Goal: Task Accomplishment & Management: Manage account settings

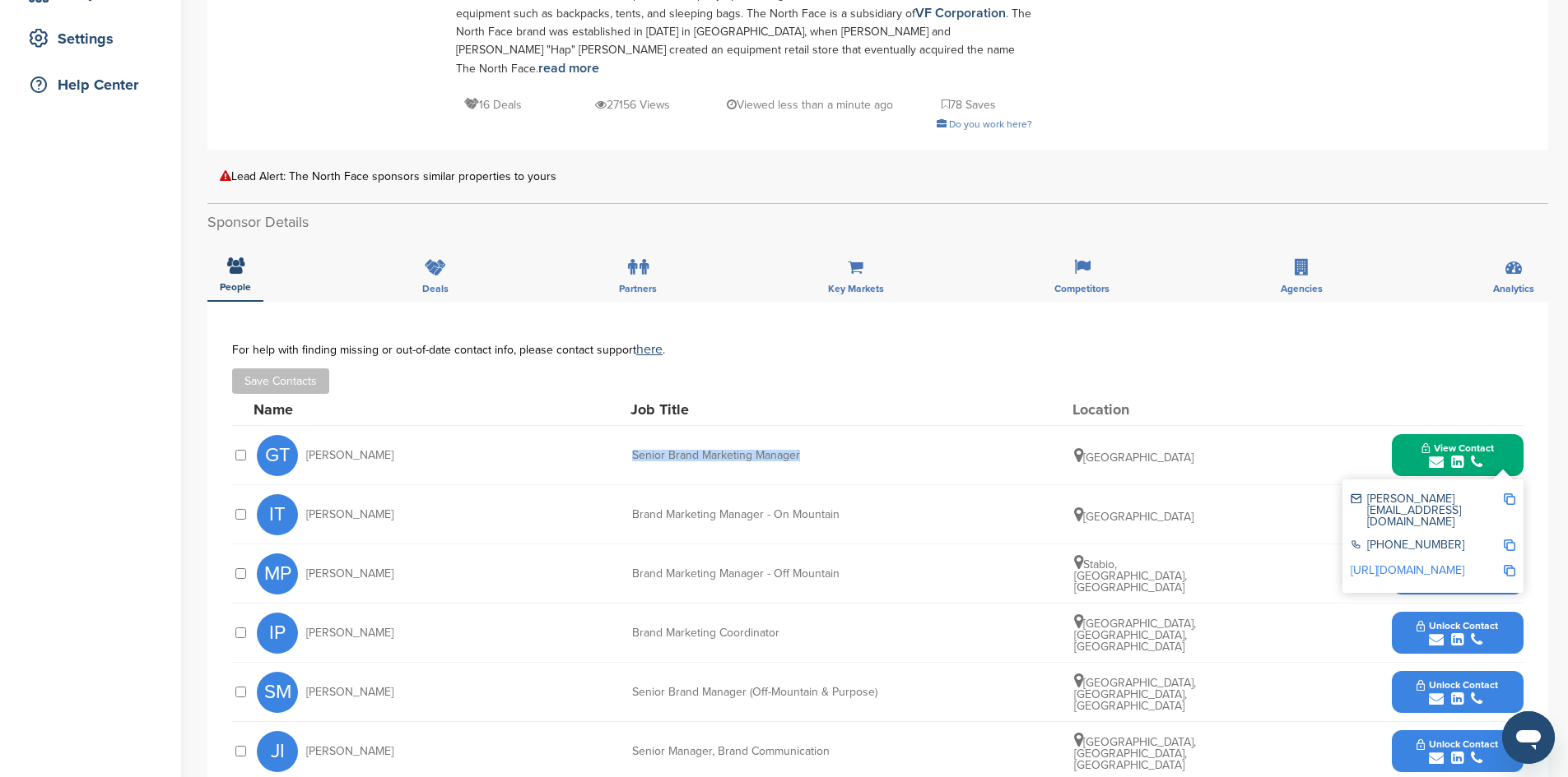
drag, startPoint x: 628, startPoint y: 437, endPoint x: 812, endPoint y: 437, distance: 184.0
click at [812, 437] on div "GT Gina Turpel Senior Brand Marketing Manager United States View Contact gina_t…" at bounding box center [890, 455] width 1266 height 58
copy div "Senior Brand Marketing Manager"
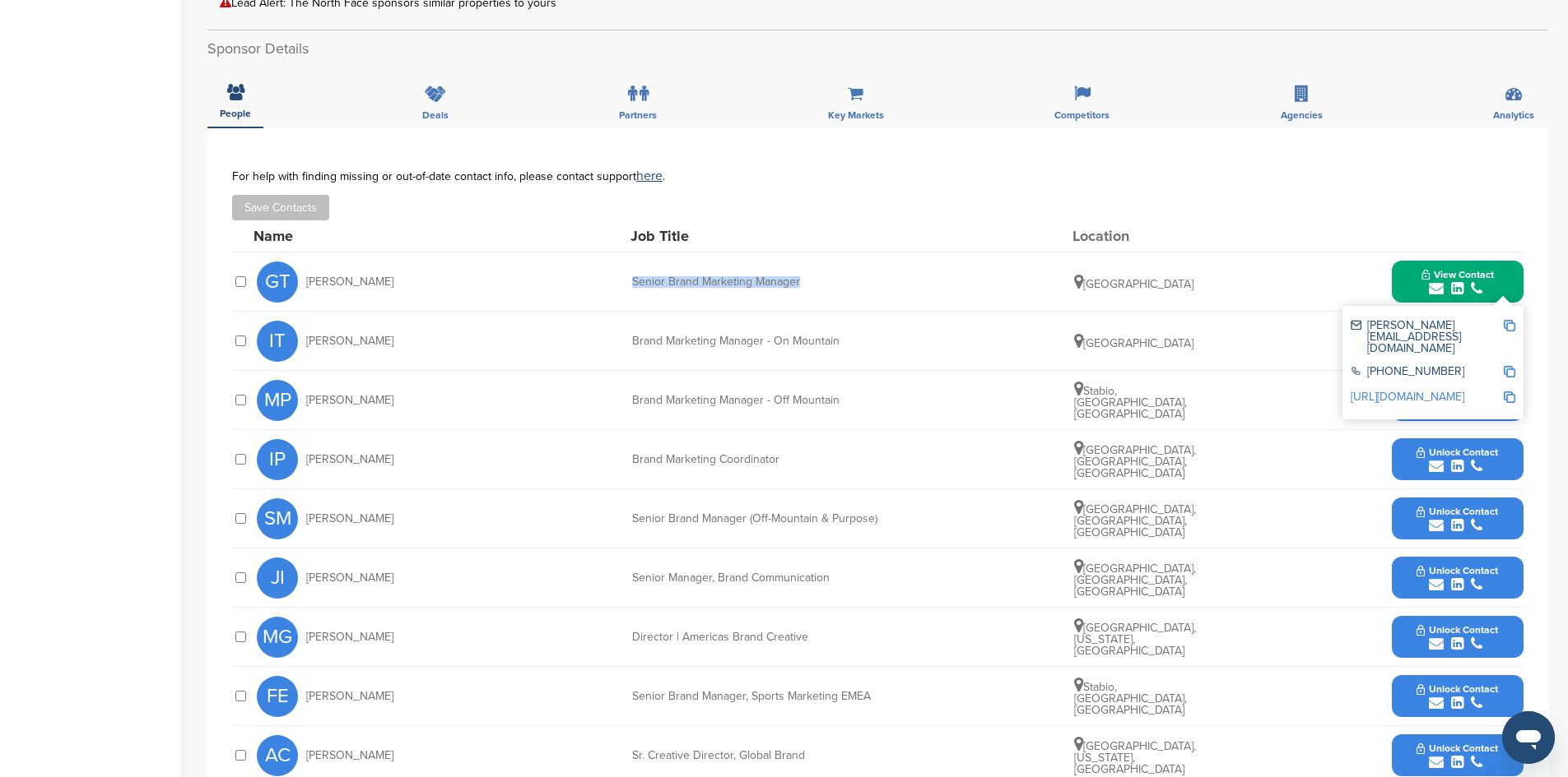
scroll to position [493, 0]
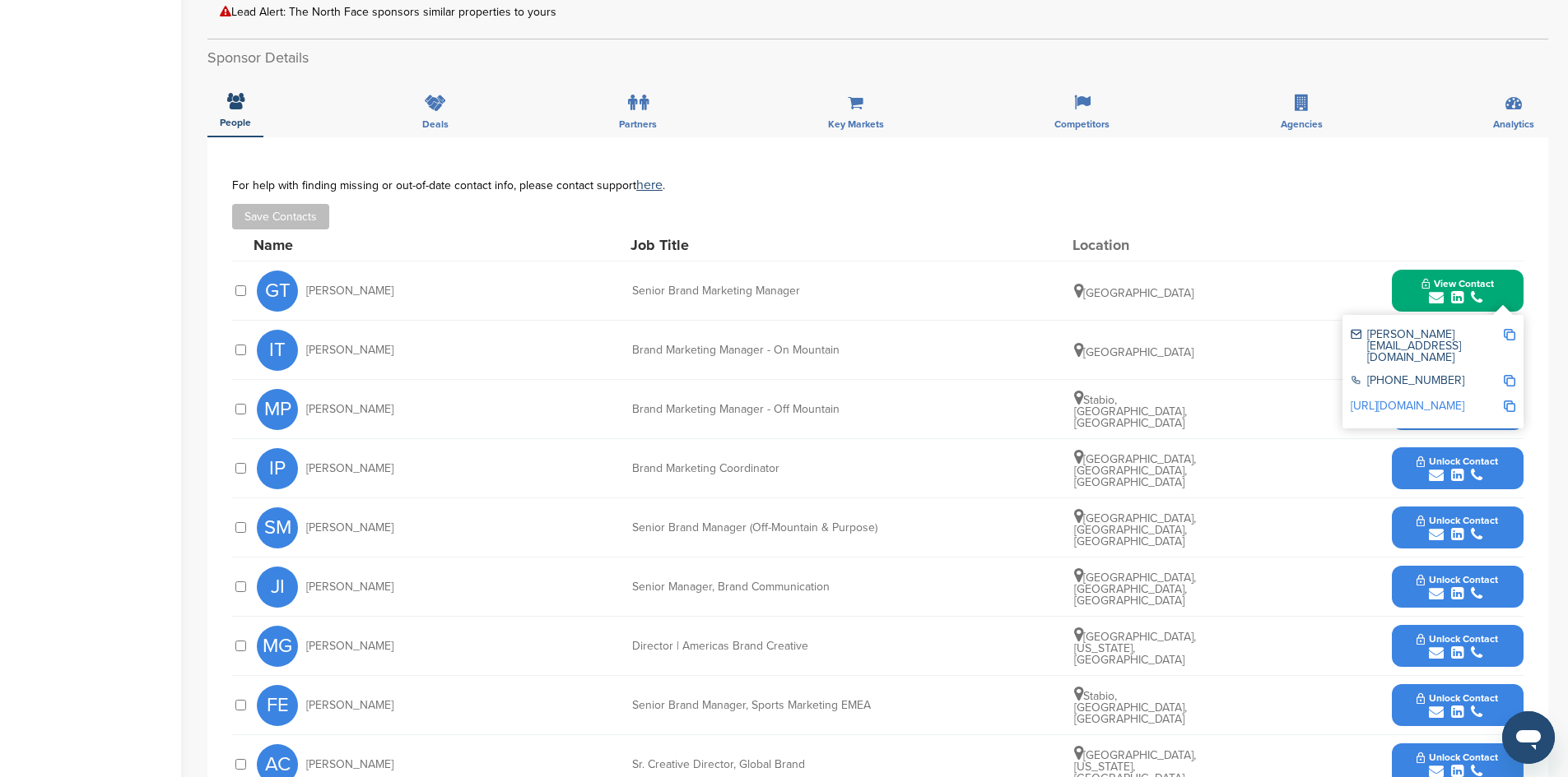
click at [772, 204] on div "Save Contacts Added to list!" at bounding box center [878, 216] width 1292 height 25
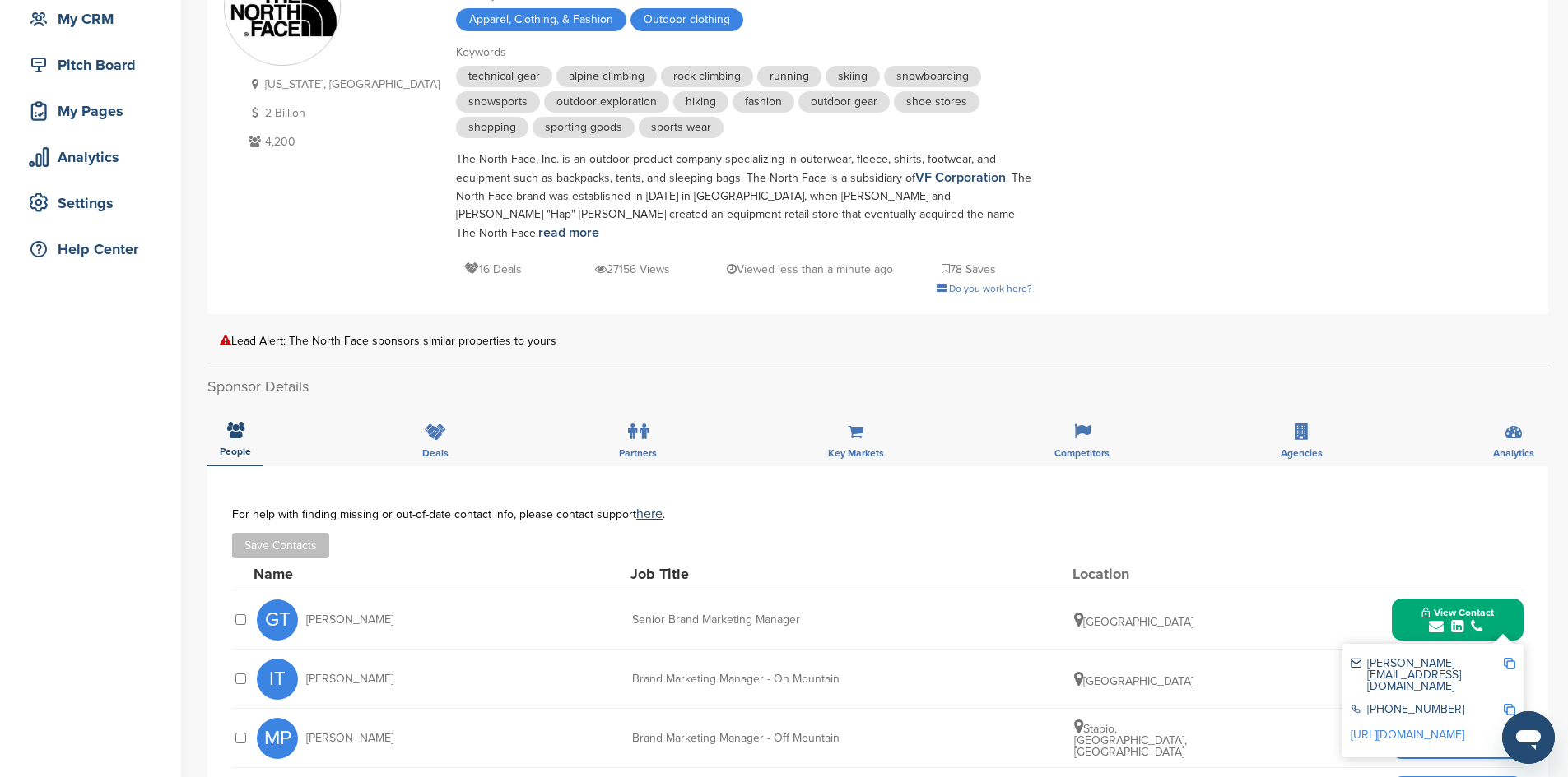
scroll to position [0, 0]
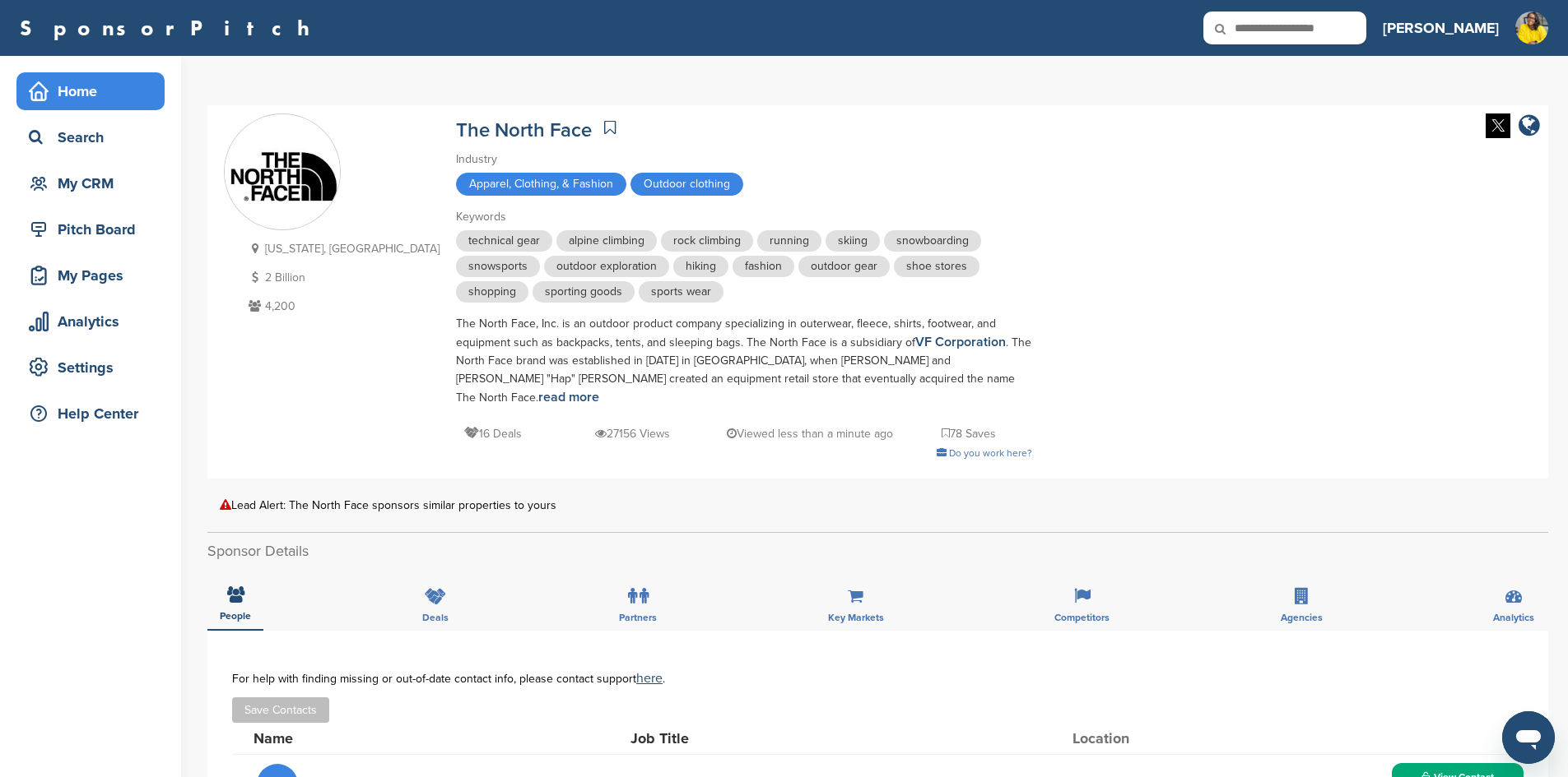
click at [61, 91] on div "Home" at bounding box center [94, 92] width 140 height 30
click at [75, 140] on div "Search" at bounding box center [94, 138] width 140 height 30
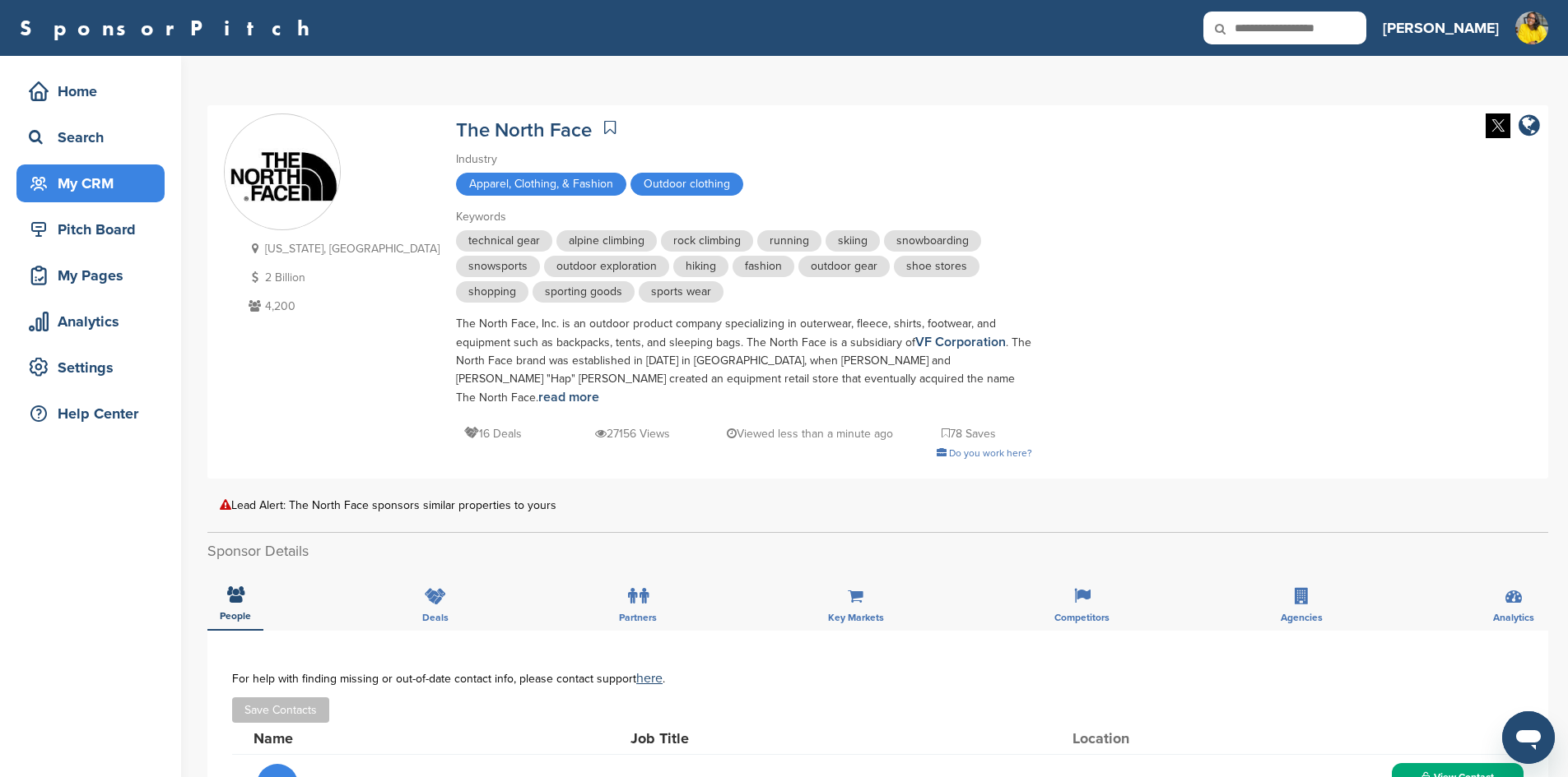
click at [86, 196] on div "My CRM" at bounding box center [94, 183] width 140 height 30
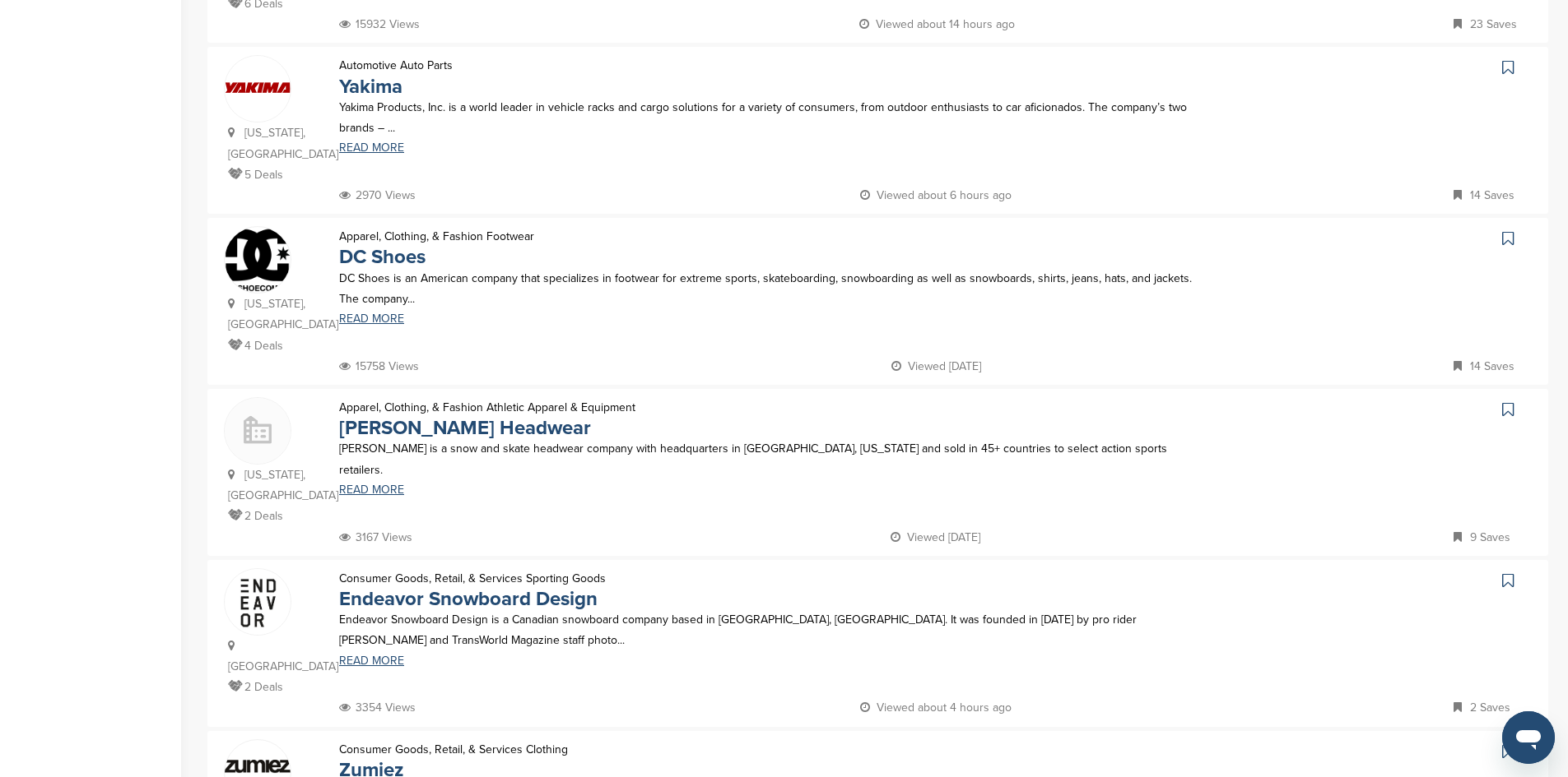
scroll to position [823, 0]
click at [437, 413] on link "[PERSON_NAME] Headwear" at bounding box center [465, 424] width 252 height 23
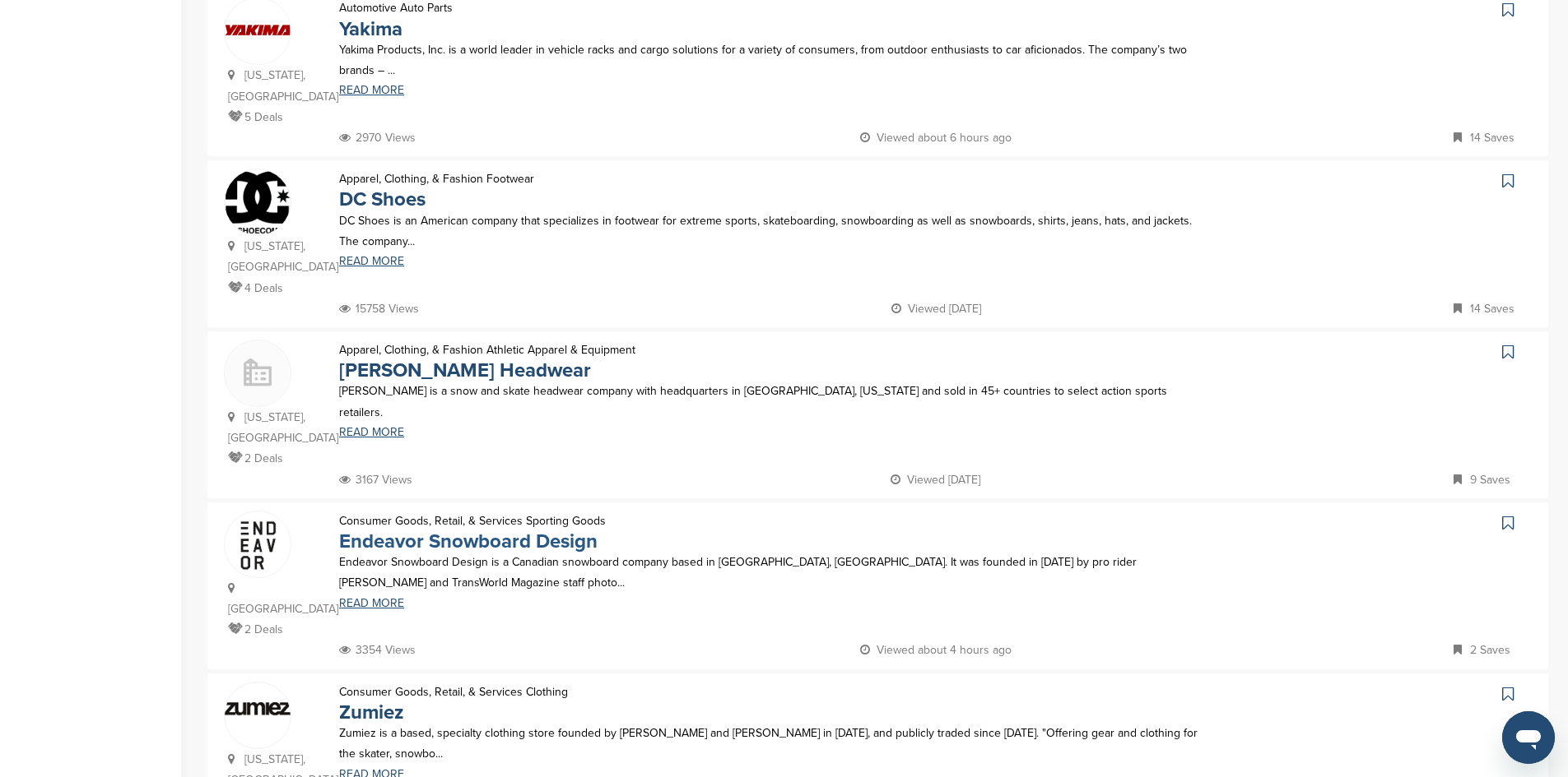
scroll to position [905, 0]
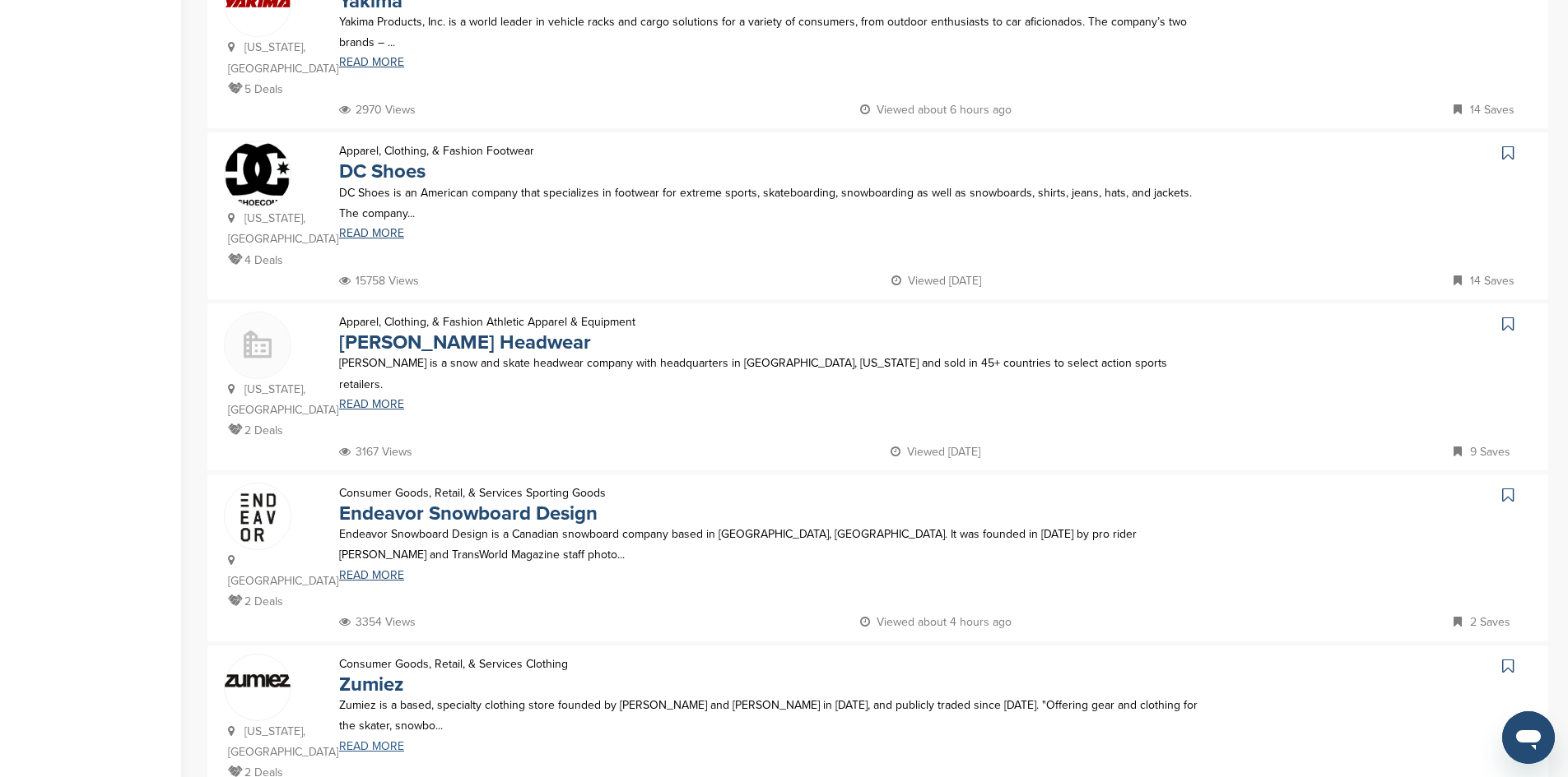
click at [390, 741] on link "READ MORE" at bounding box center [776, 747] width 874 height 11
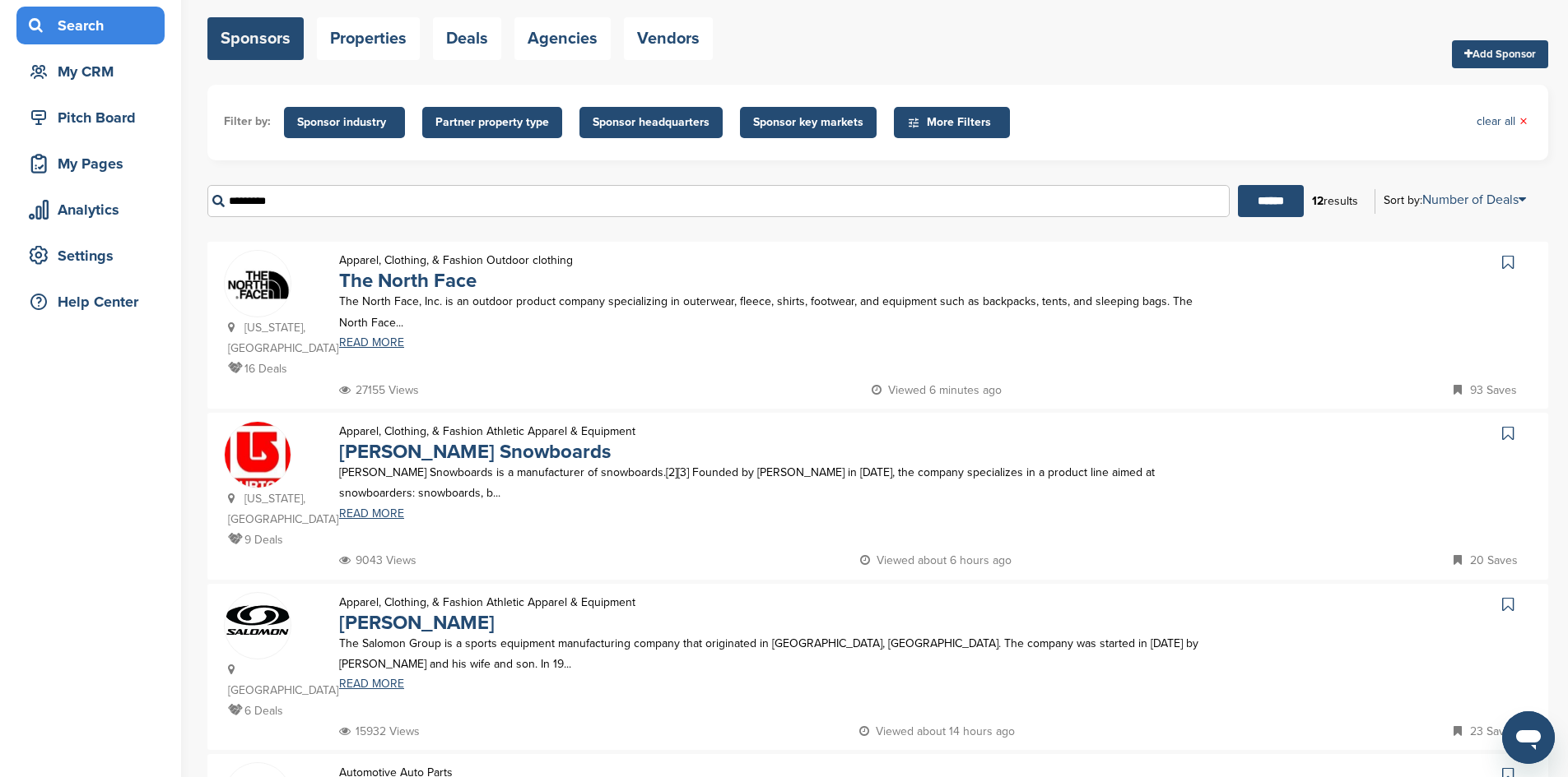
scroll to position [0, 0]
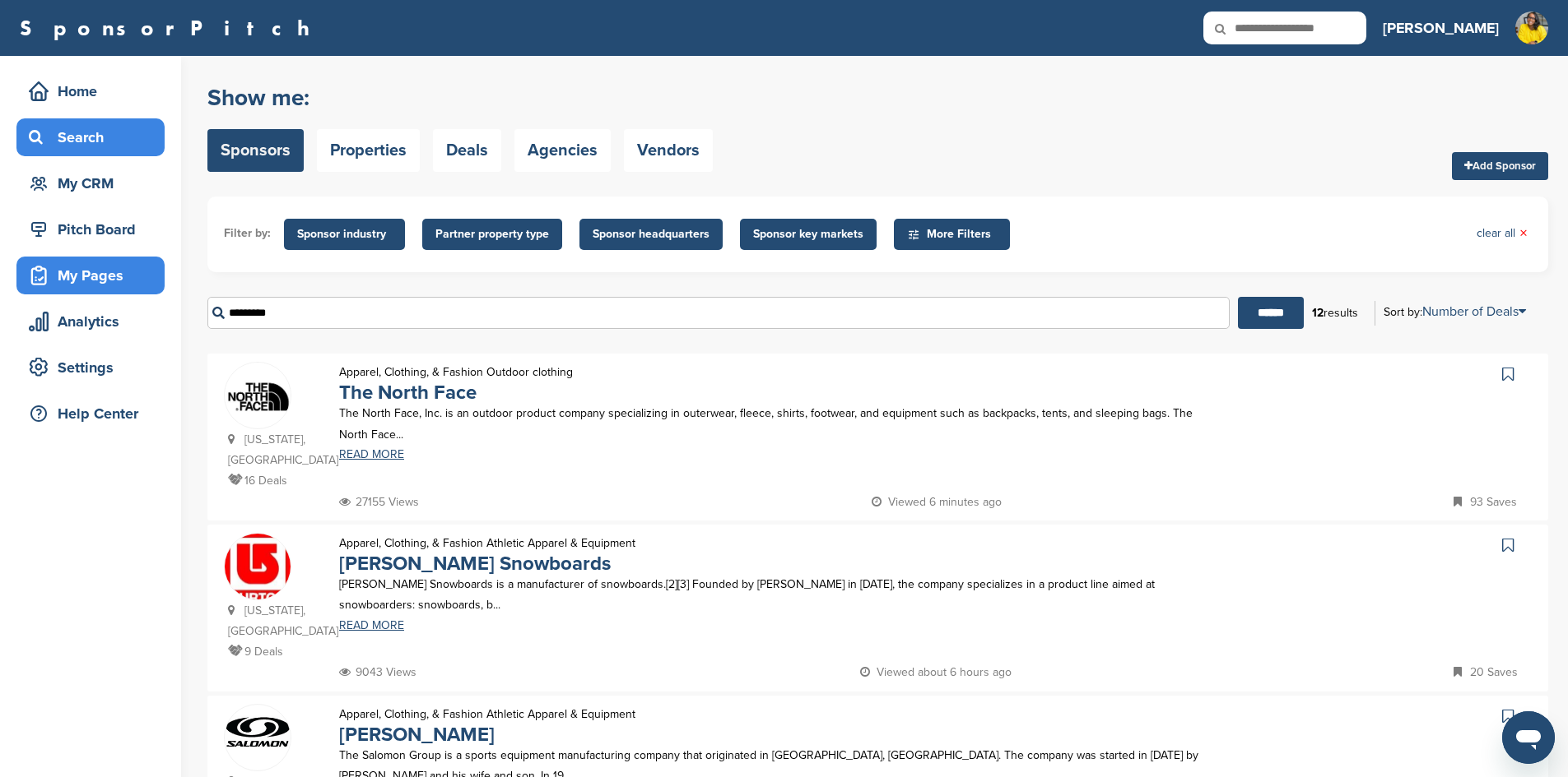
click at [117, 284] on div "My Pages" at bounding box center [94, 276] width 140 height 30
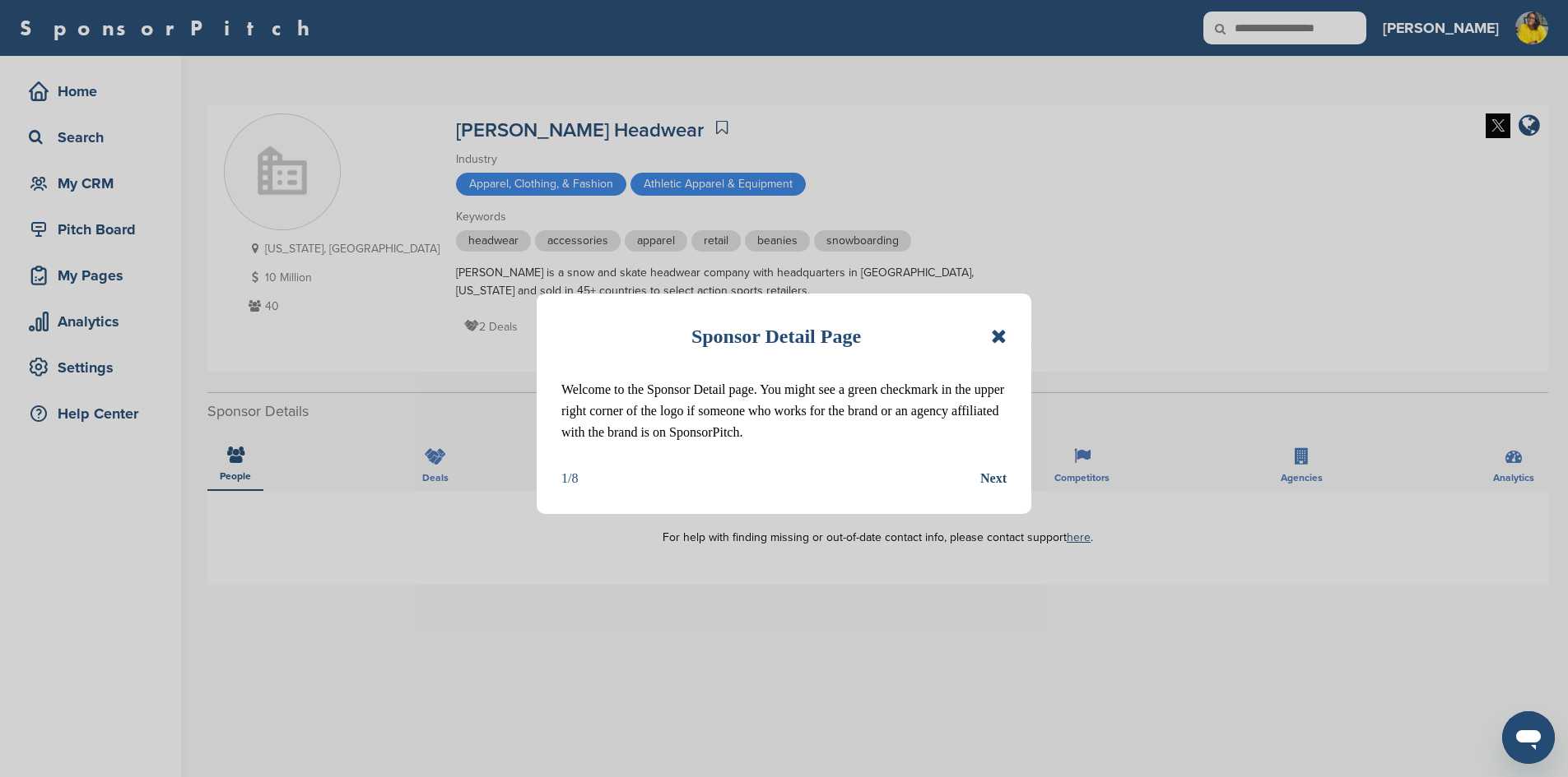
click at [999, 335] on icon at bounding box center [998, 336] width 16 height 20
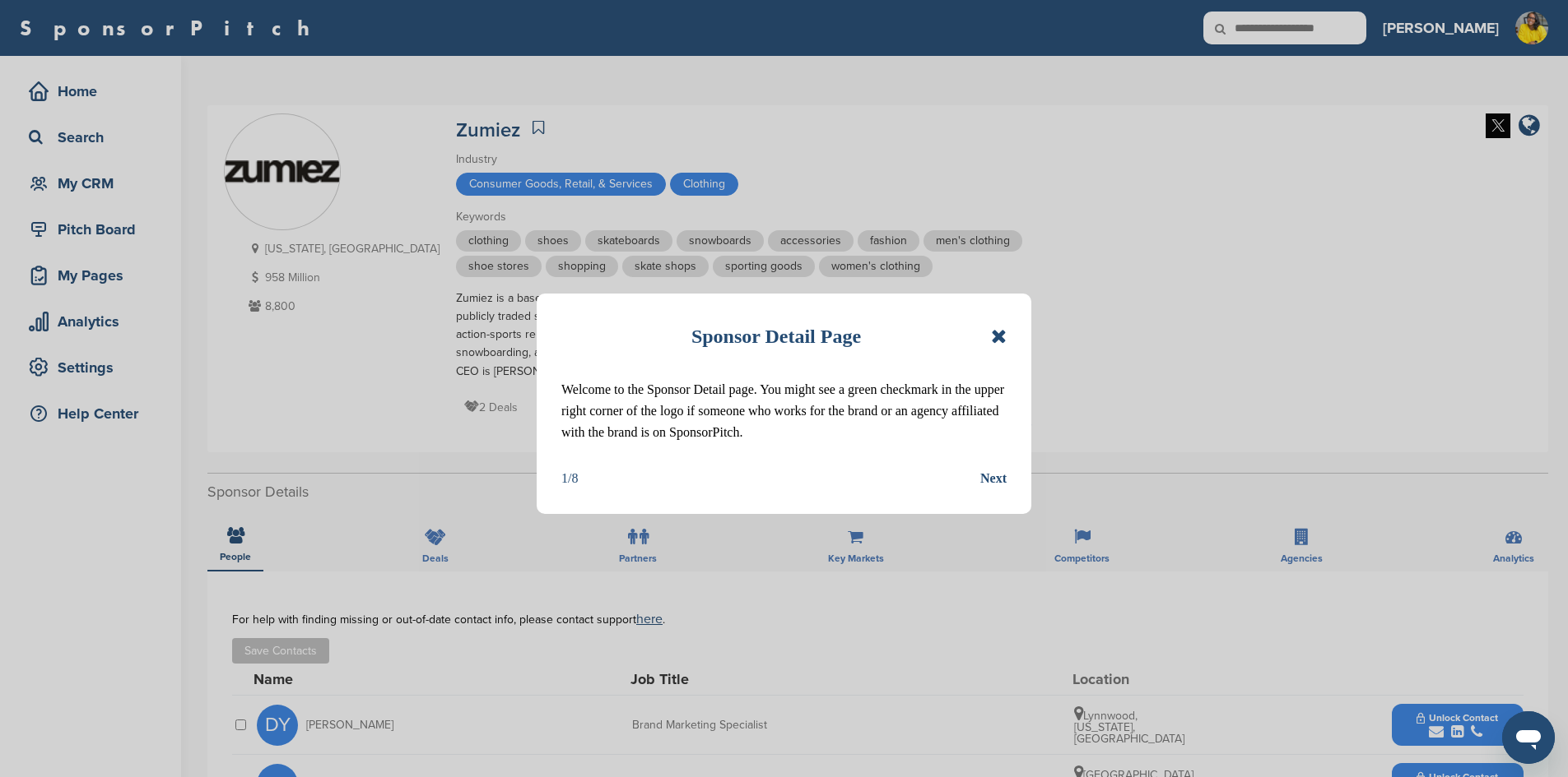
click at [997, 331] on icon at bounding box center [998, 336] width 16 height 20
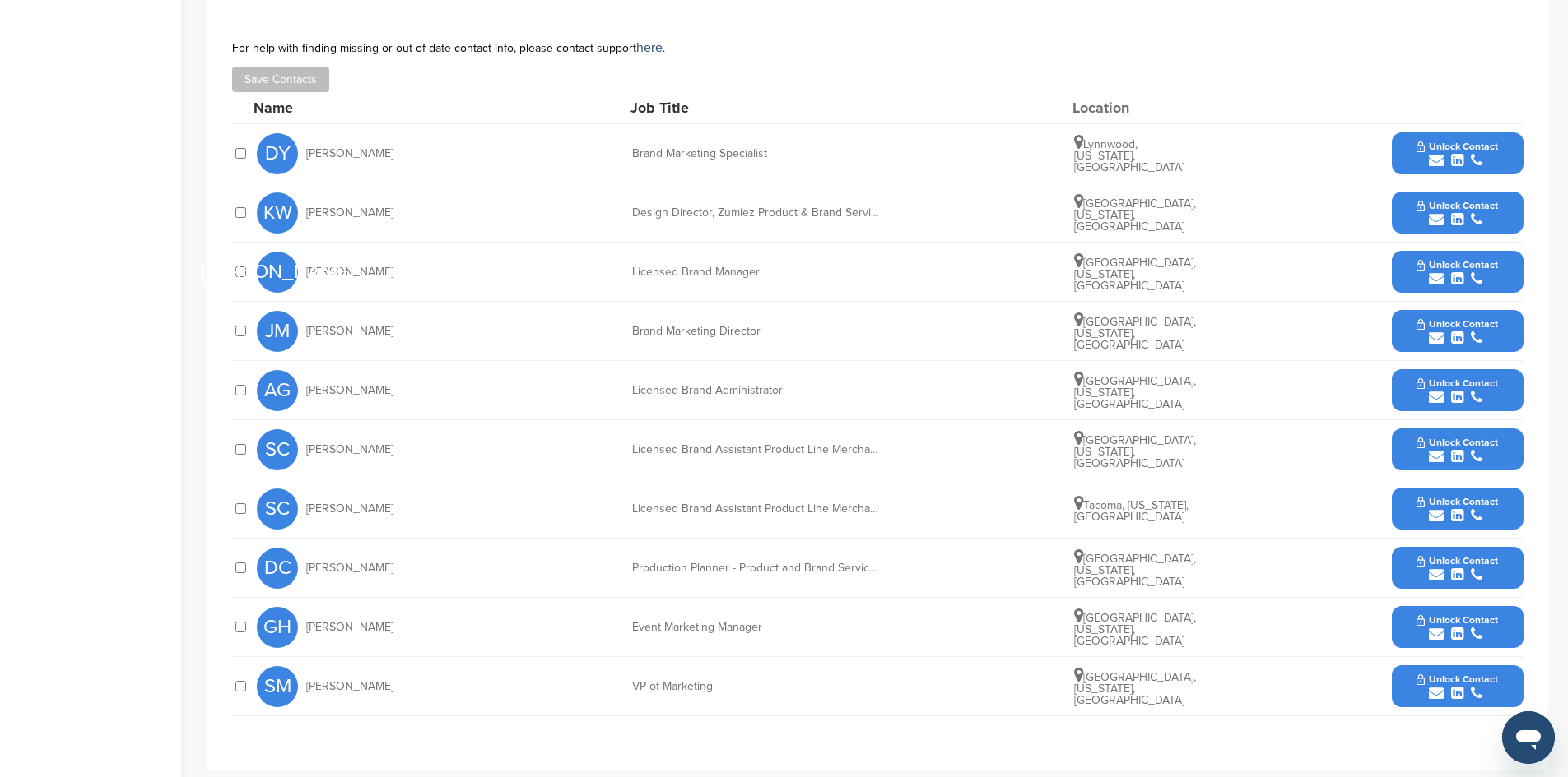
scroll to position [576, 0]
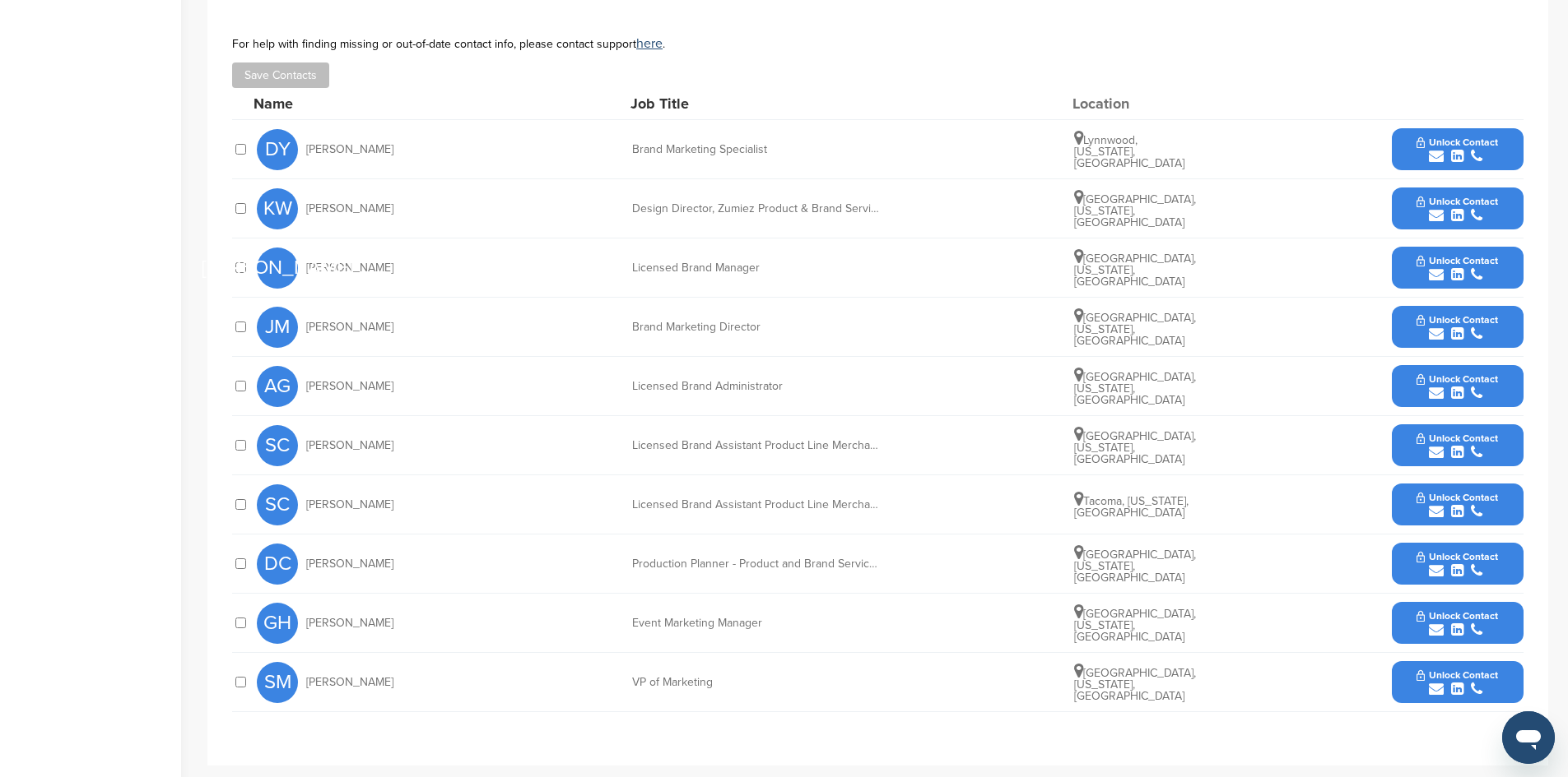
click at [1480, 319] on span "Unlock Contact" at bounding box center [1457, 320] width 81 height 11
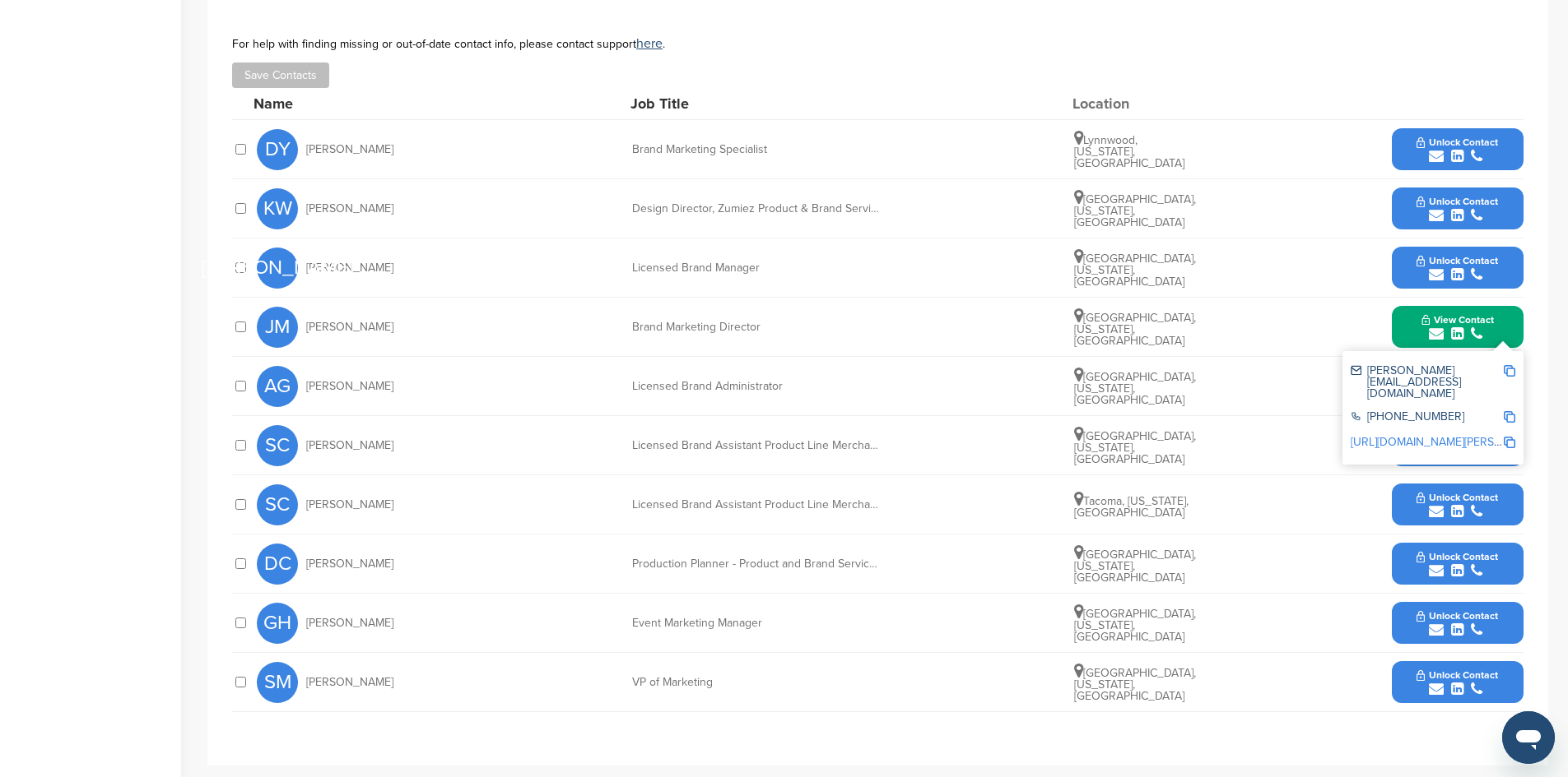
click at [1510, 372] on img at bounding box center [1509, 371] width 11 height 11
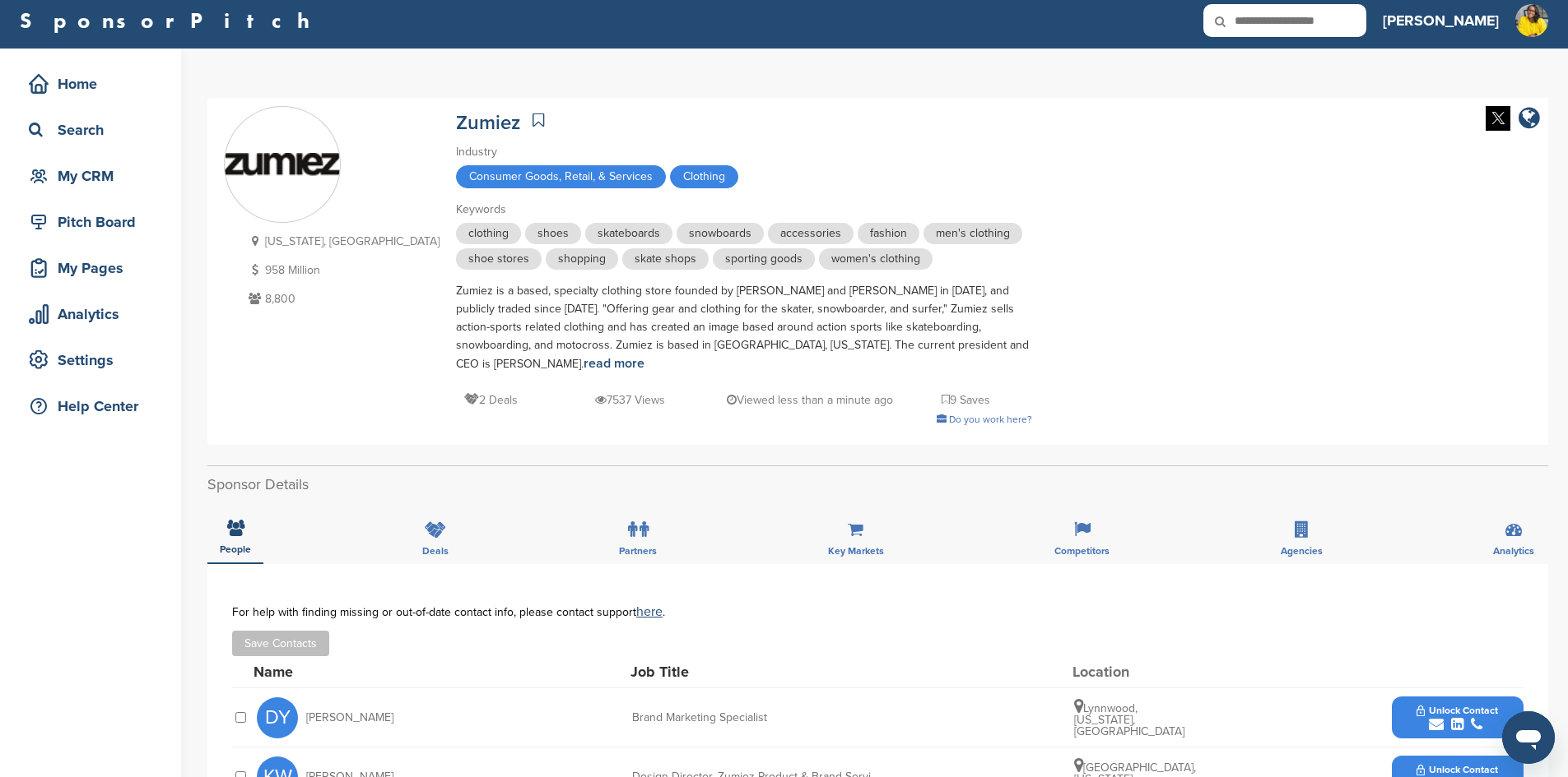
scroll to position [0, 0]
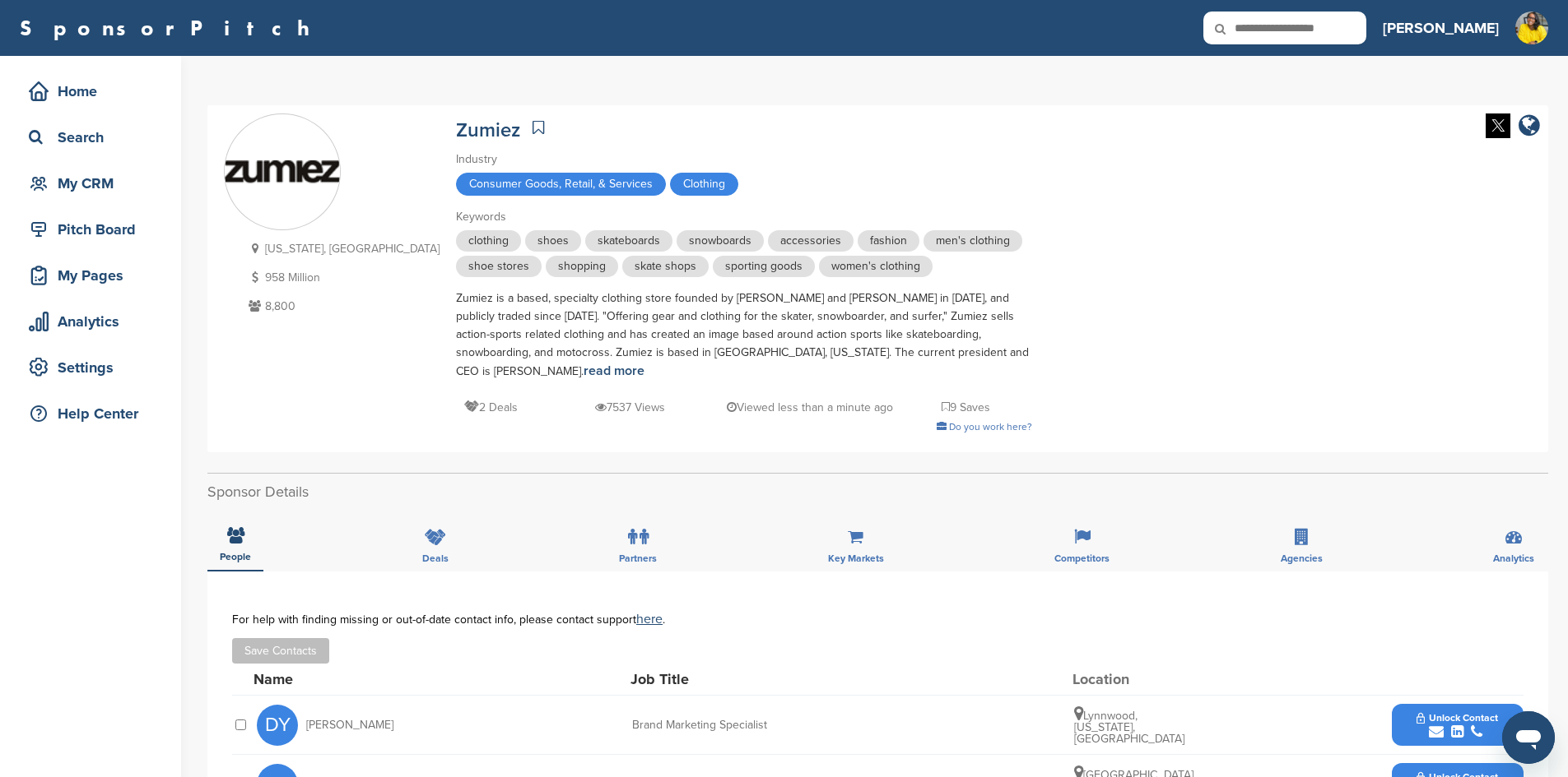
click at [308, 184] on img at bounding box center [282, 171] width 115 height 23
click at [456, 128] on link "Zumiez" at bounding box center [488, 130] width 65 height 23
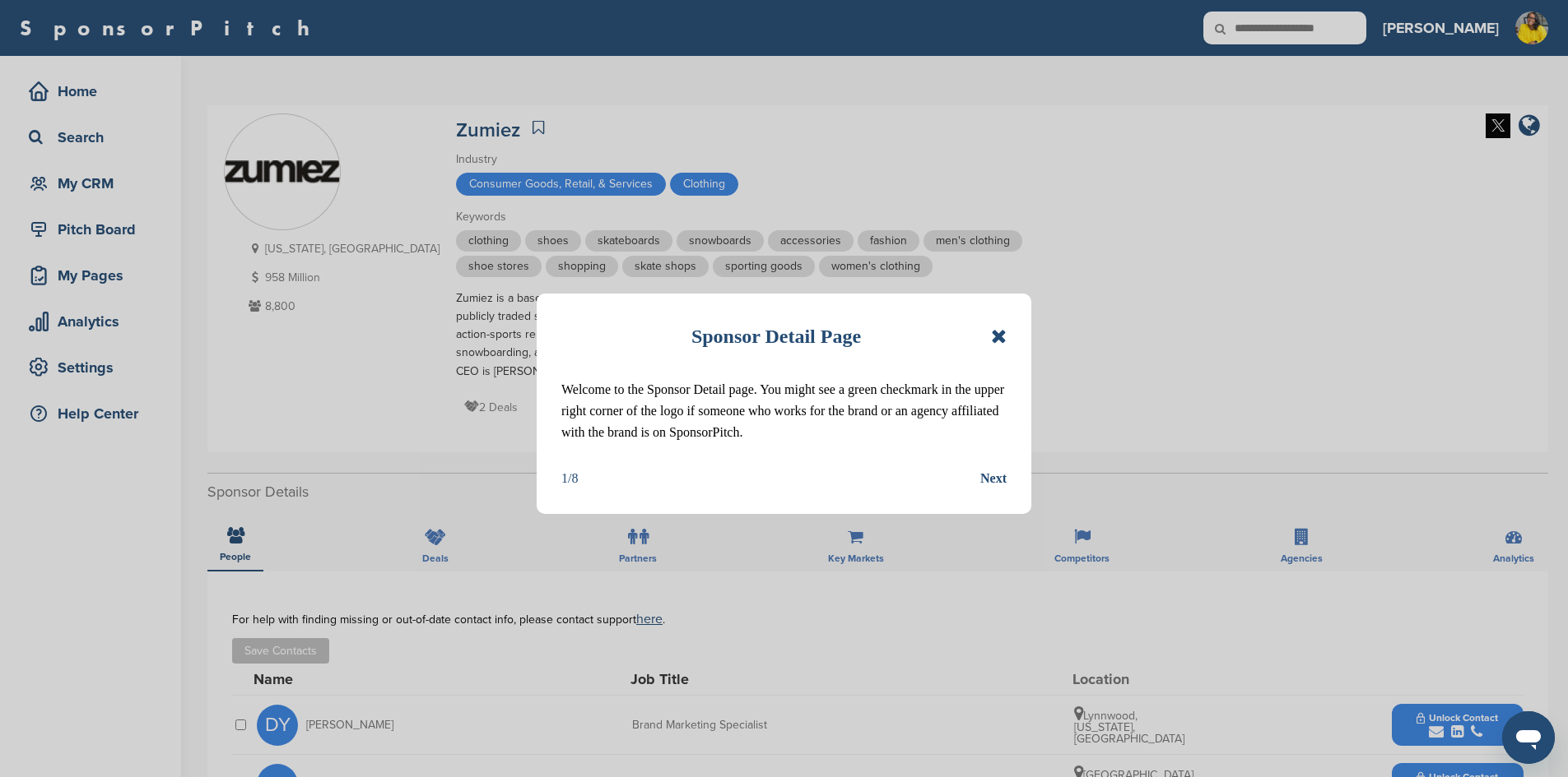
click at [998, 335] on icon at bounding box center [998, 336] width 16 height 20
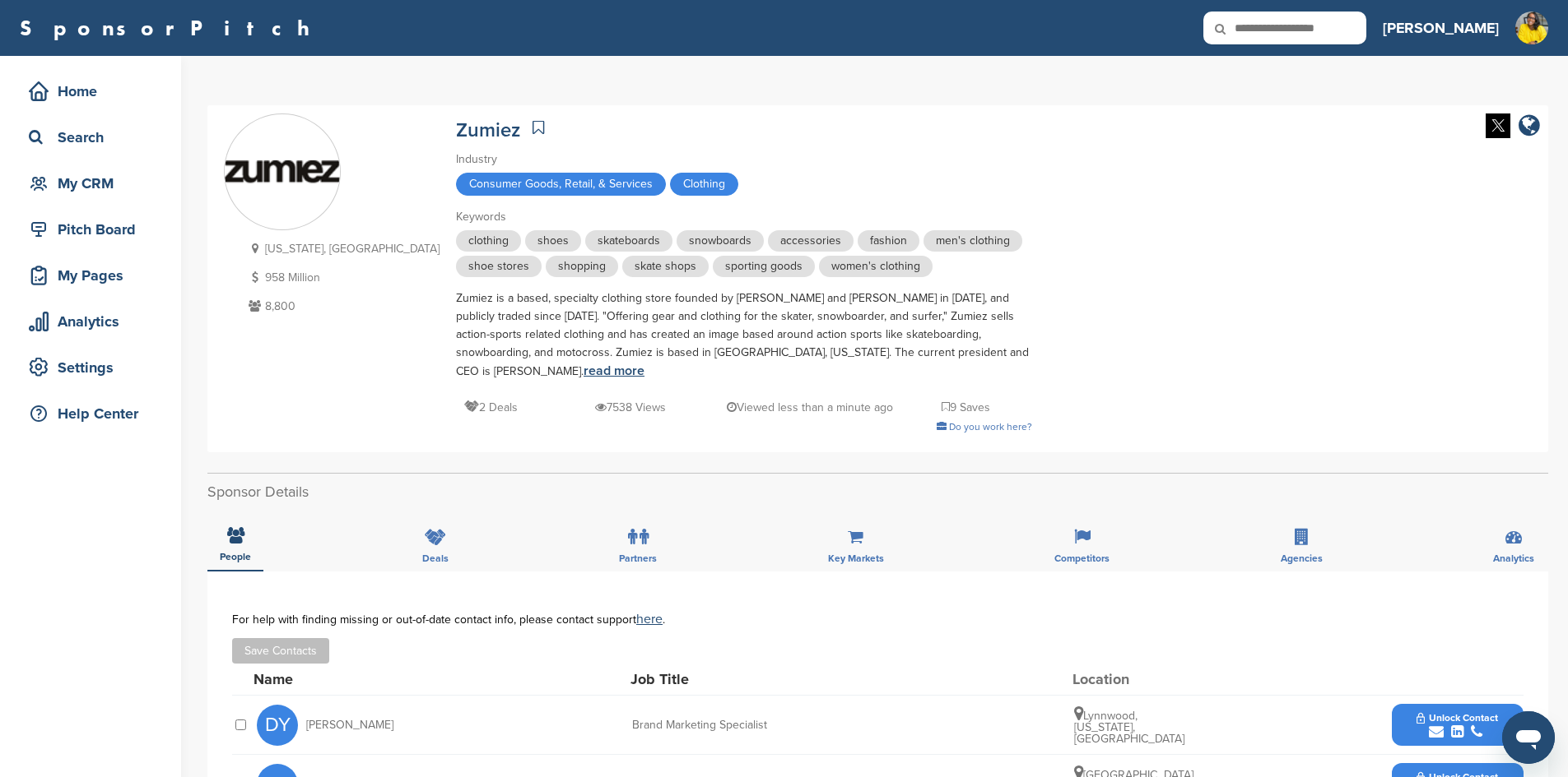
click at [584, 376] on link "read more" at bounding box center [614, 372] width 61 height 17
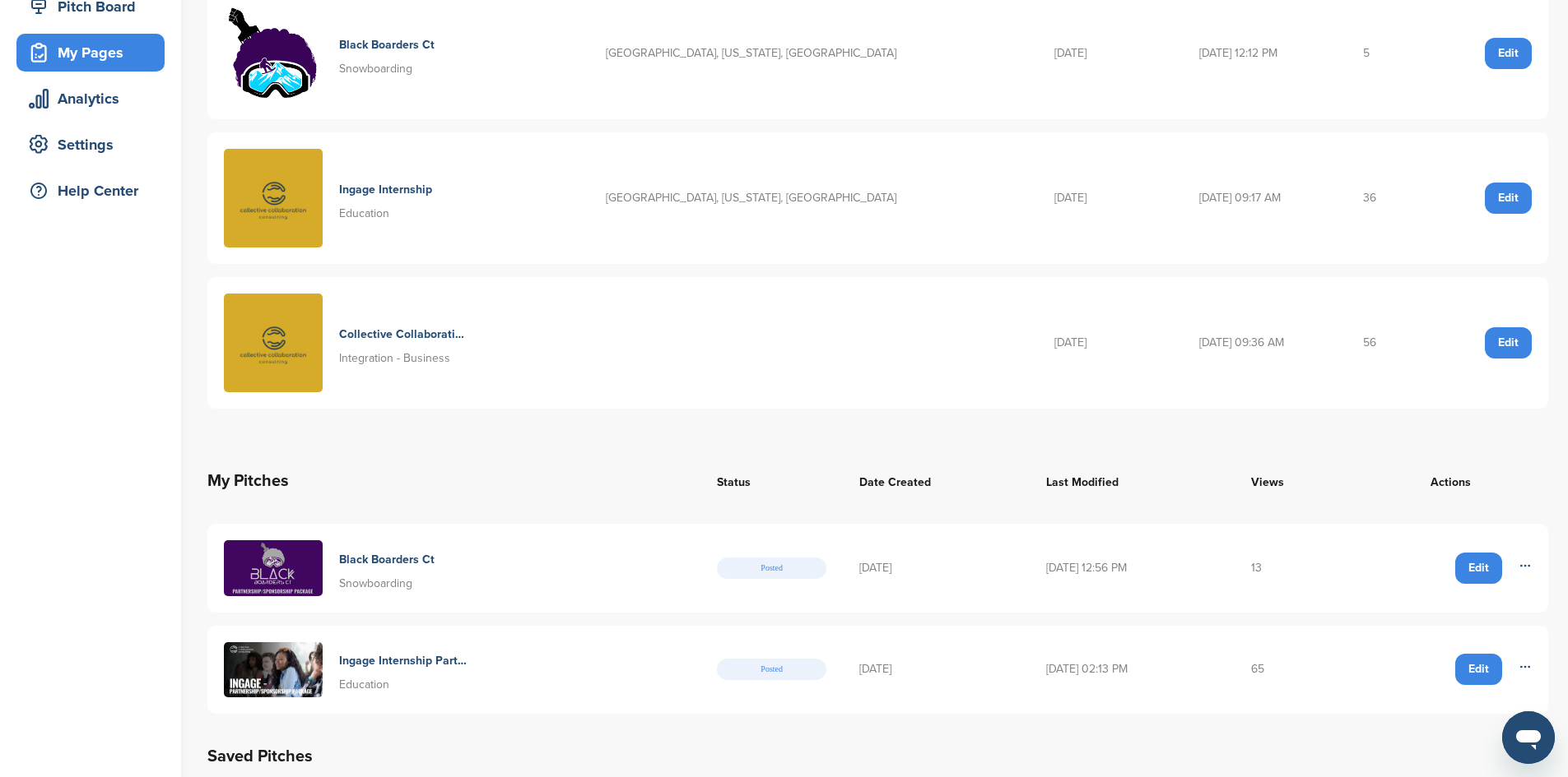
scroll to position [247, 0]
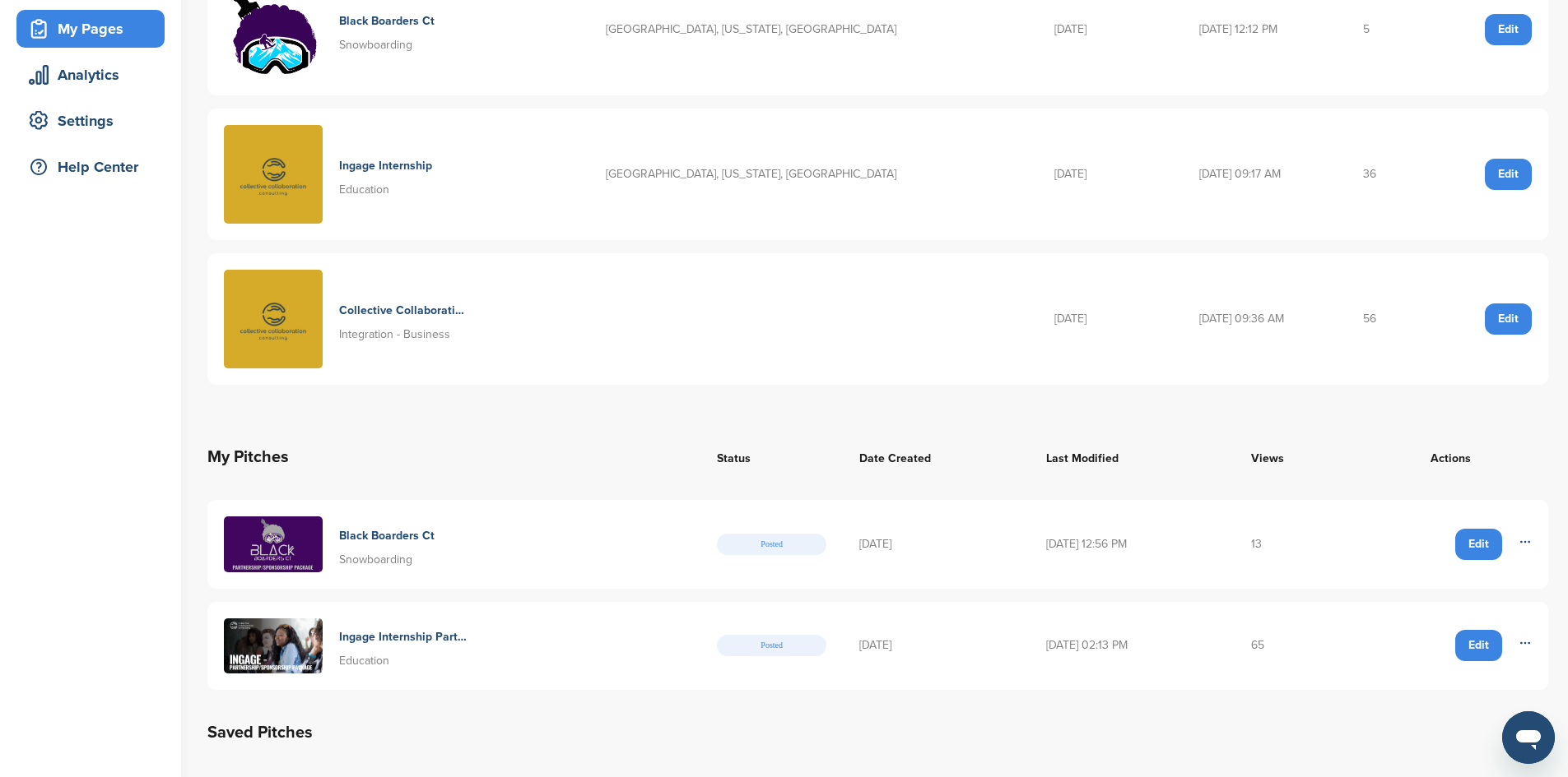
click at [391, 535] on h4 "Black Boarders Ct" at bounding box center [387, 535] width 96 height 18
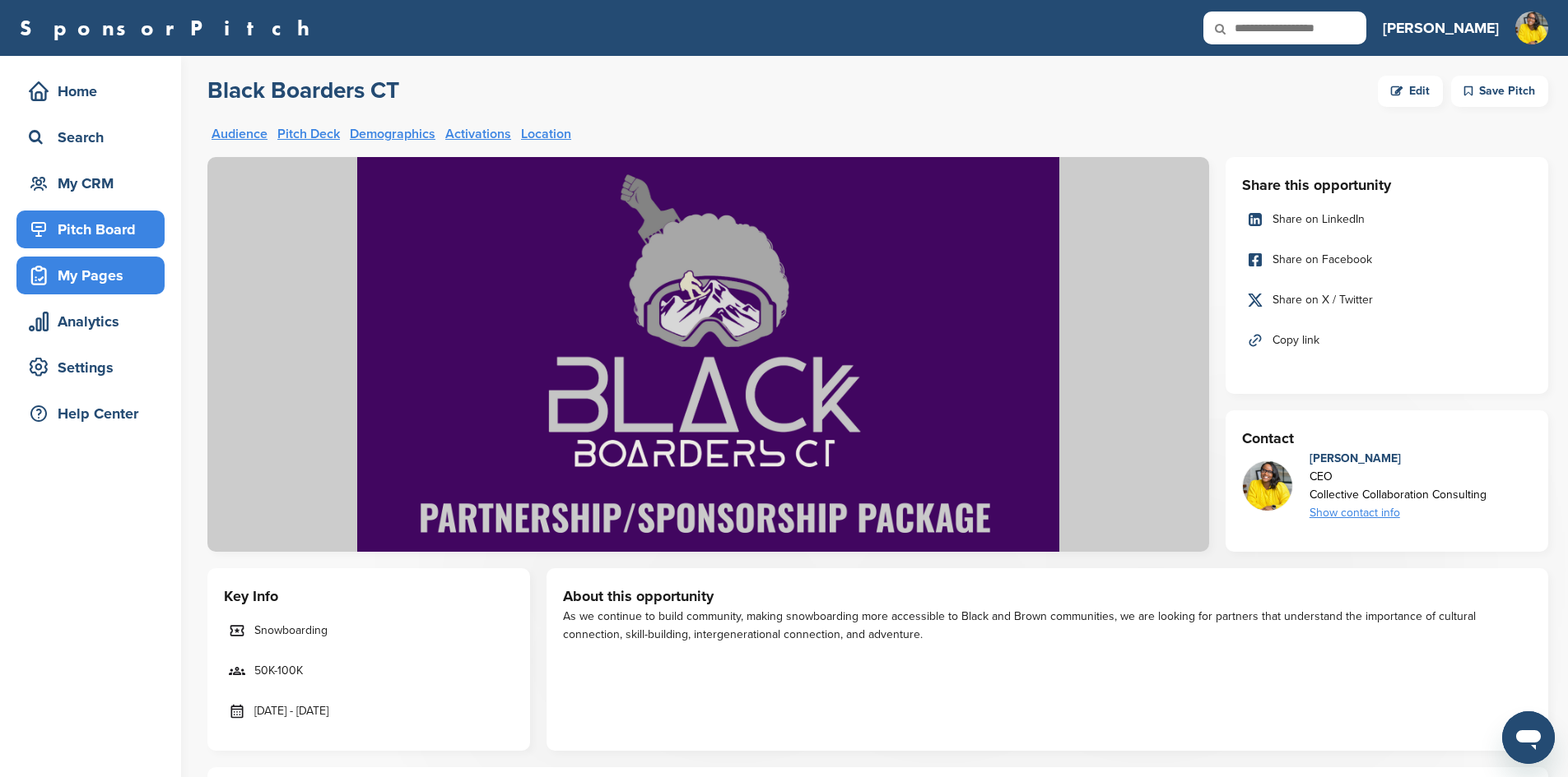
click at [126, 271] on div "My Pages" at bounding box center [94, 276] width 140 height 30
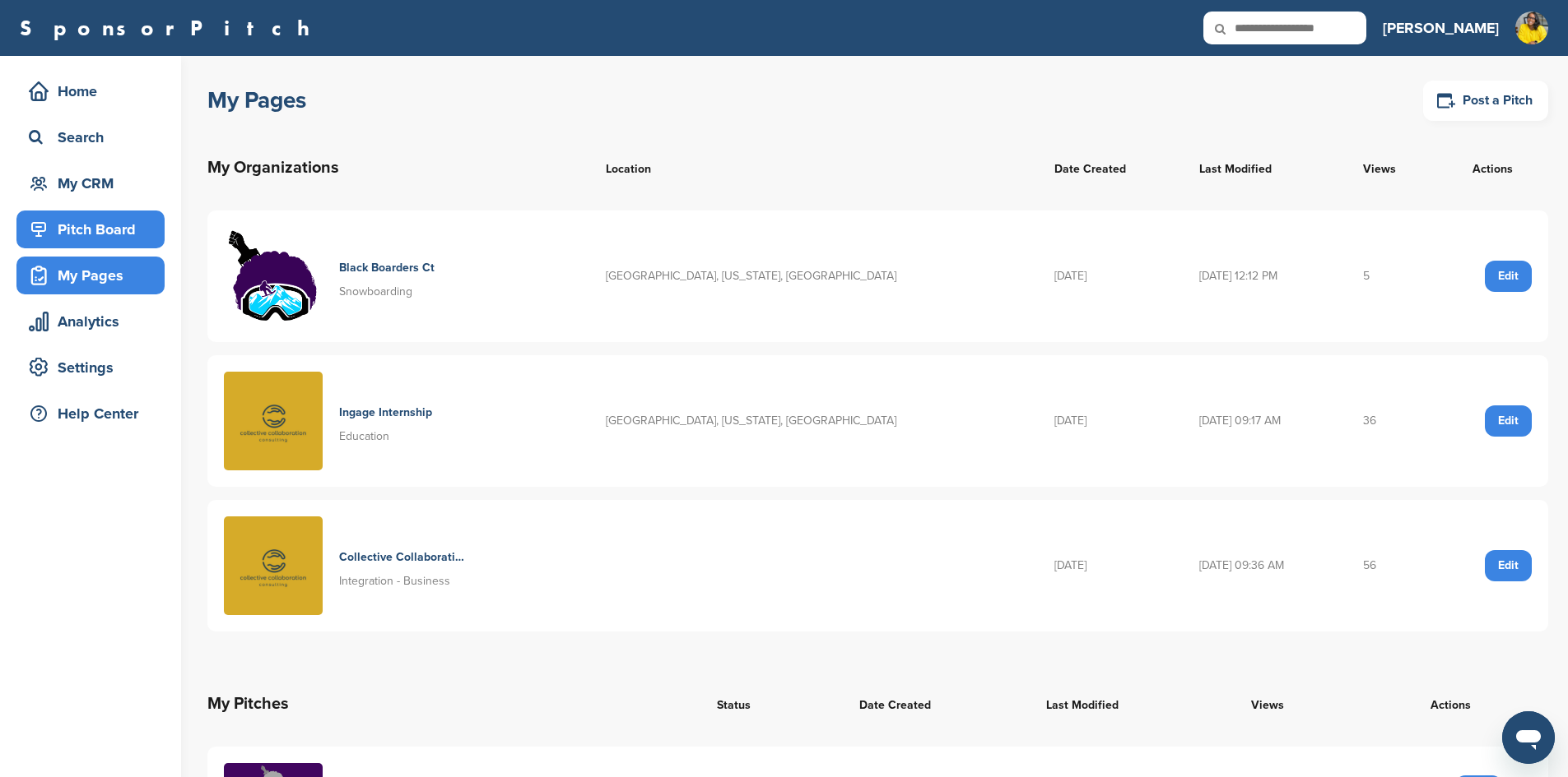
click at [84, 229] on div "Pitch Board" at bounding box center [94, 229] width 140 height 30
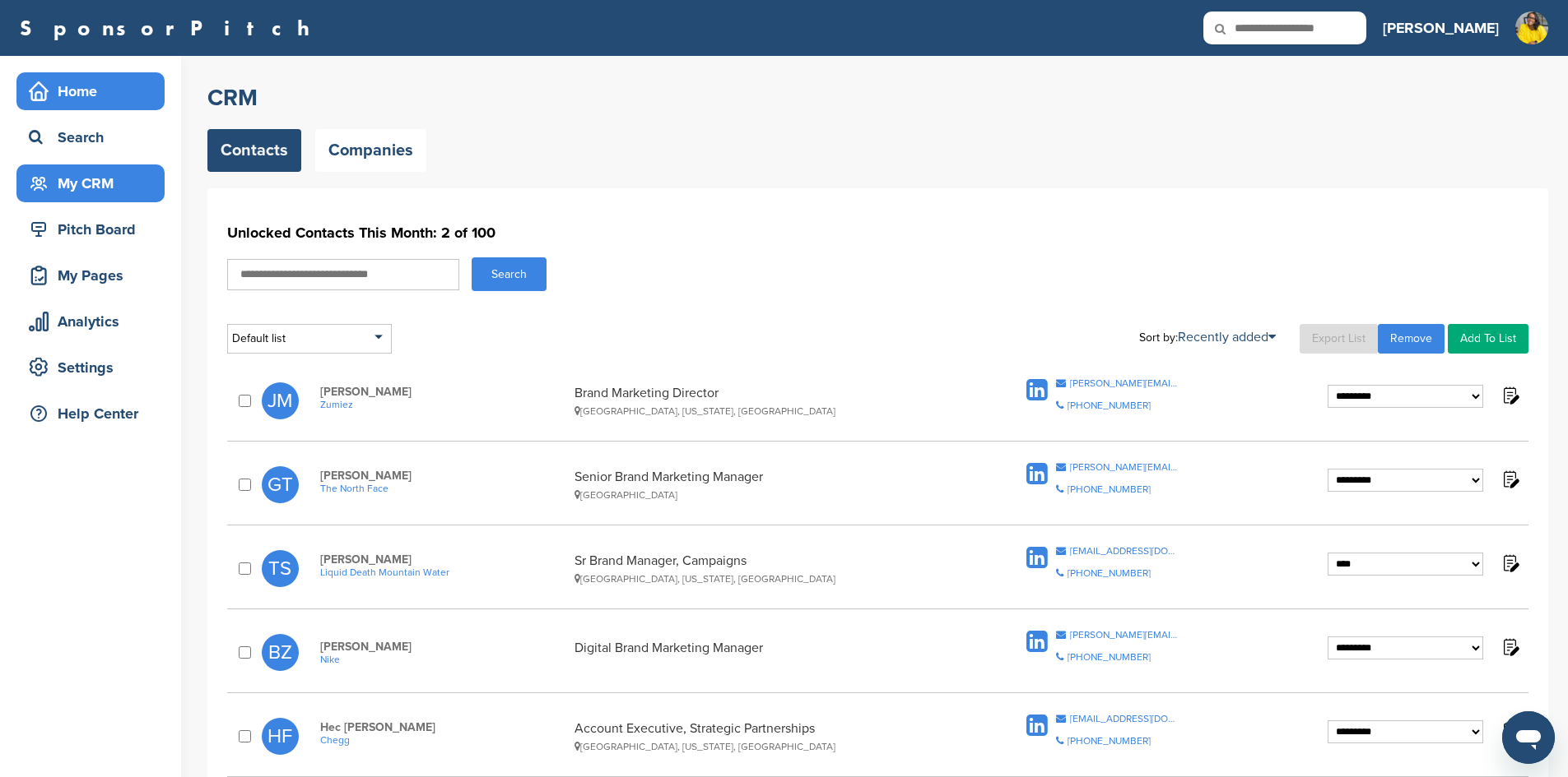
click at [98, 84] on div "Home" at bounding box center [94, 92] width 140 height 30
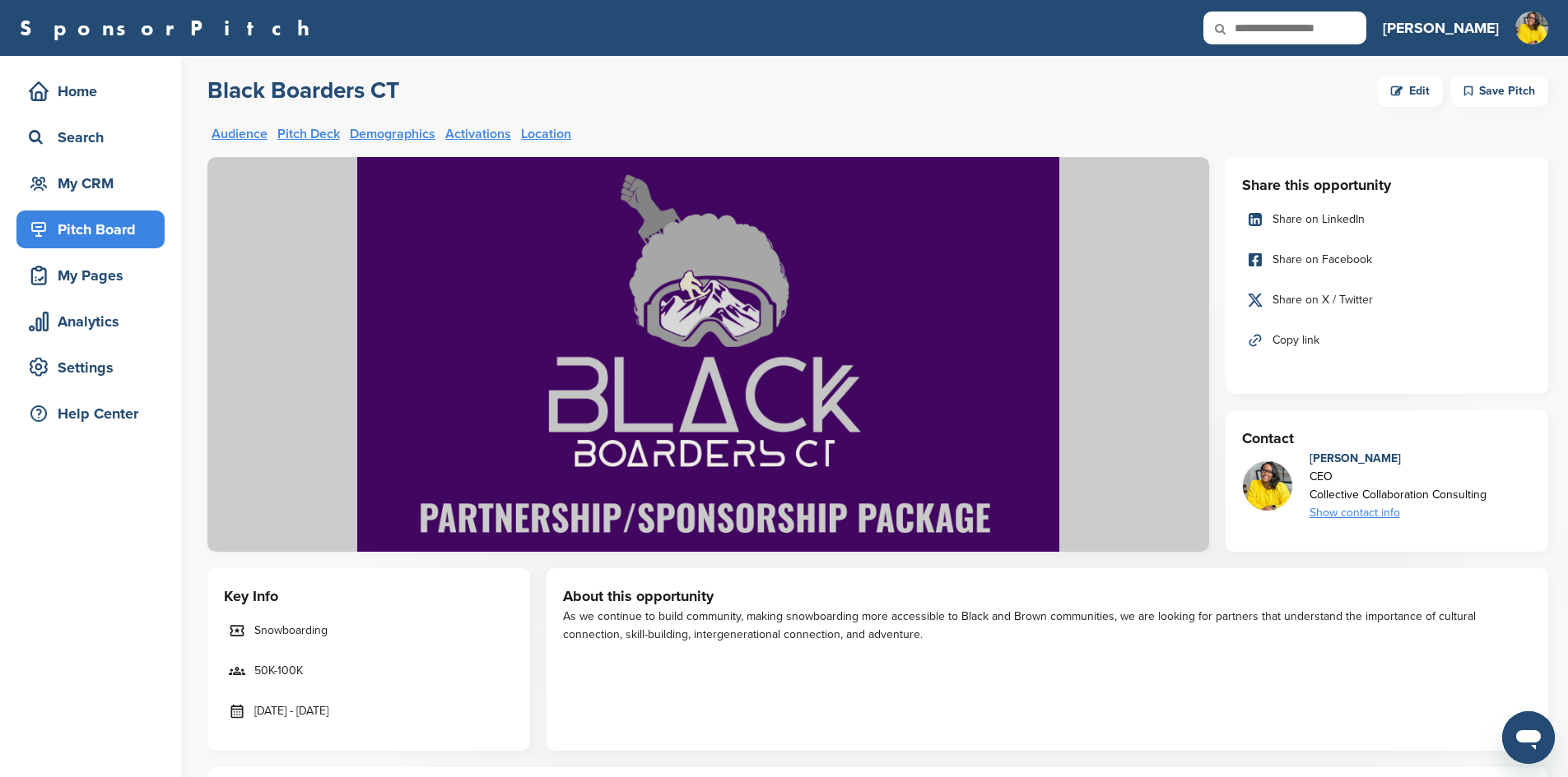
click at [969, 318] on img at bounding box center [707, 355] width 1001 height 395
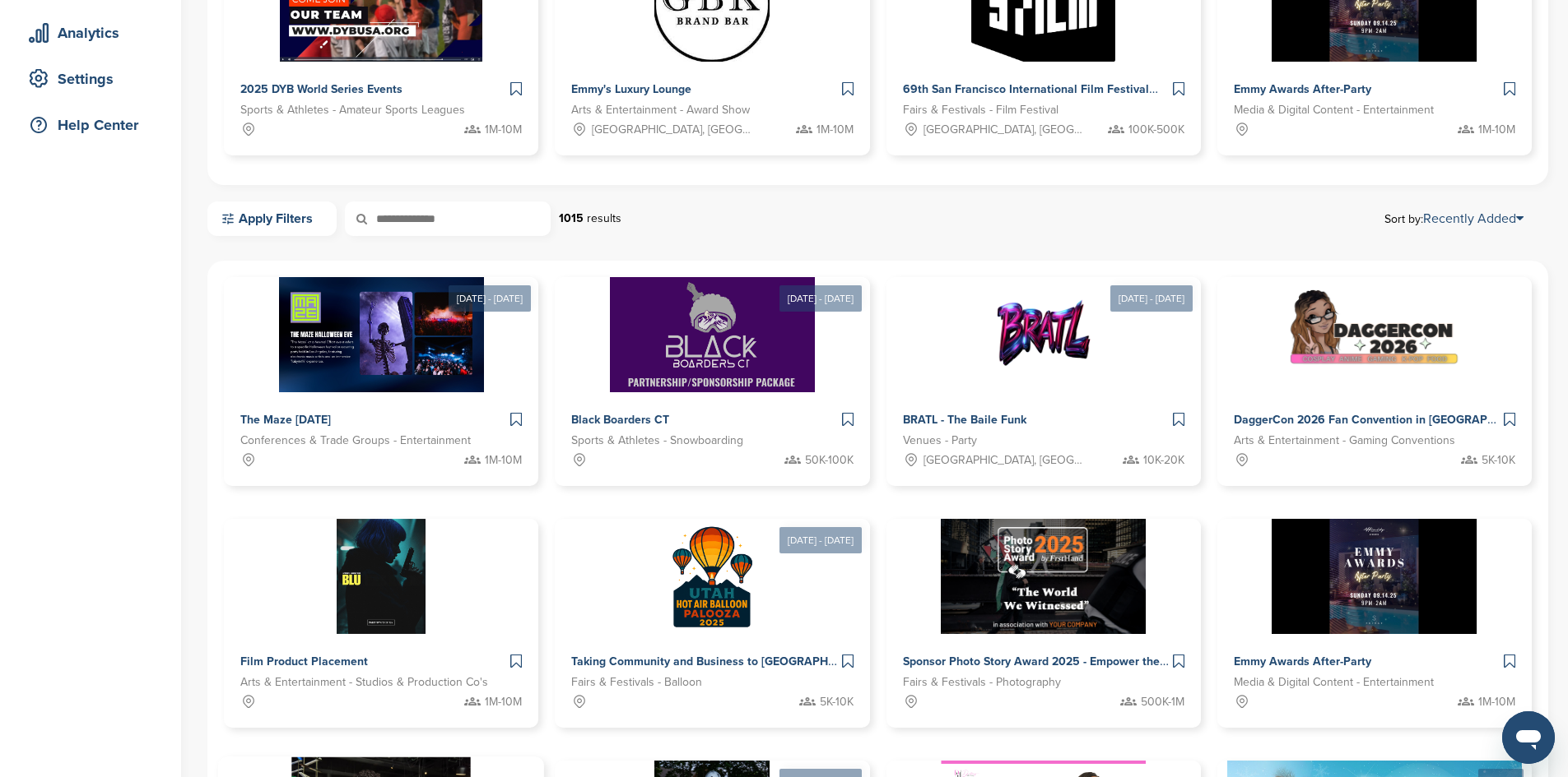
scroll to position [329, 0]
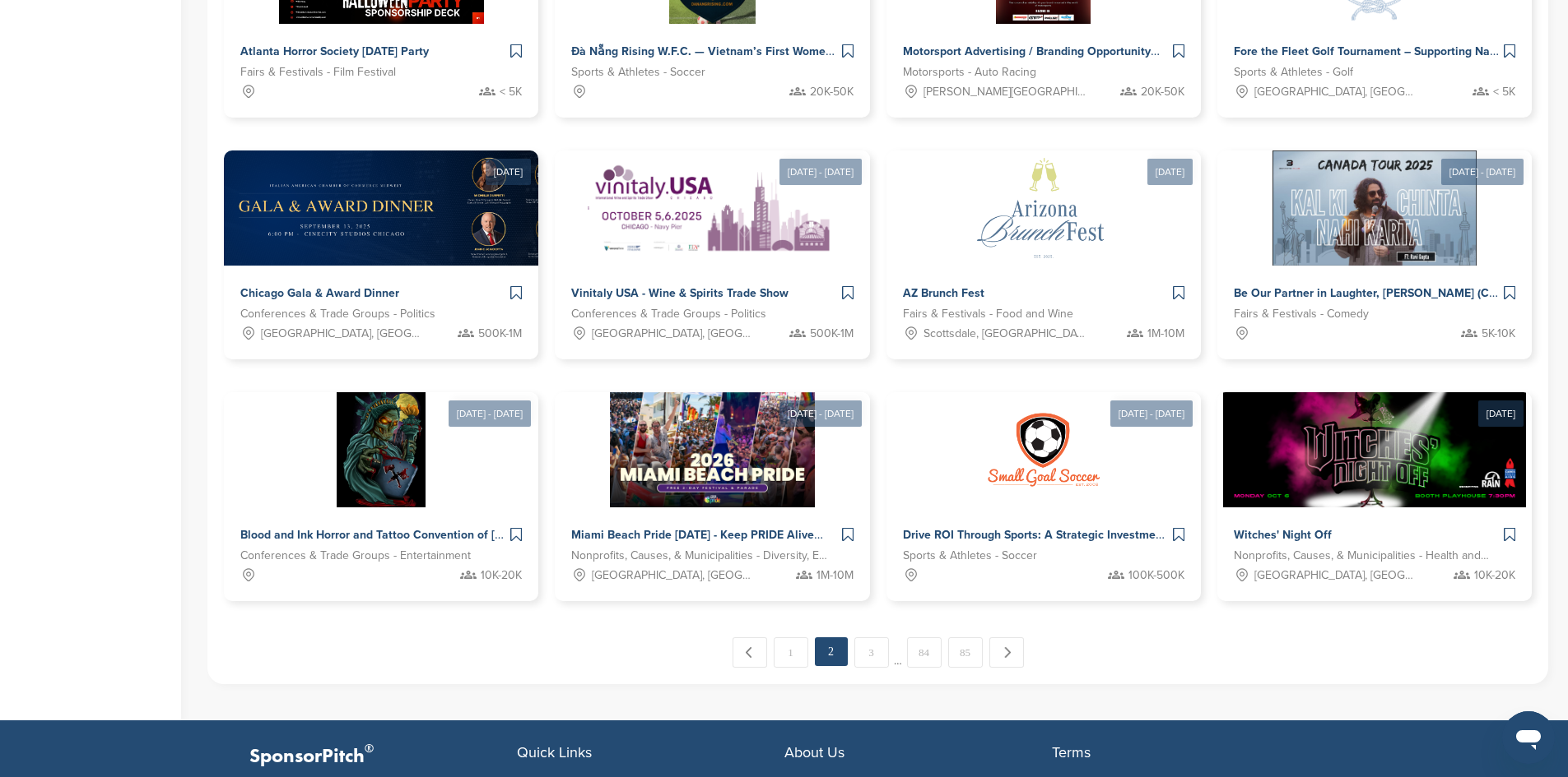
scroll to position [658, 0]
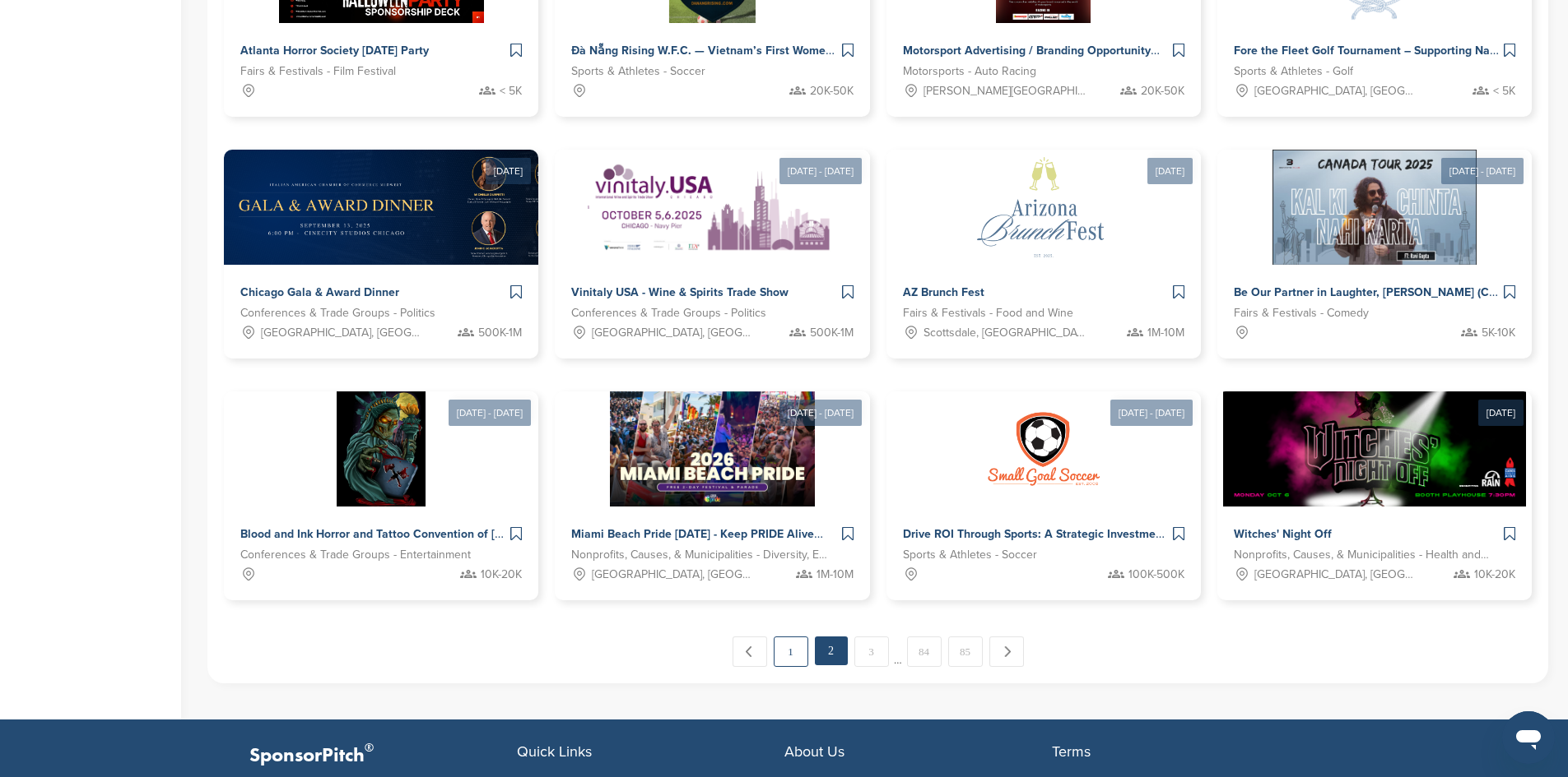
click at [796, 637] on link "1" at bounding box center [791, 652] width 35 height 31
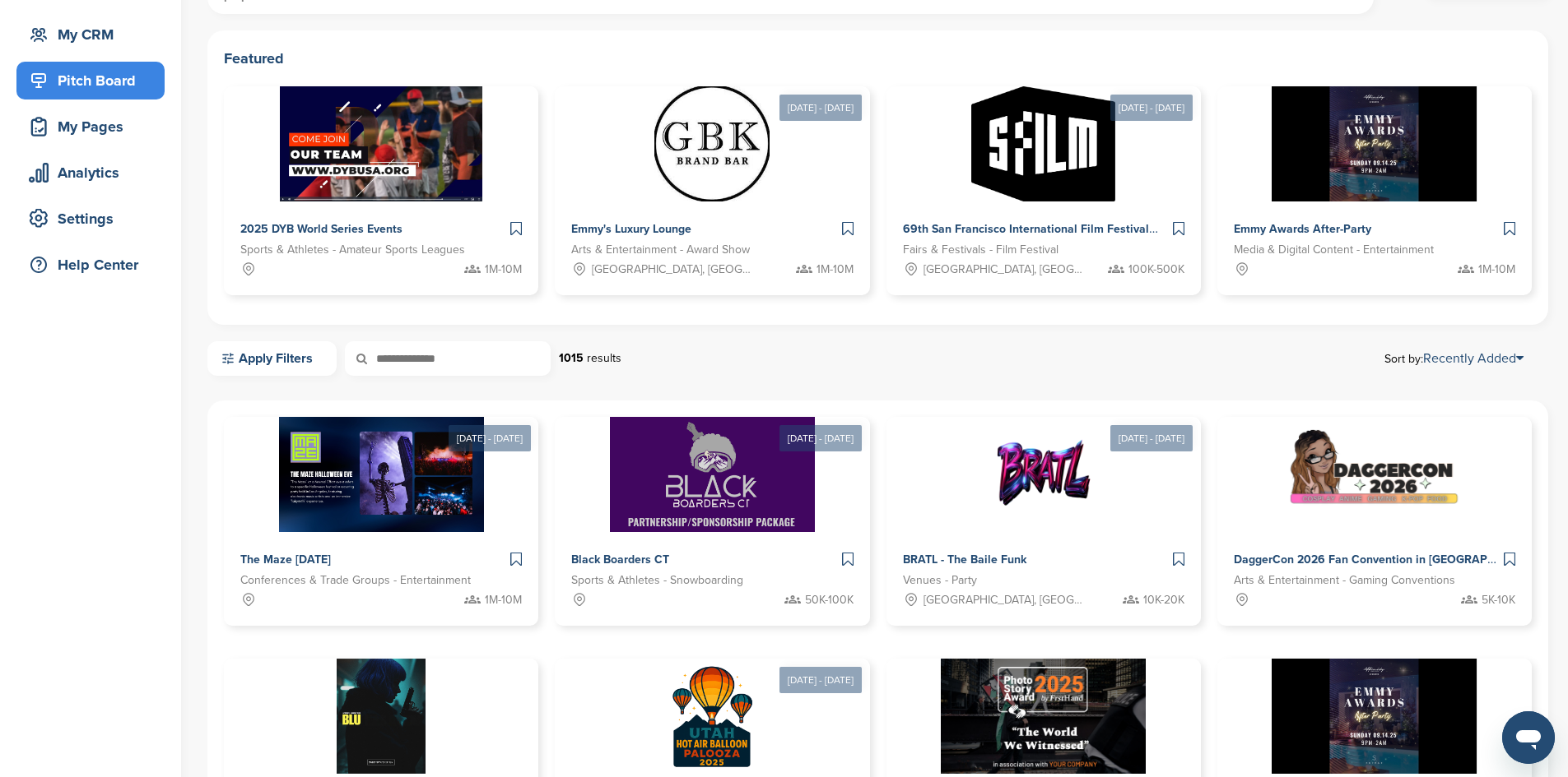
scroll to position [132, 0]
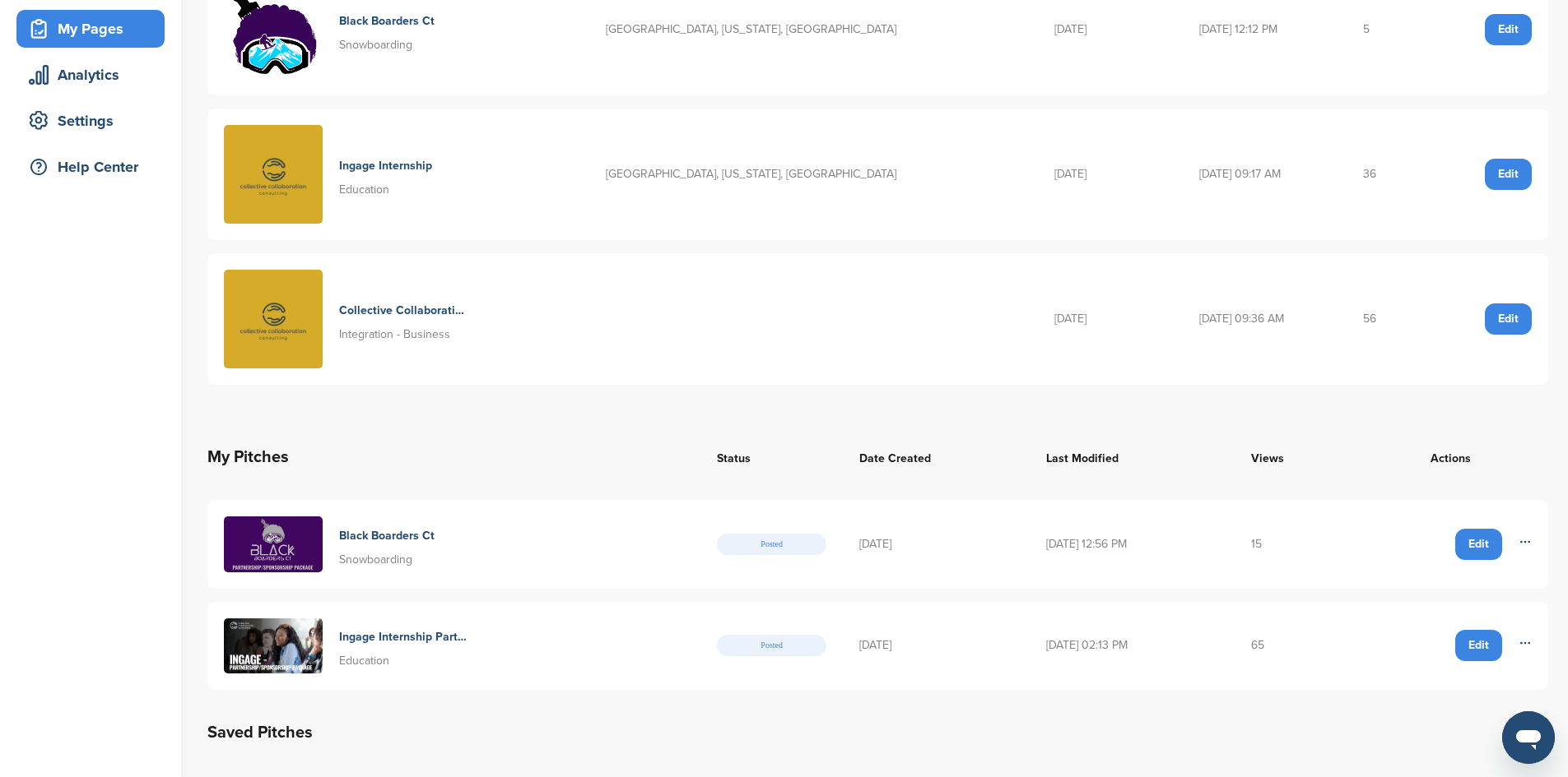
scroll to position [329, 0]
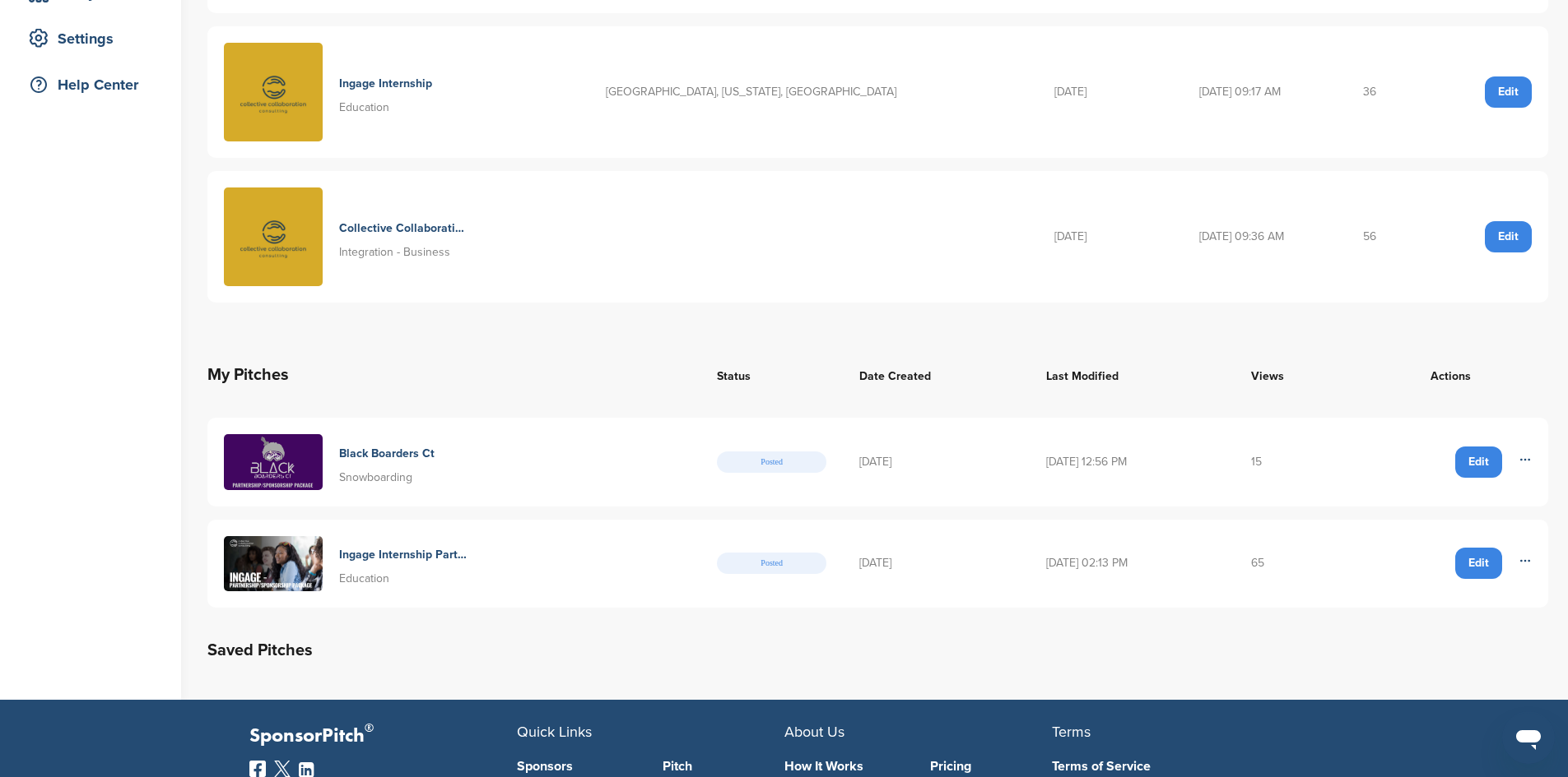
click at [295, 464] on img at bounding box center [273, 462] width 98 height 56
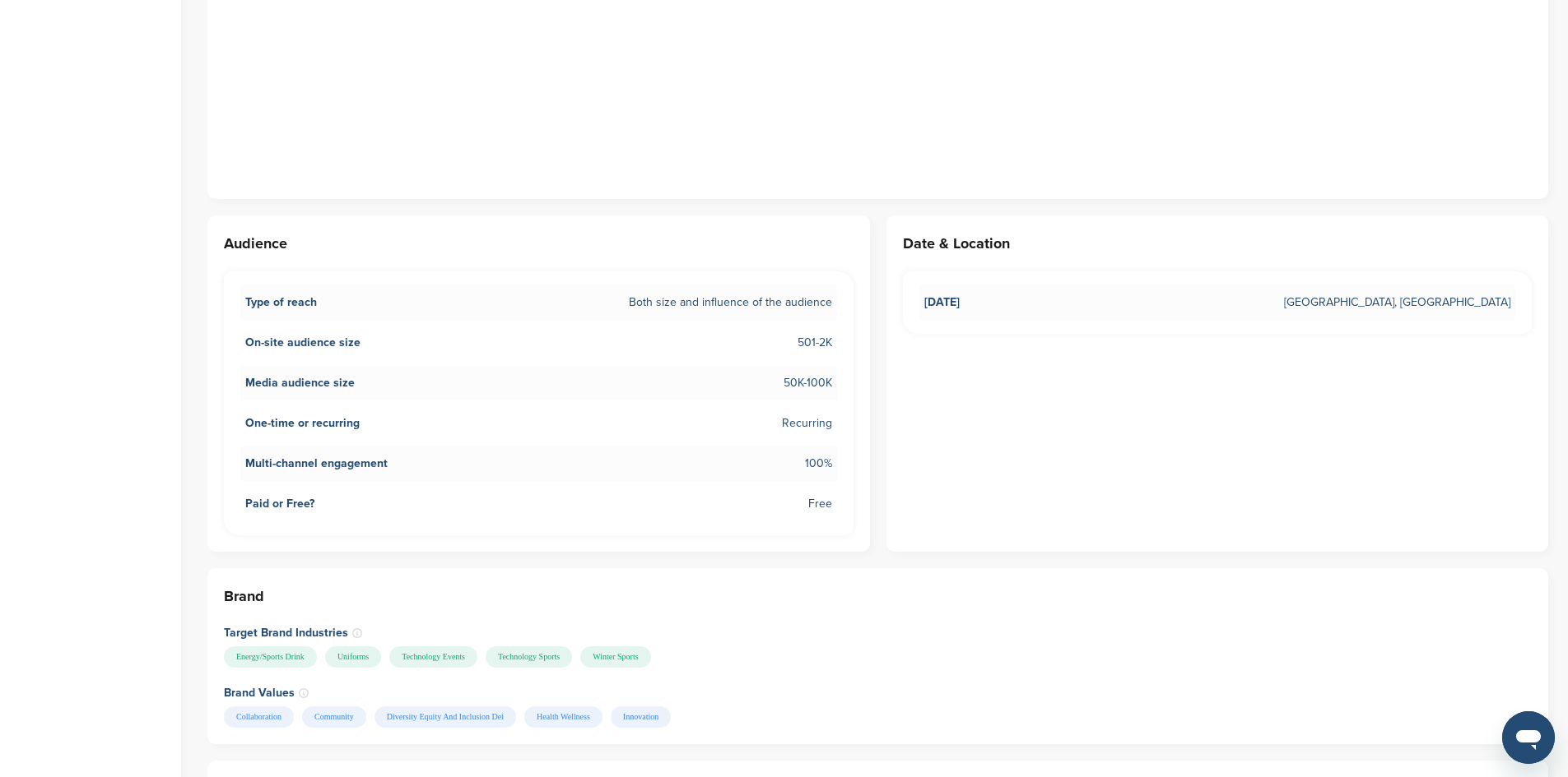
scroll to position [1069, 0]
click at [960, 302] on span "[DATE]" at bounding box center [942, 301] width 36 height 18
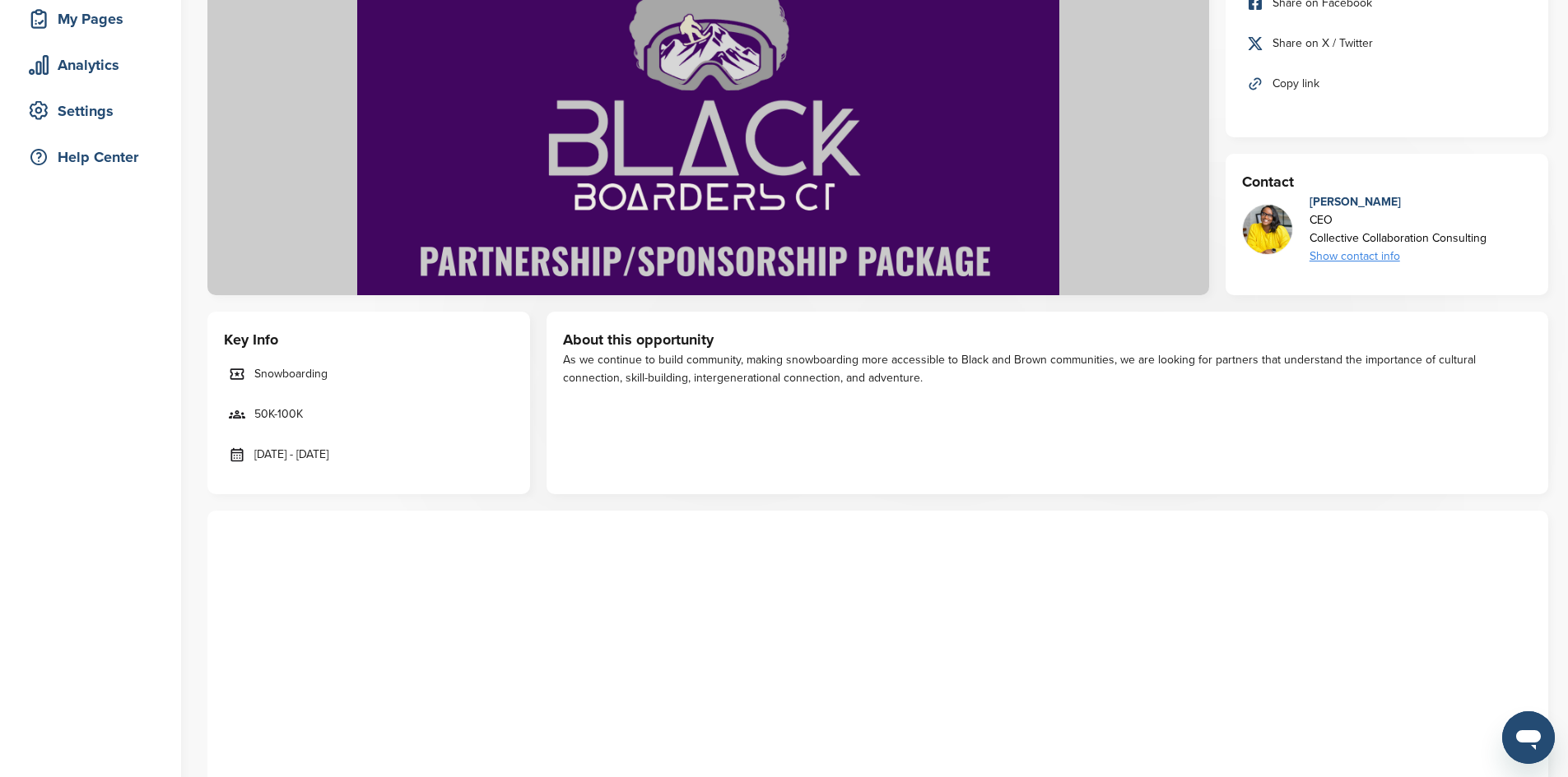
scroll to position [0, 0]
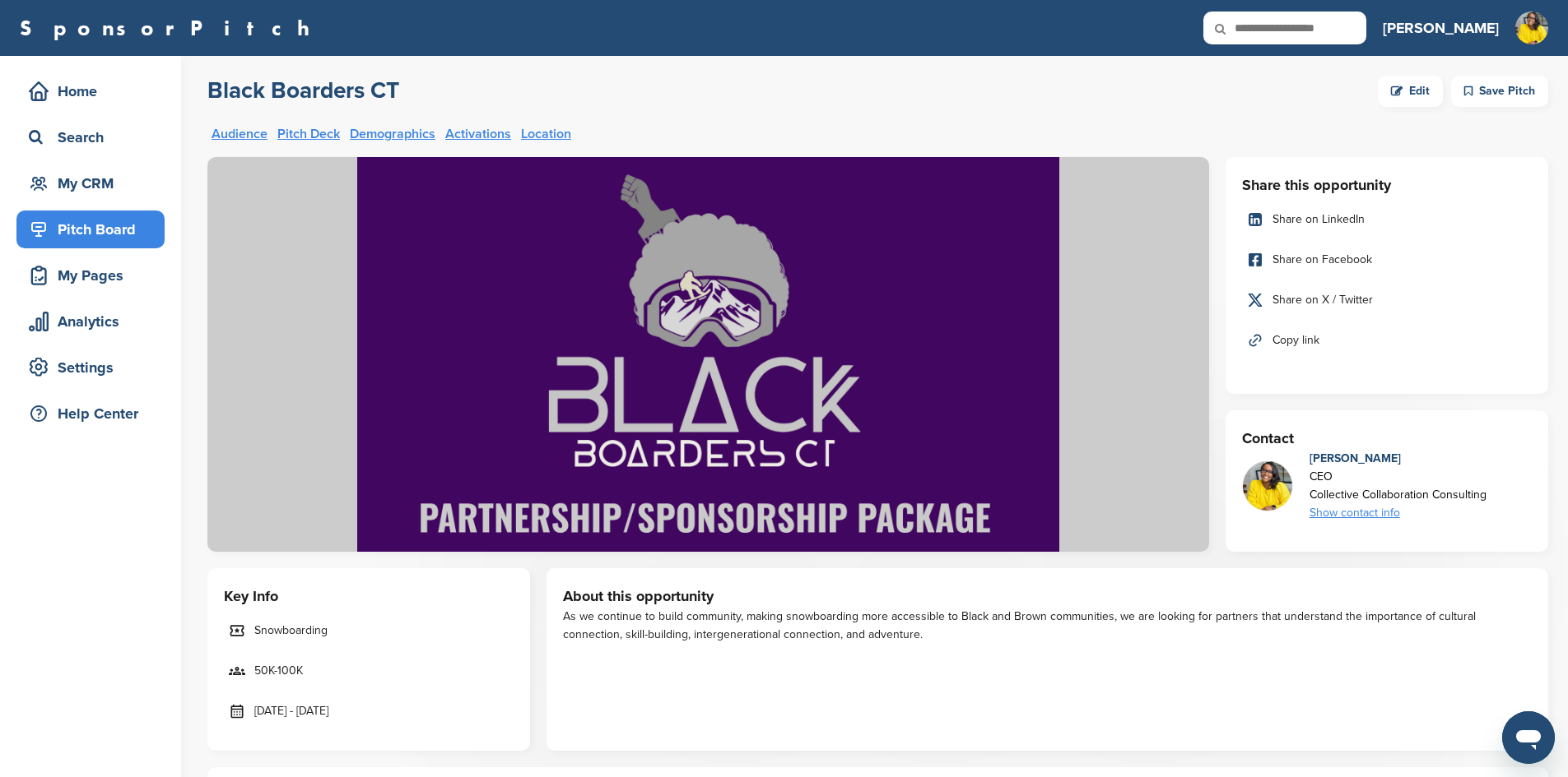
click at [1394, 96] on icon at bounding box center [1397, 91] width 11 height 18
click at [1425, 89] on div "Edit" at bounding box center [1410, 91] width 65 height 31
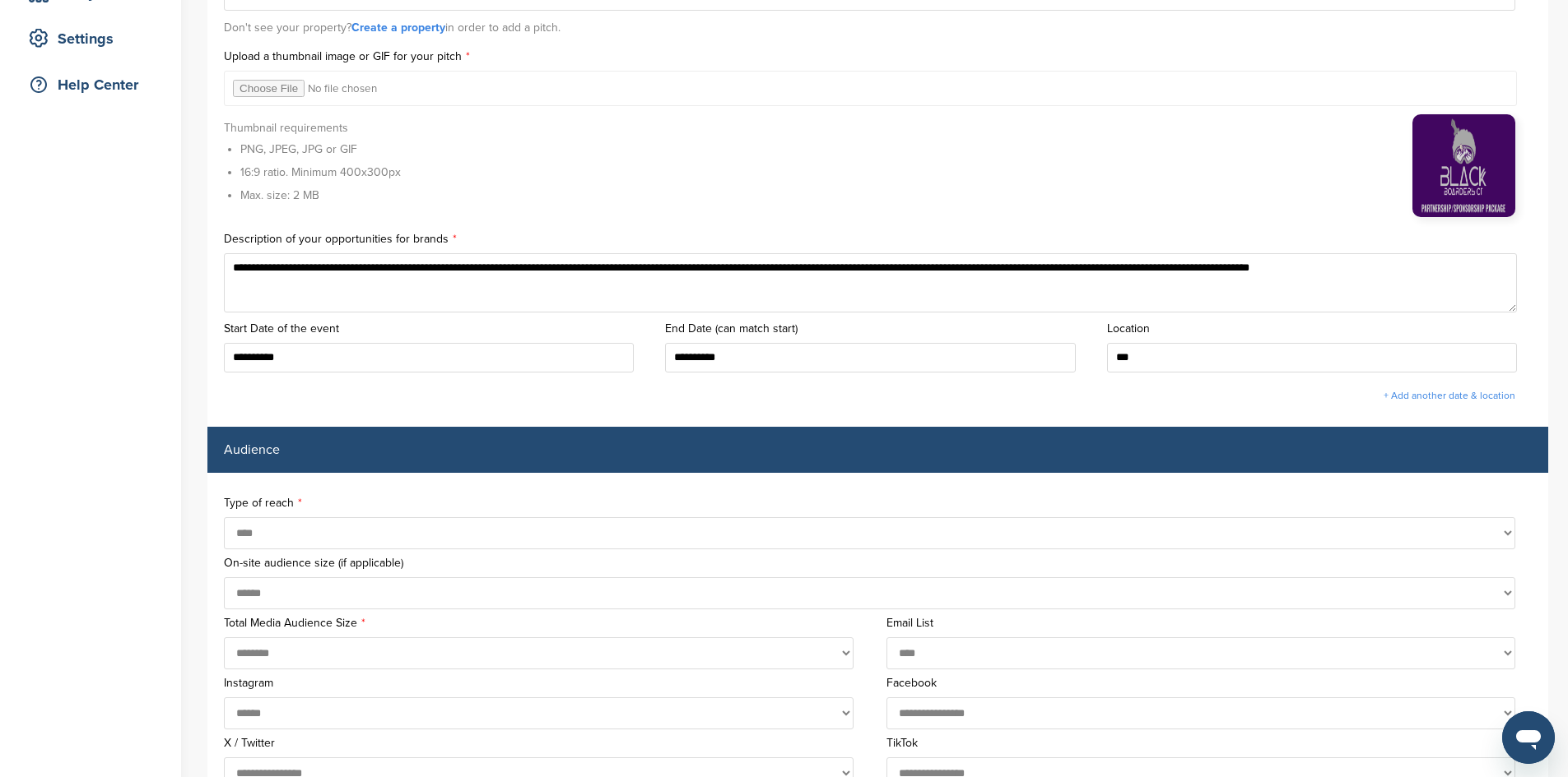
scroll to position [329, 0]
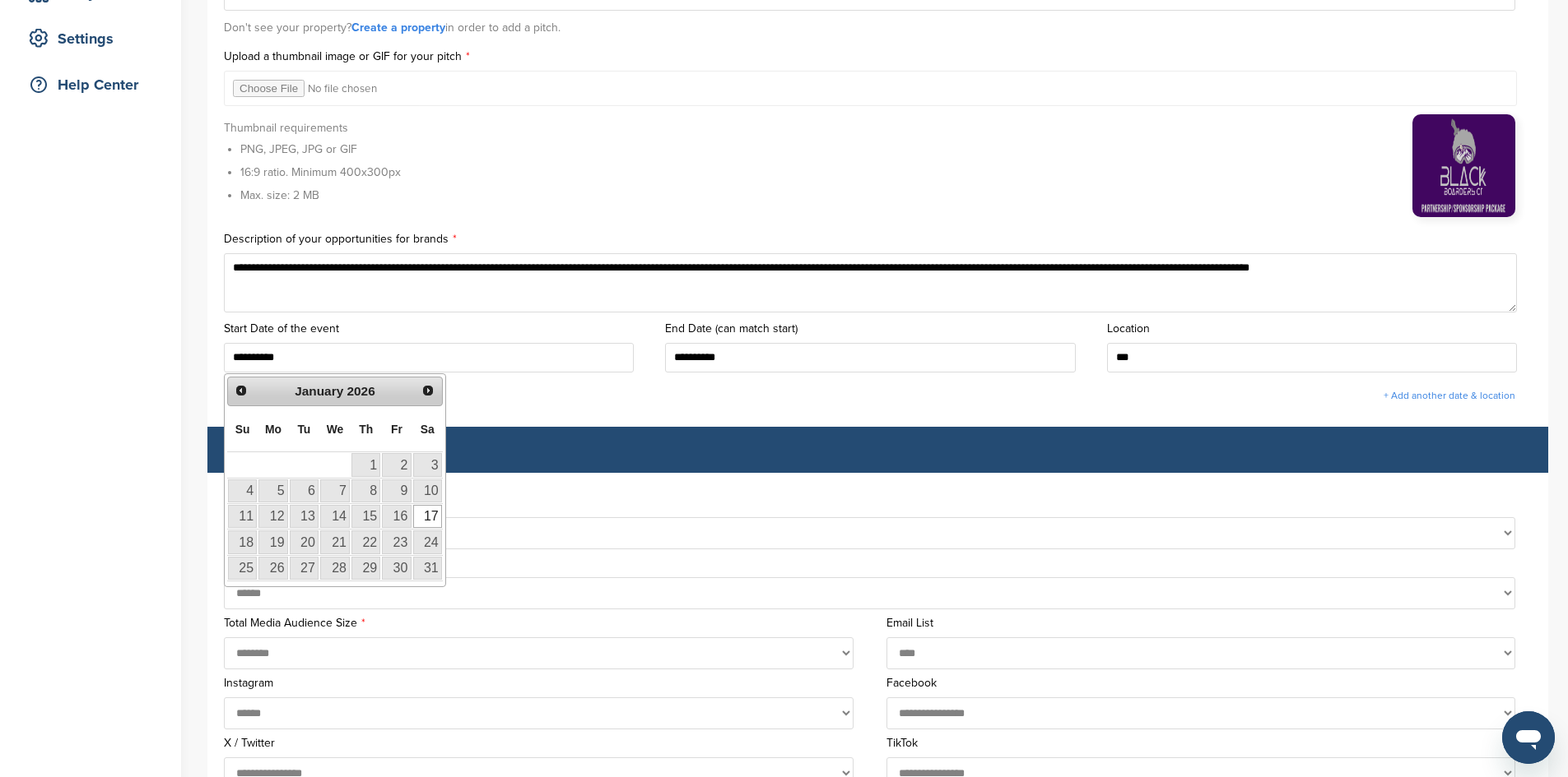
drag, startPoint x: 294, startPoint y: 359, endPoint x: 200, endPoint y: 354, distance: 94.1
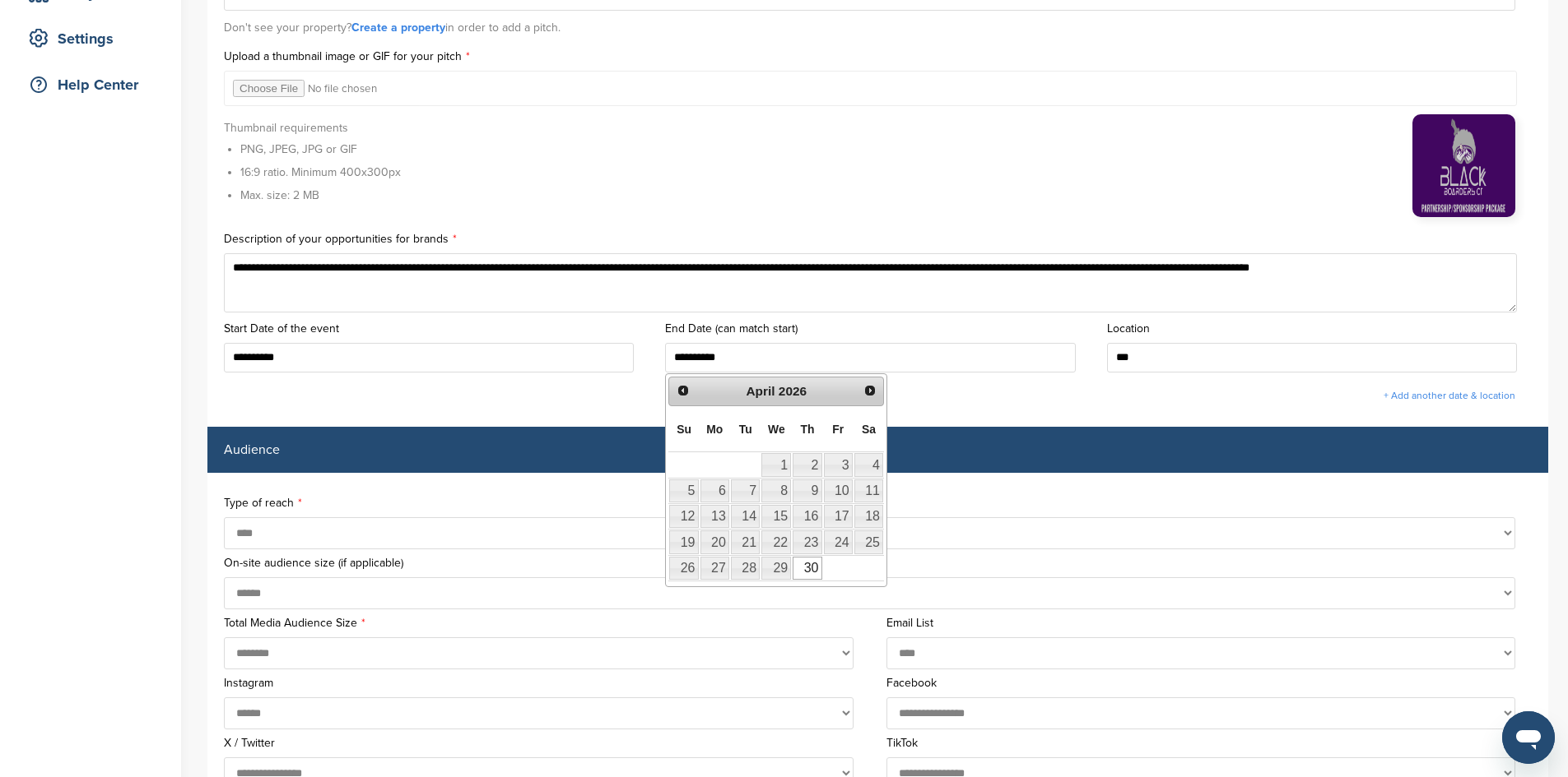
drag, startPoint x: 757, startPoint y: 366, endPoint x: 648, endPoint y: 363, distance: 109.0
click at [648, 363] on div "**********" at bounding box center [878, 345] width 1308 height 58
paste input "text"
type input "**********"
drag, startPoint x: 997, startPoint y: 403, endPoint x: 990, endPoint y: 411, distance: 10.6
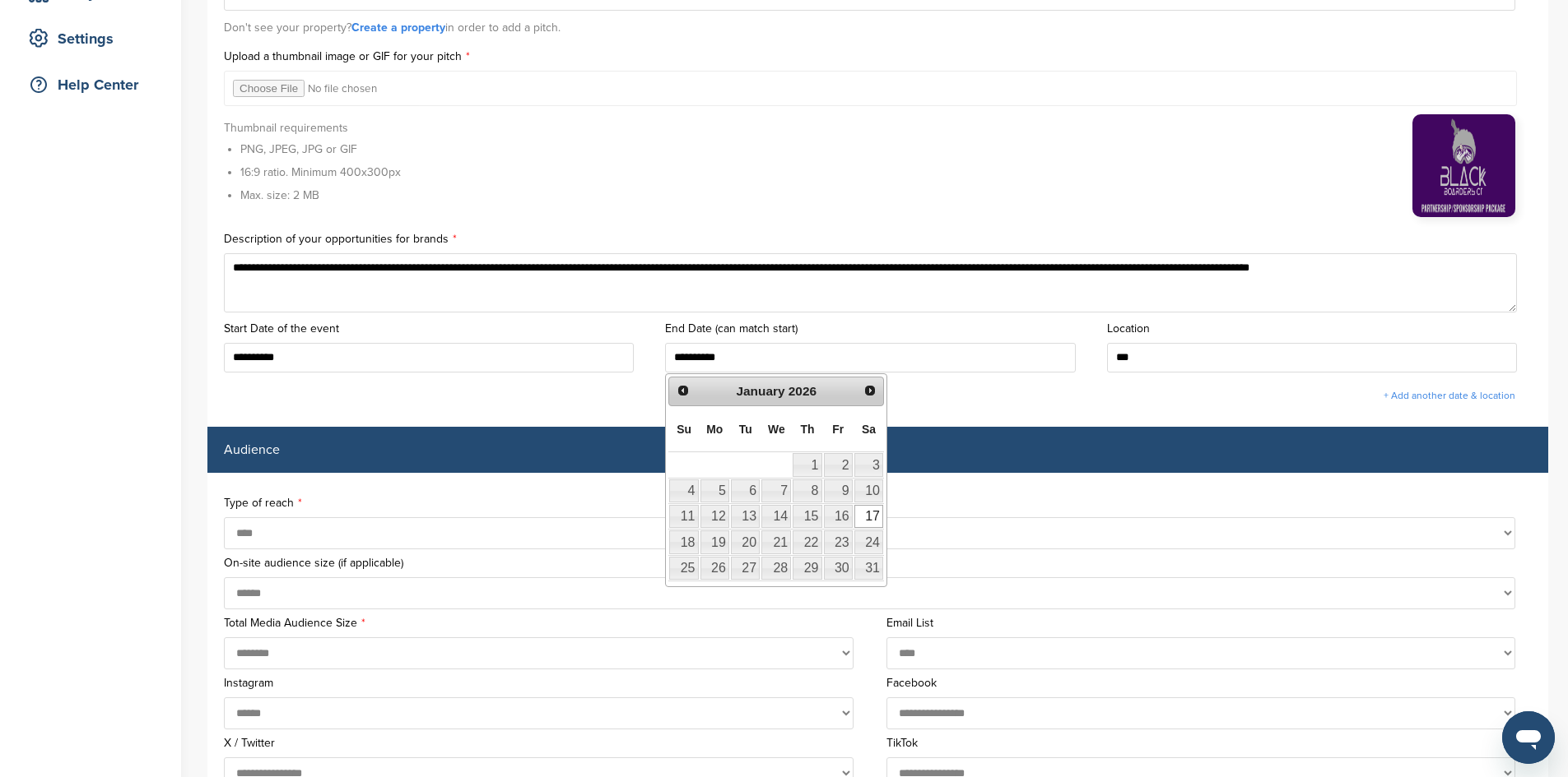
click at [995, 404] on div "+ Add another date & location" at bounding box center [869, 396] width 1292 height 30
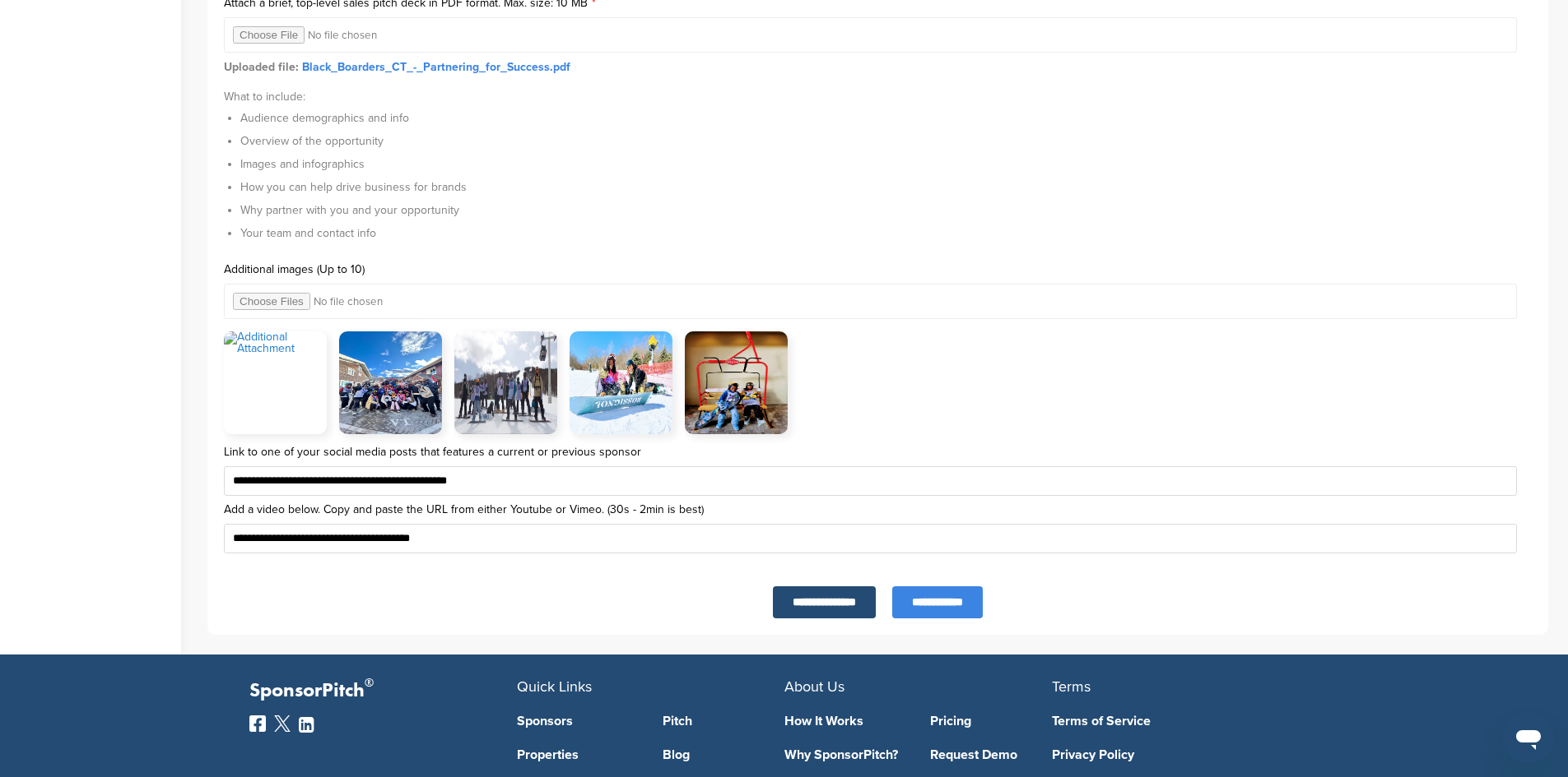
scroll to position [5511, 0]
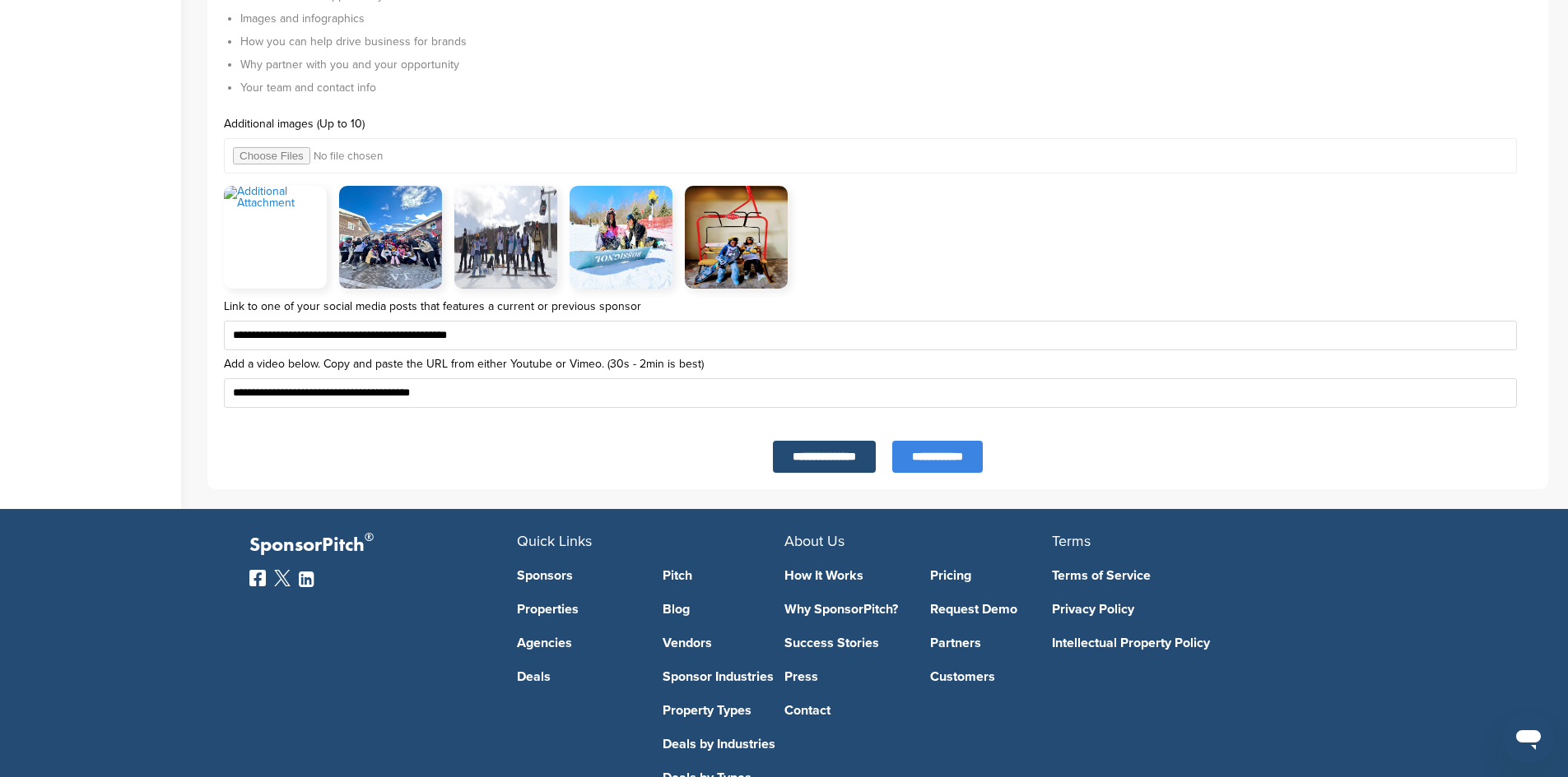
click at [943, 462] on input "**********" at bounding box center [938, 457] width 91 height 32
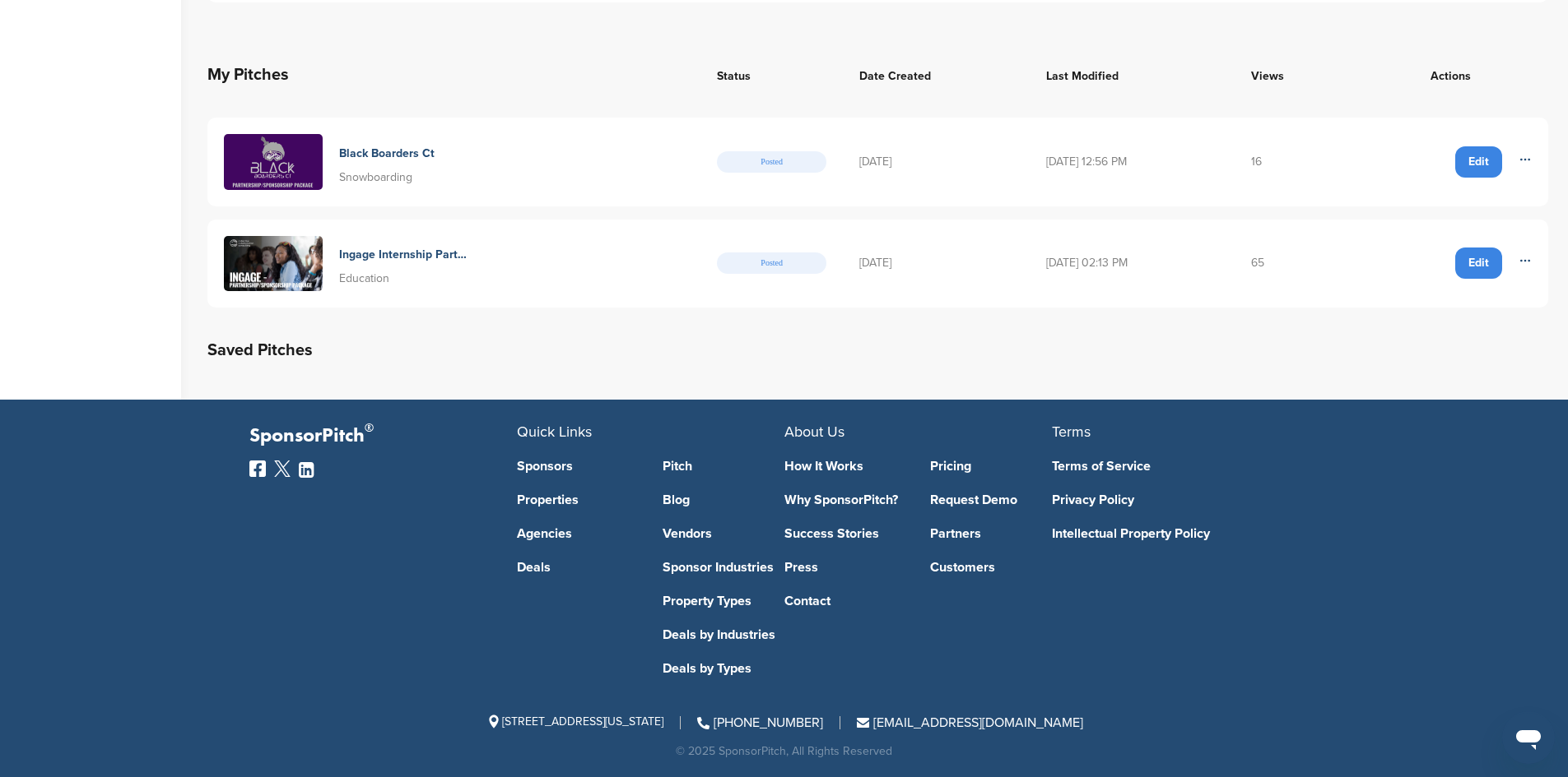
scroll to position [630, 0]
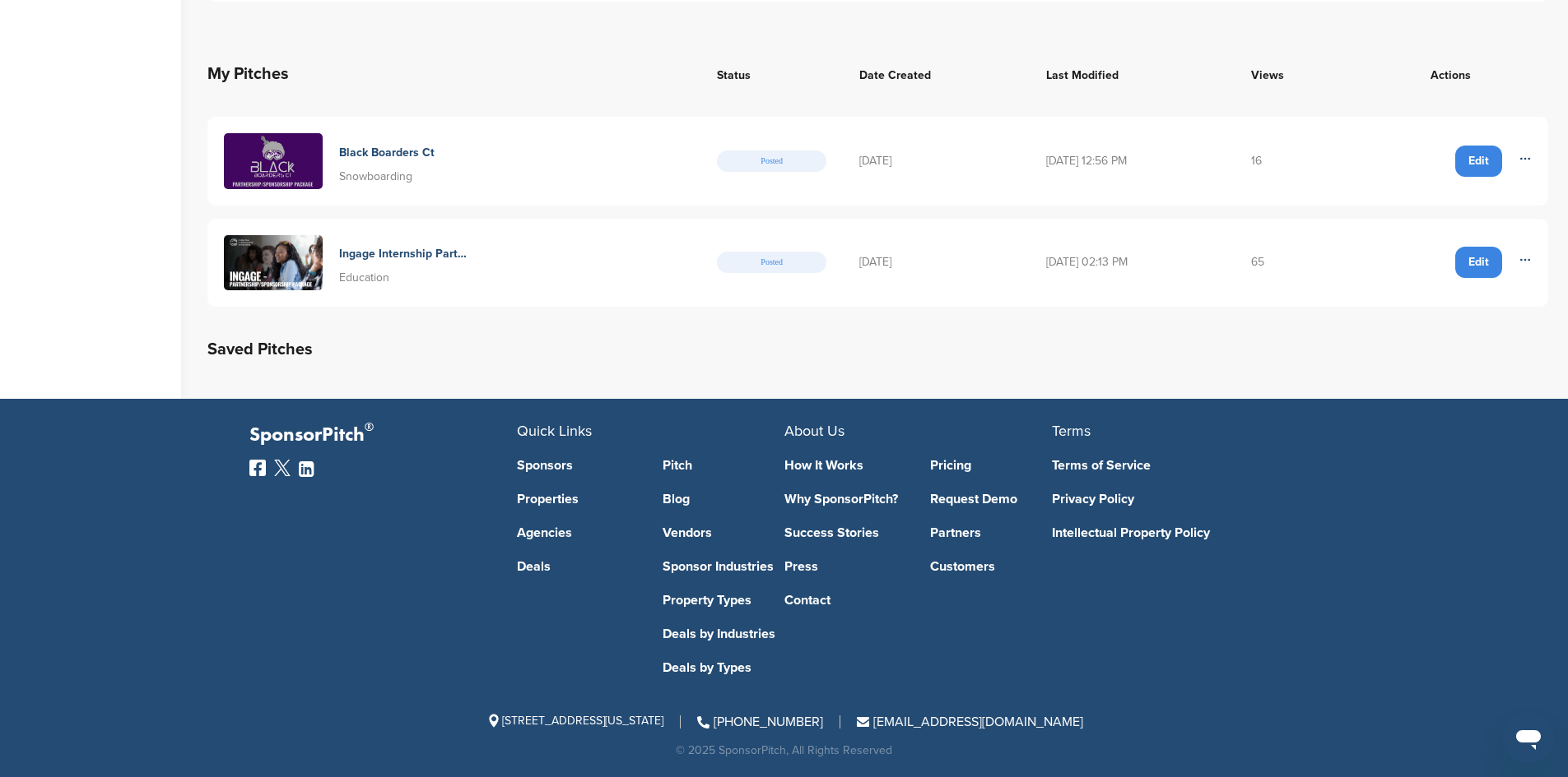
click at [297, 166] on img at bounding box center [273, 161] width 98 height 56
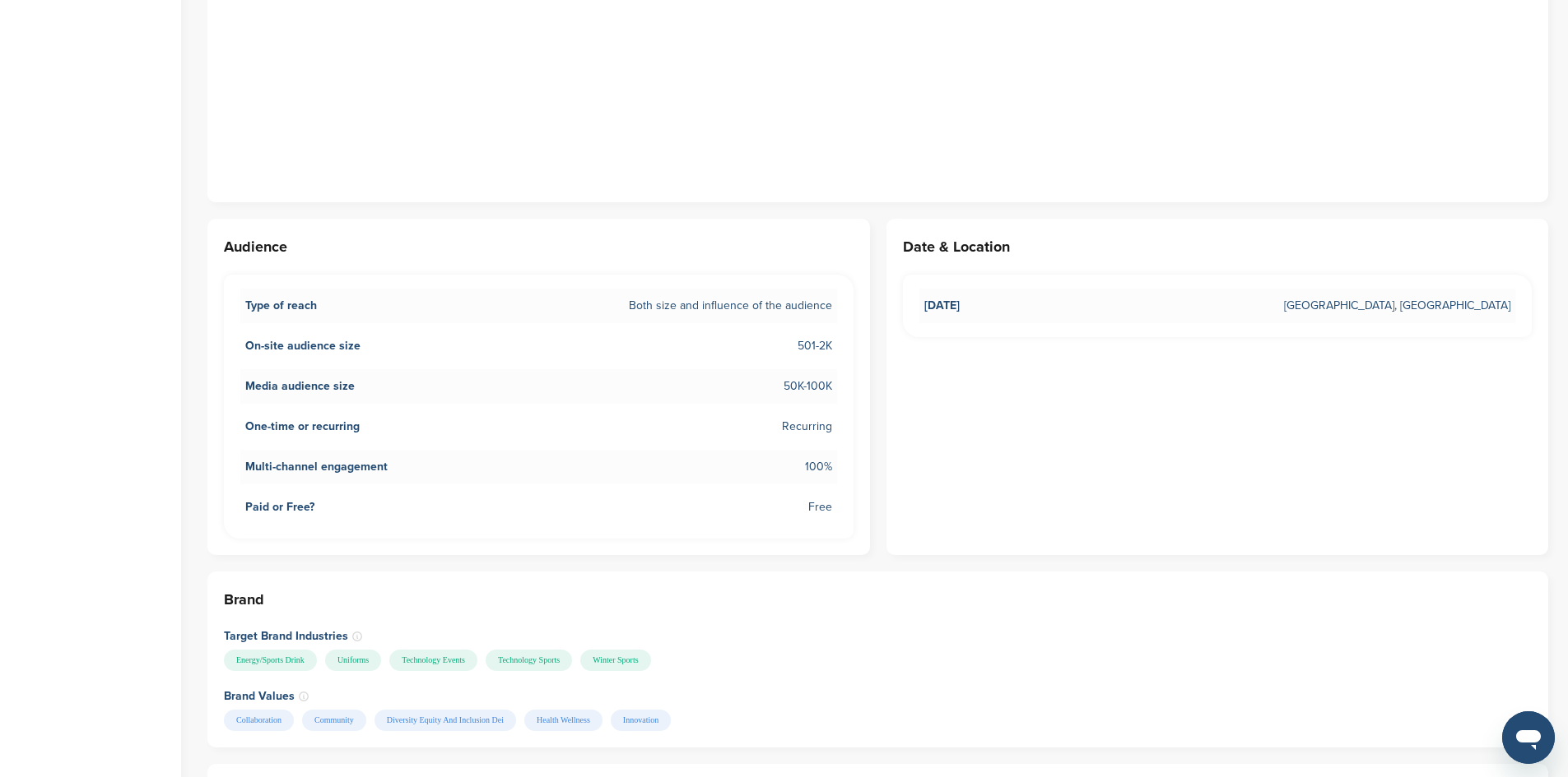
scroll to position [740, 0]
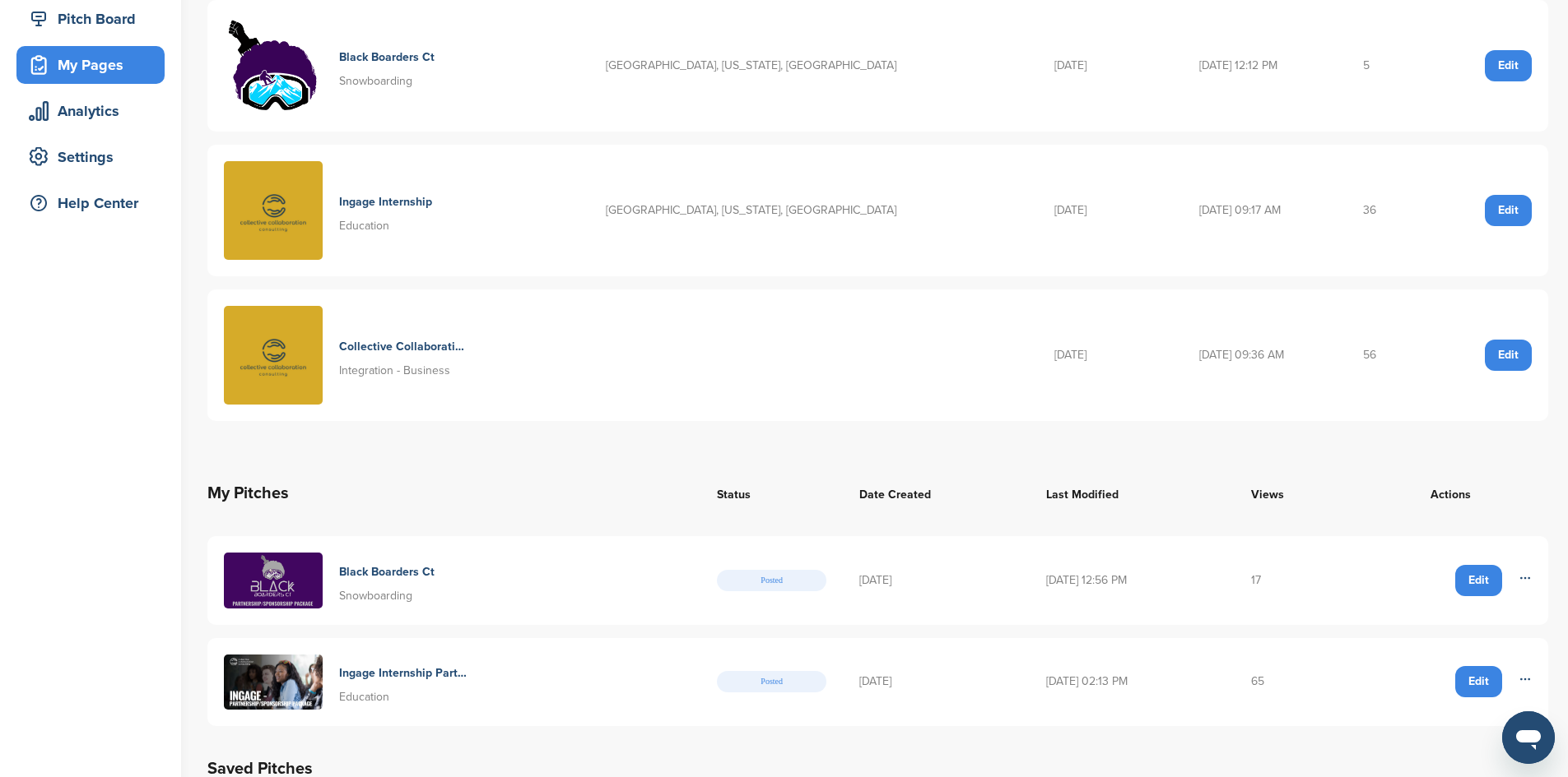
scroll to position [247, 0]
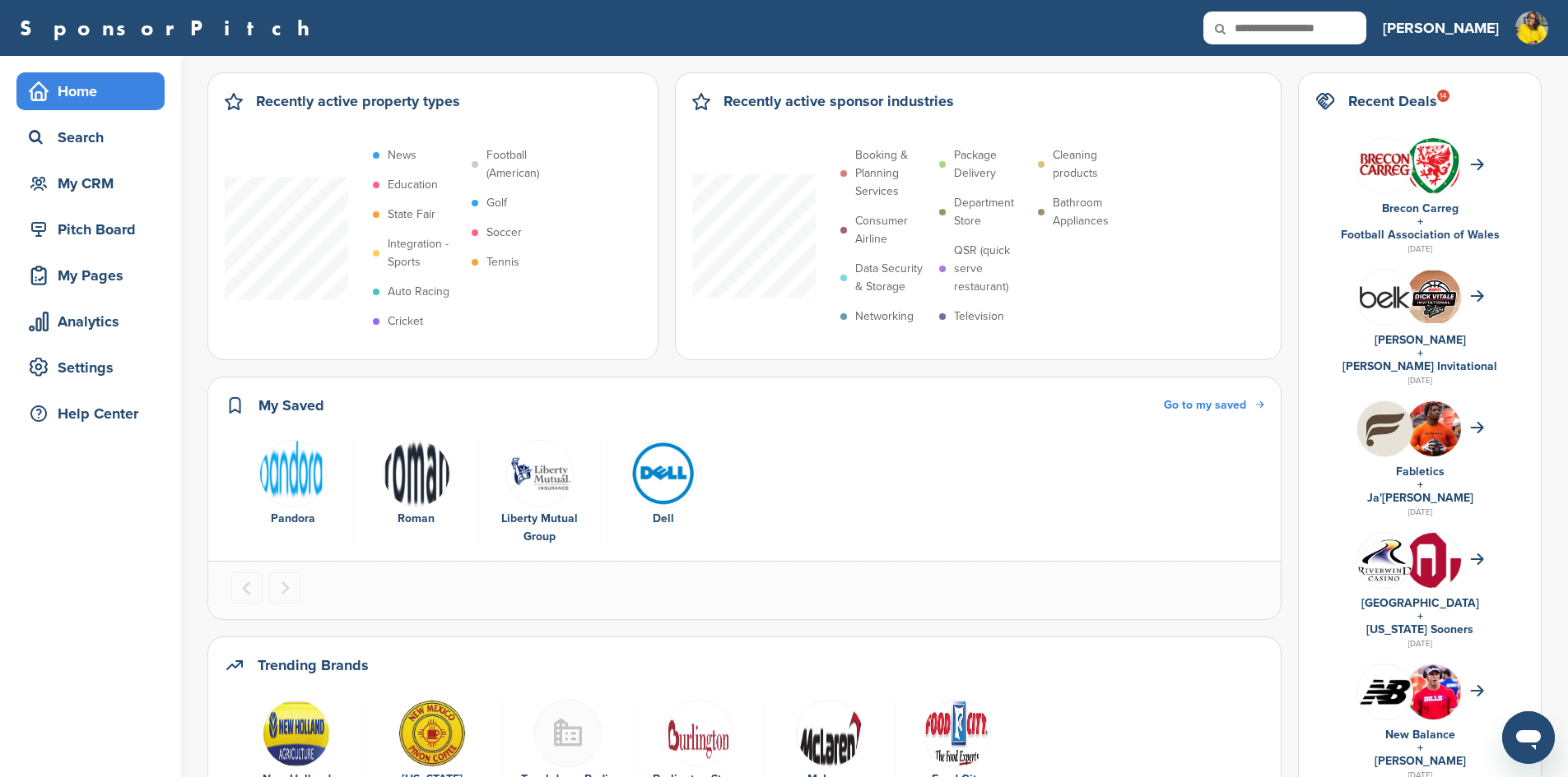
click at [412, 474] on img "2 of 4" at bounding box center [417, 474] width 67 height 67
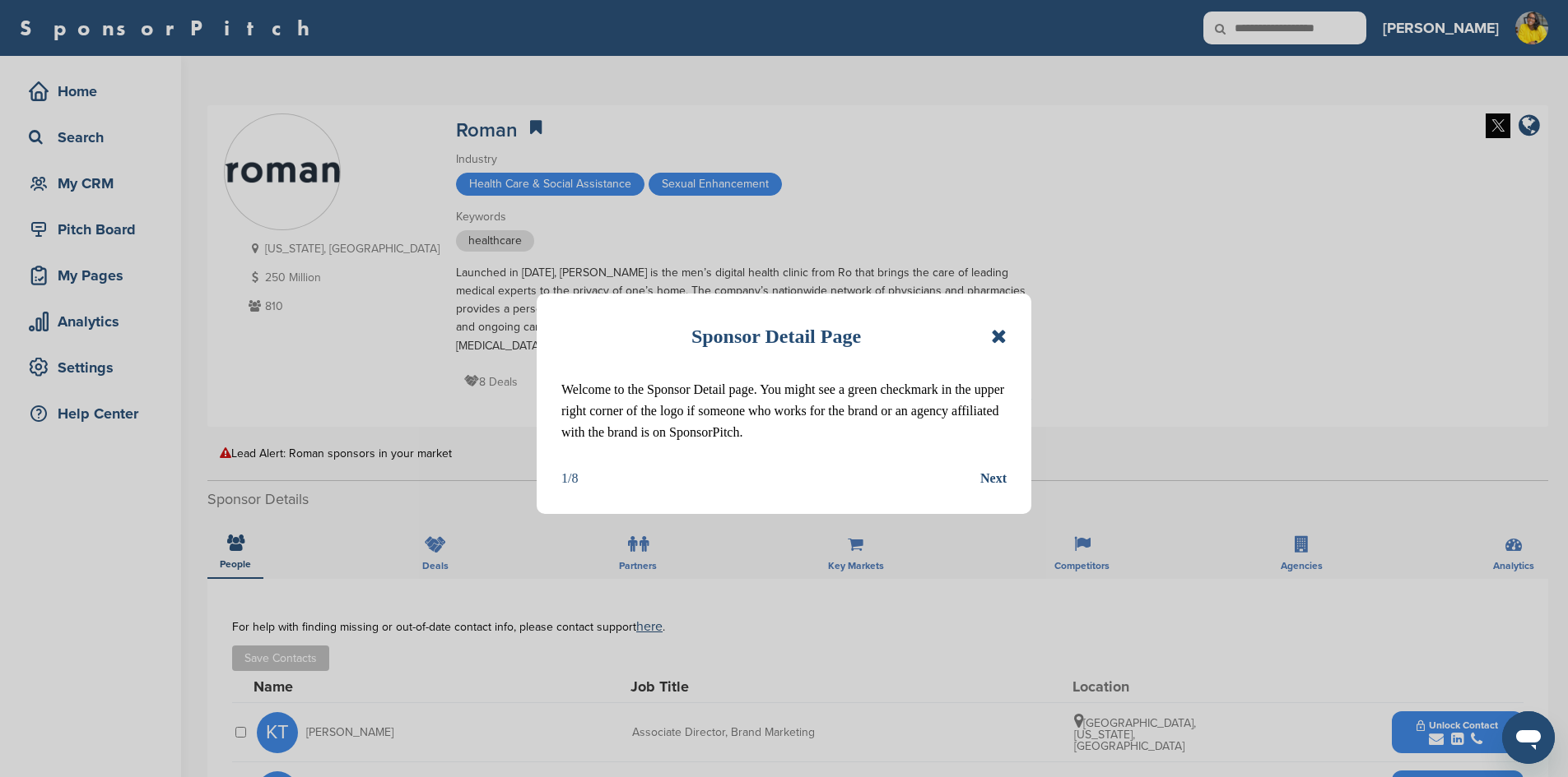
click at [995, 332] on icon at bounding box center [998, 336] width 16 height 20
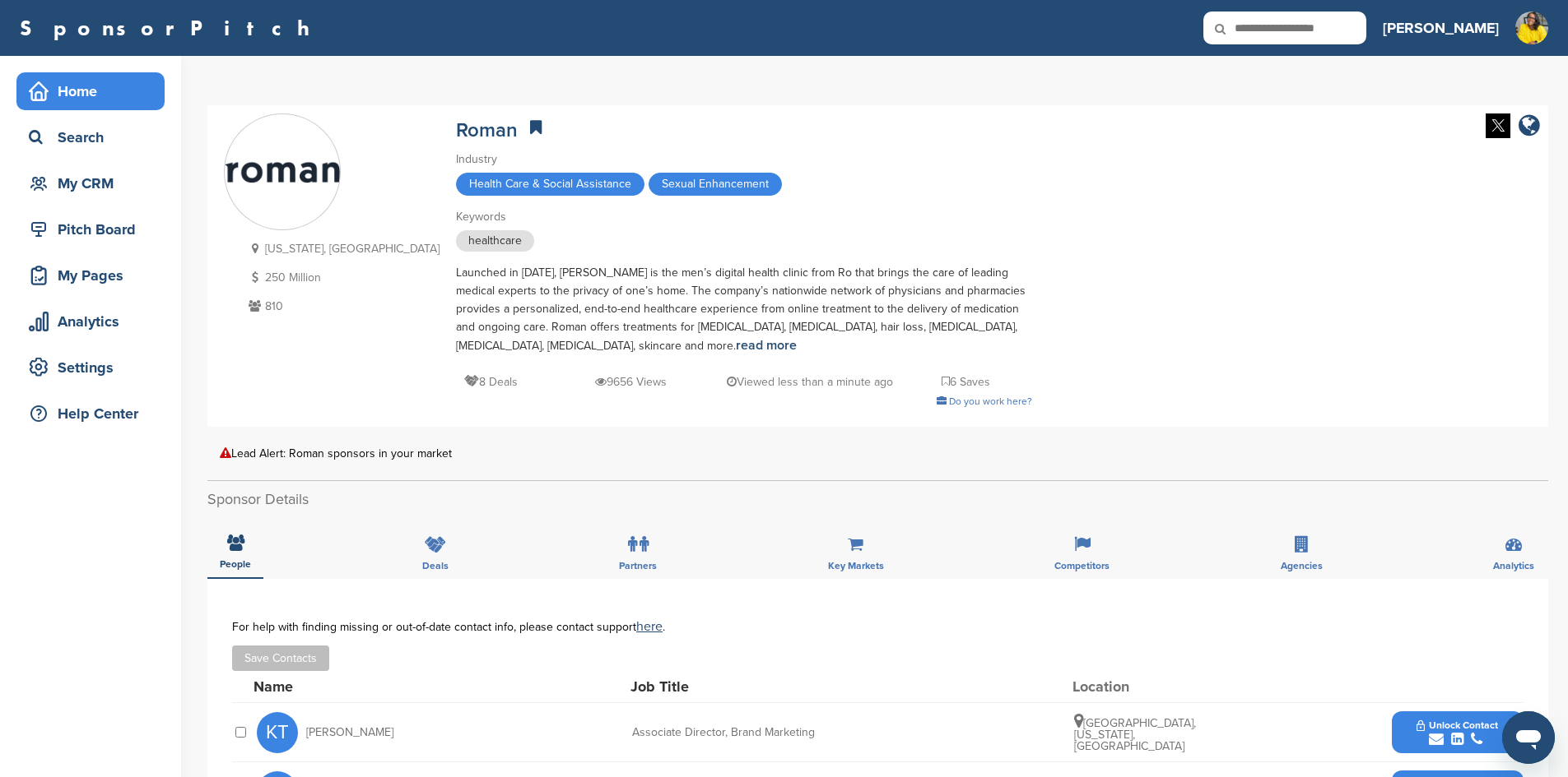
click at [70, 94] on div "Home" at bounding box center [94, 92] width 140 height 30
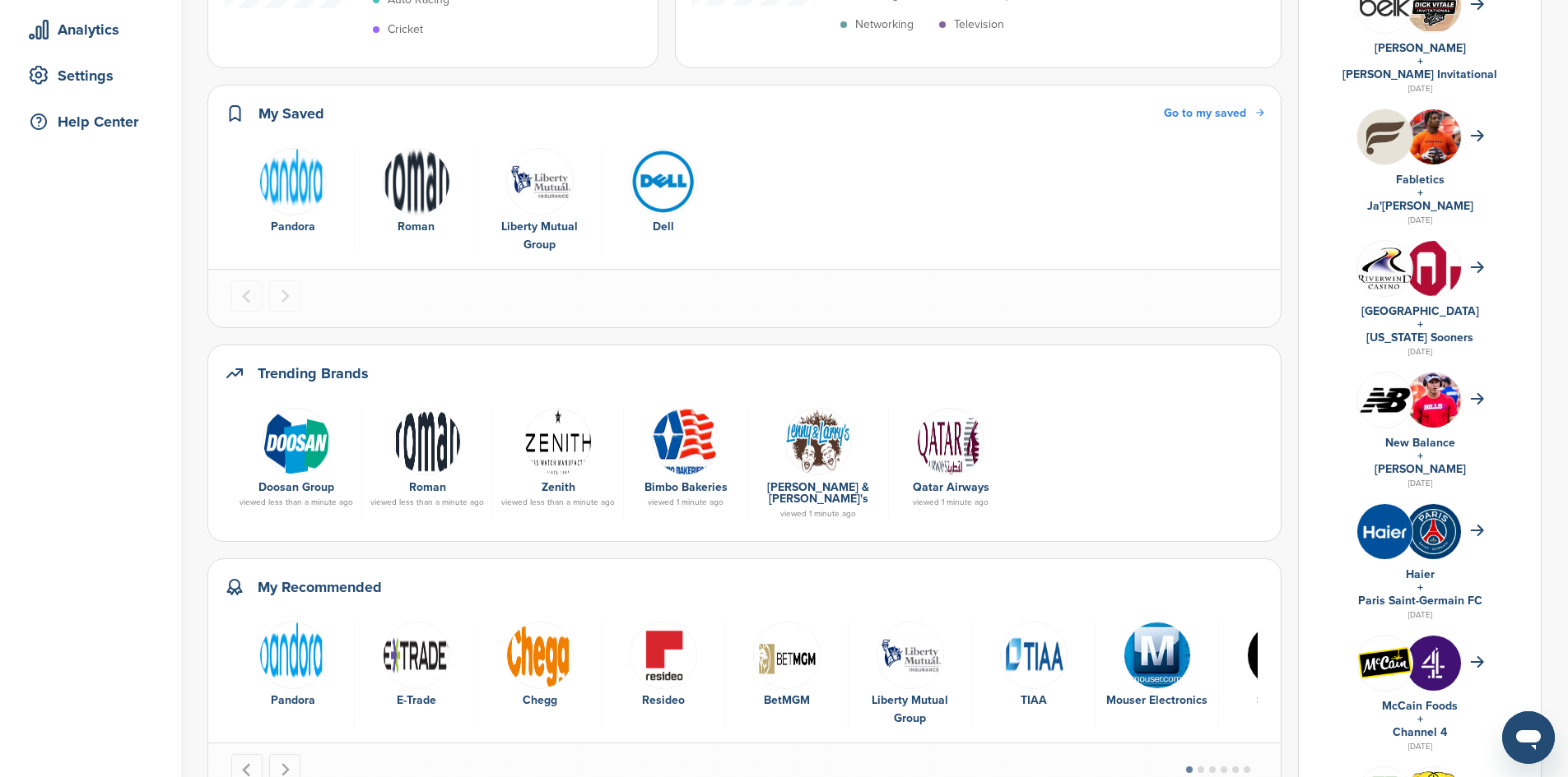
scroll to position [329, 0]
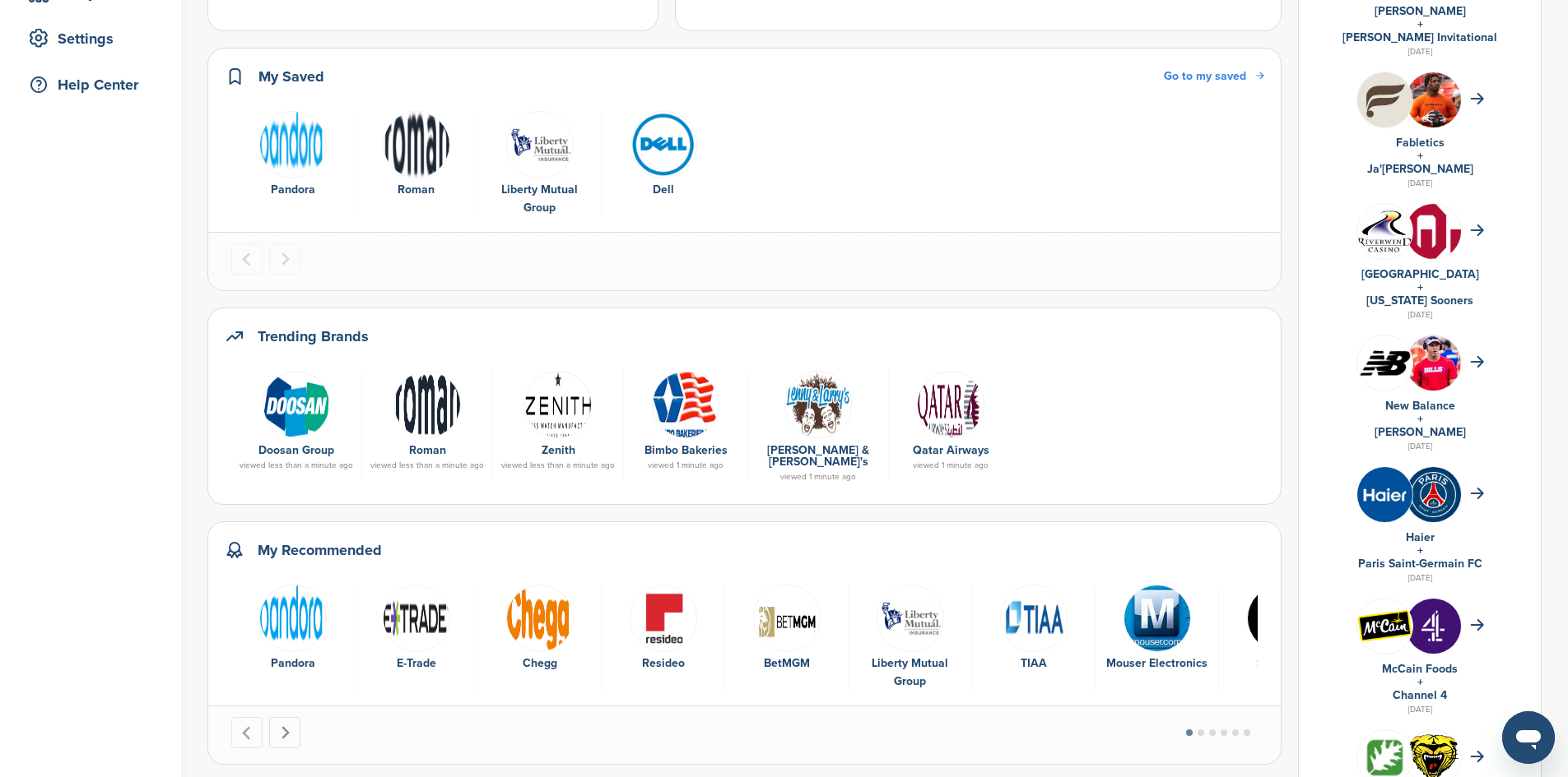
click at [280, 726] on icon "Next slide" at bounding box center [285, 733] width 14 height 14
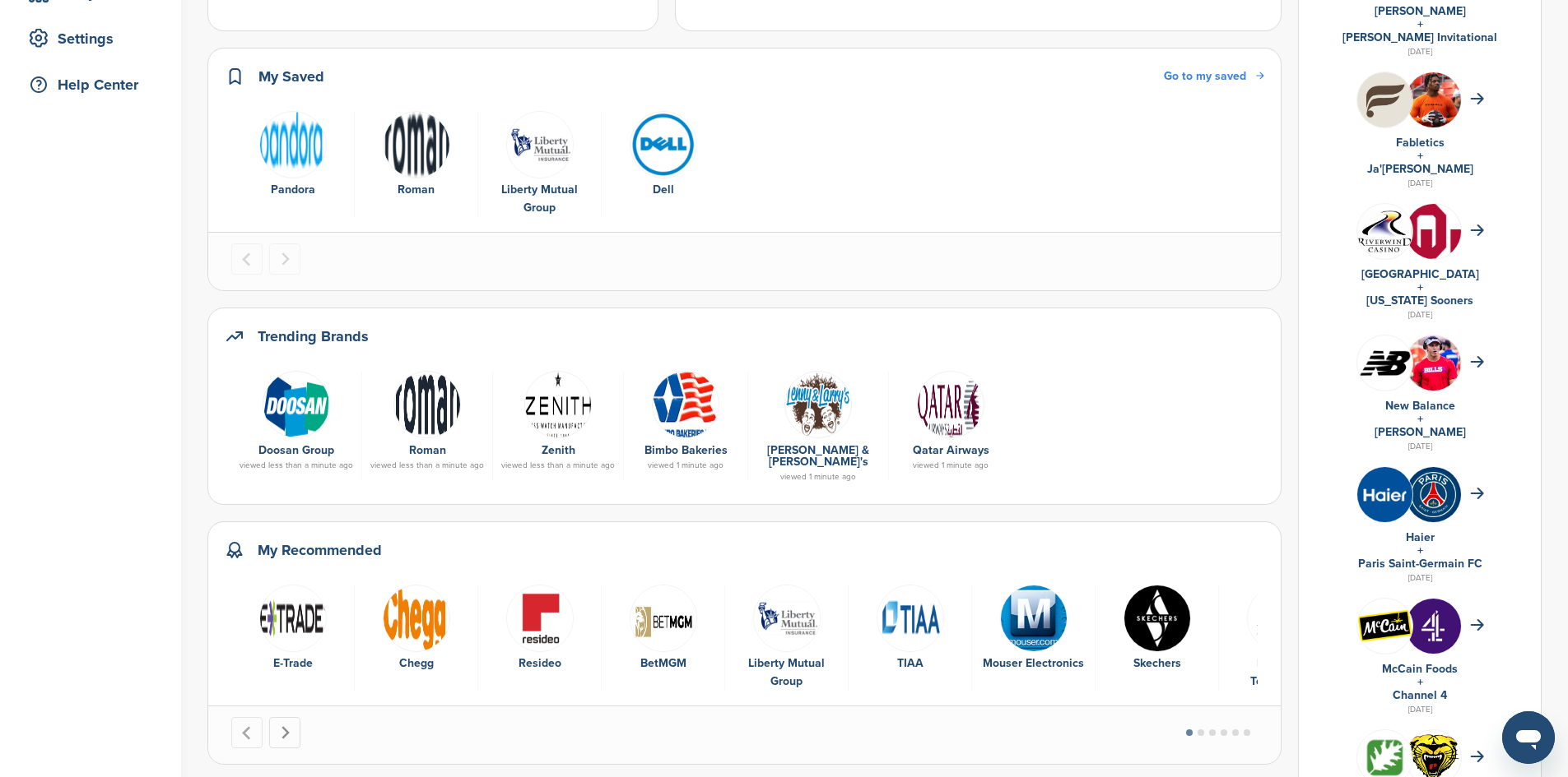
click at [280, 726] on icon "Next slide" at bounding box center [285, 733] width 14 height 14
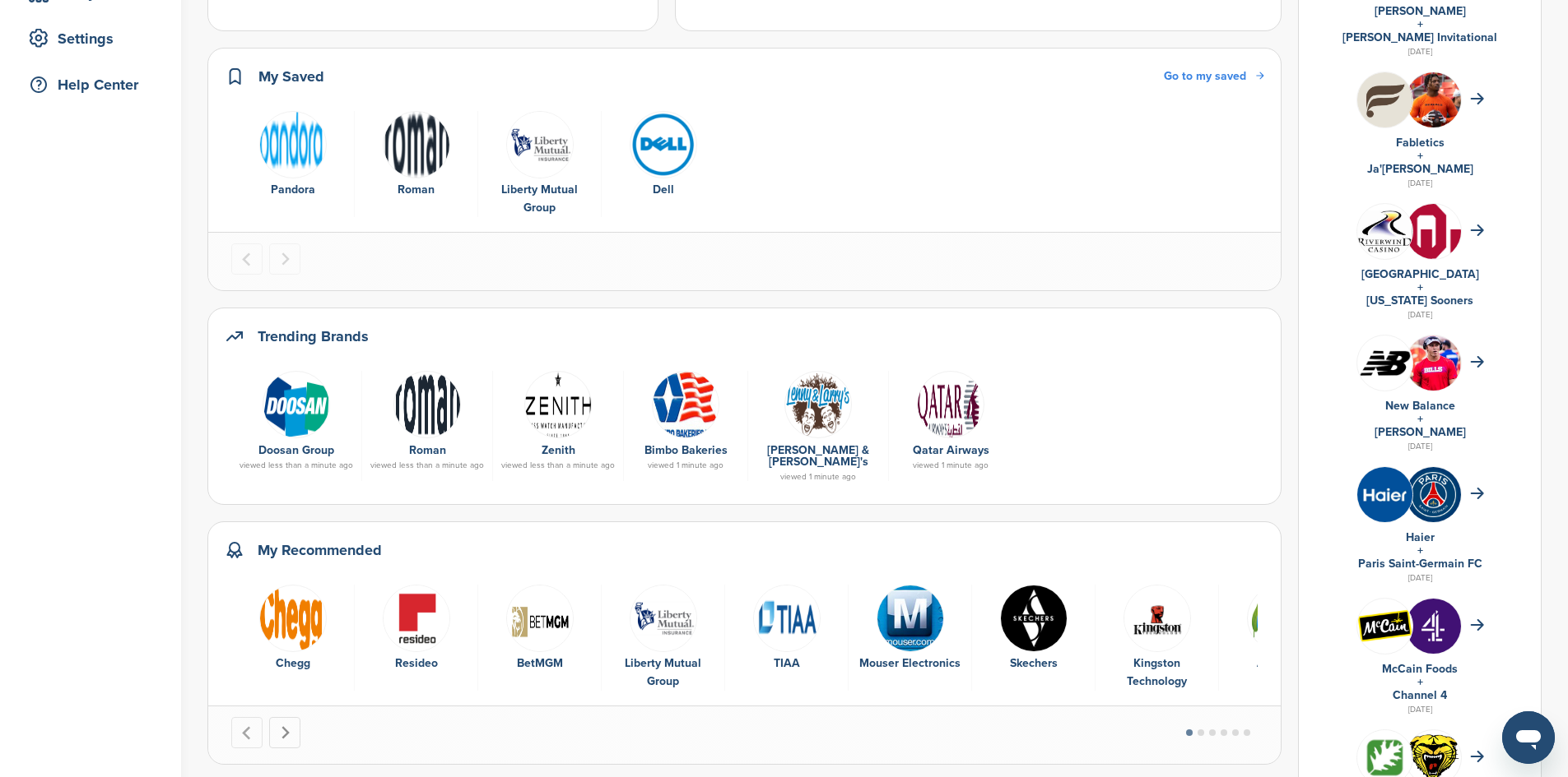
click at [280, 726] on icon "Next slide" at bounding box center [285, 733] width 14 height 14
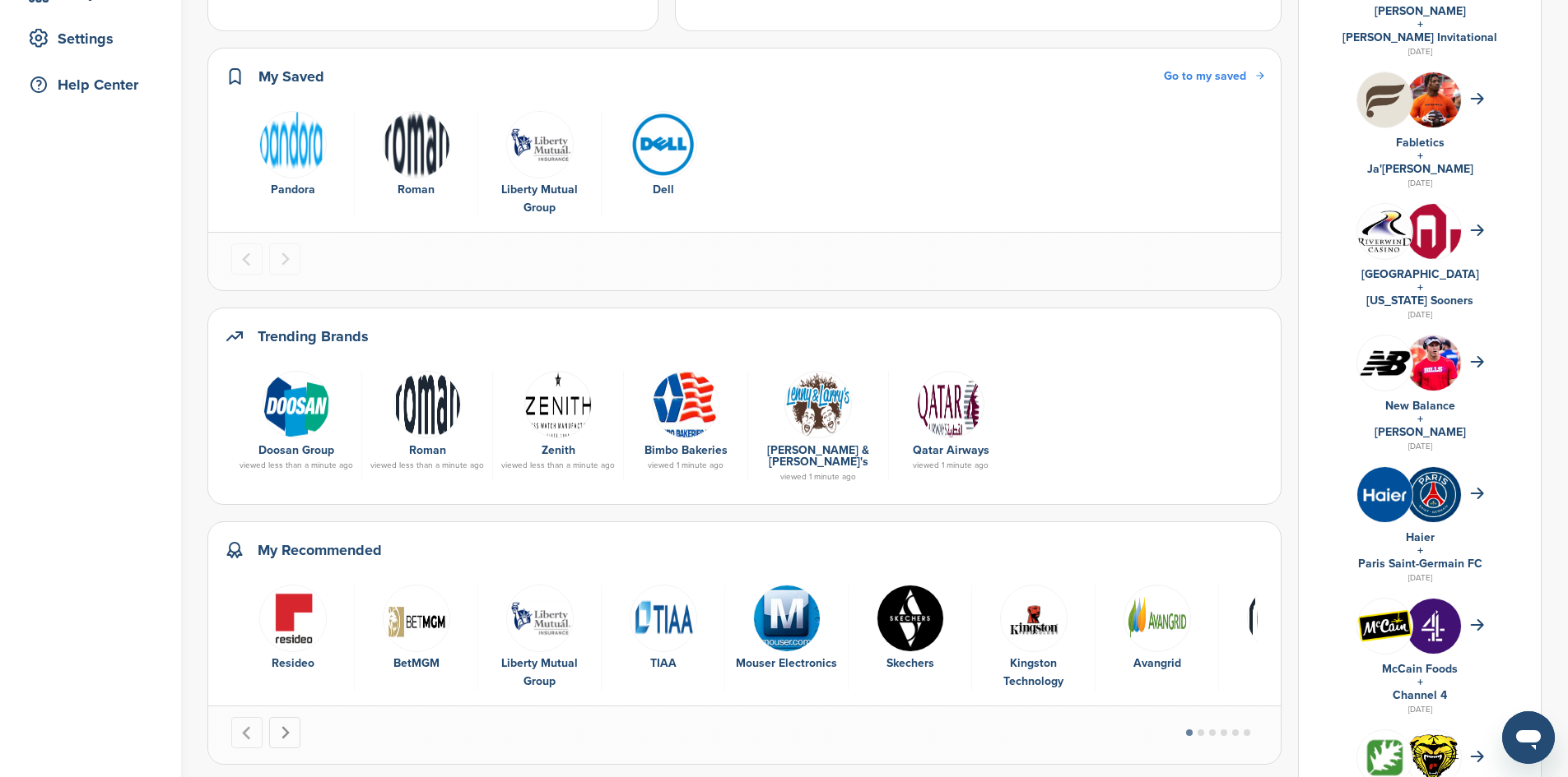
click at [280, 726] on icon "Next slide" at bounding box center [285, 733] width 14 height 14
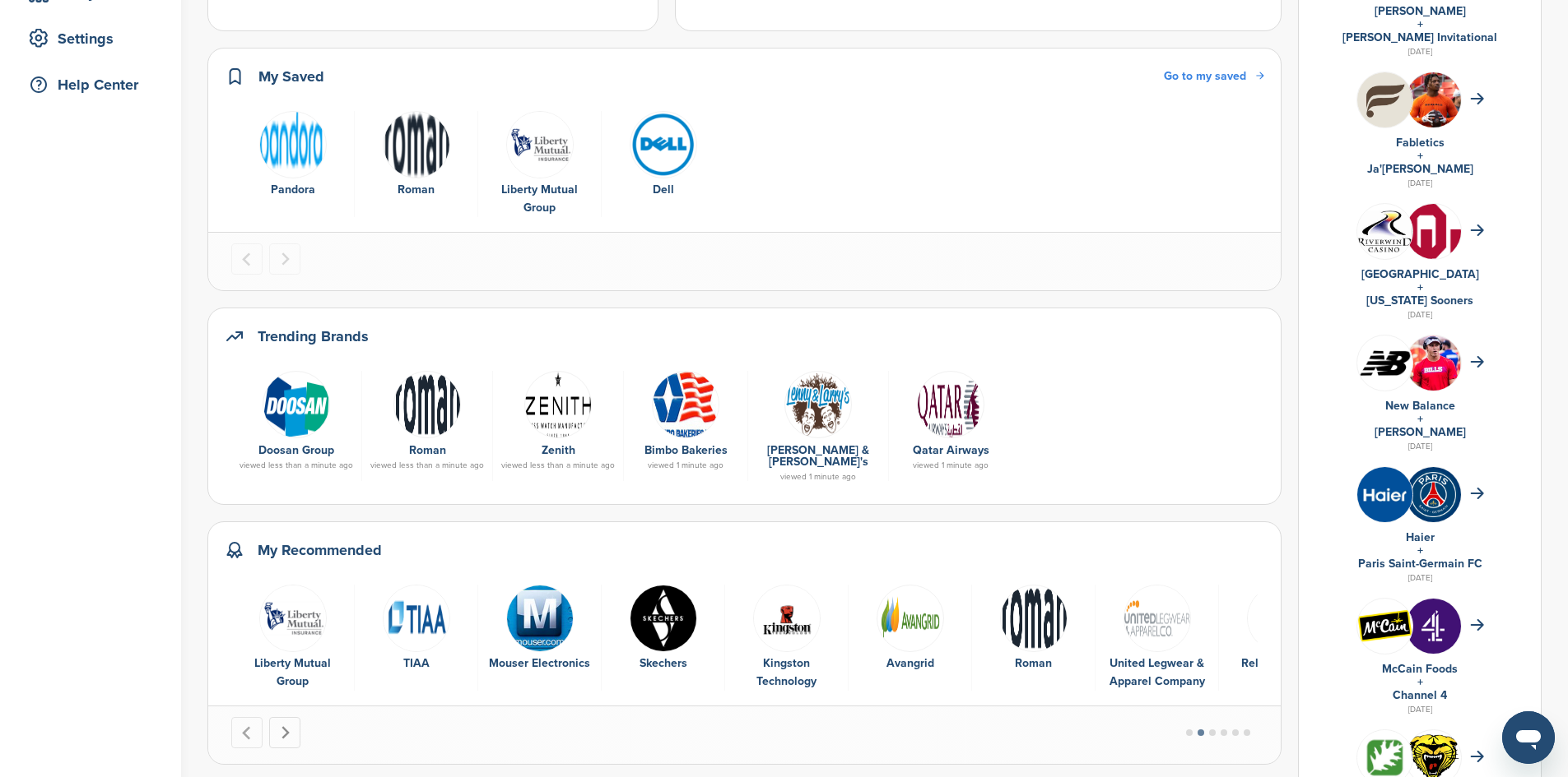
click at [280, 726] on icon "Next slide" at bounding box center [285, 733] width 14 height 14
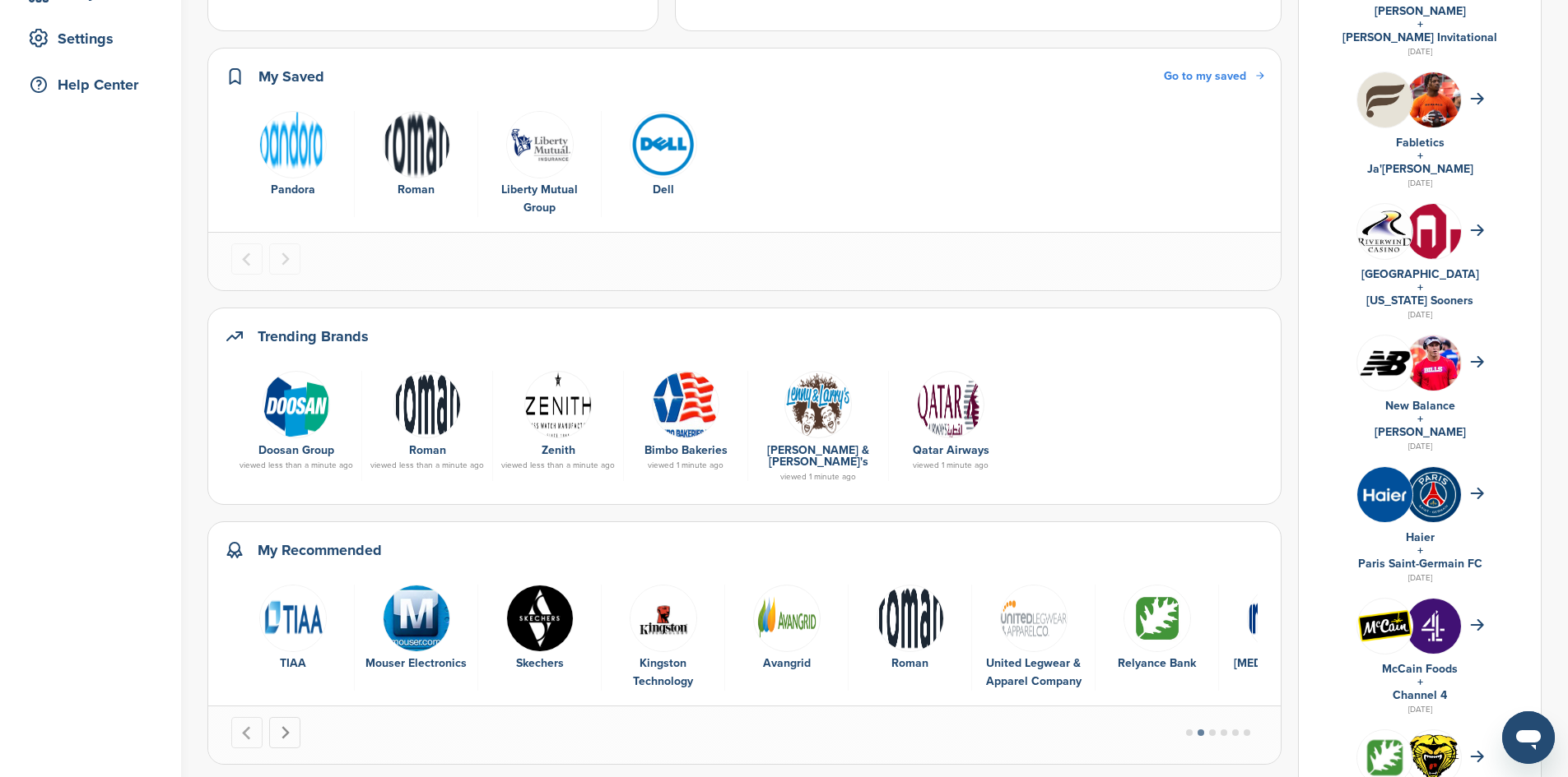
click at [280, 726] on icon "Next slide" at bounding box center [285, 733] width 14 height 14
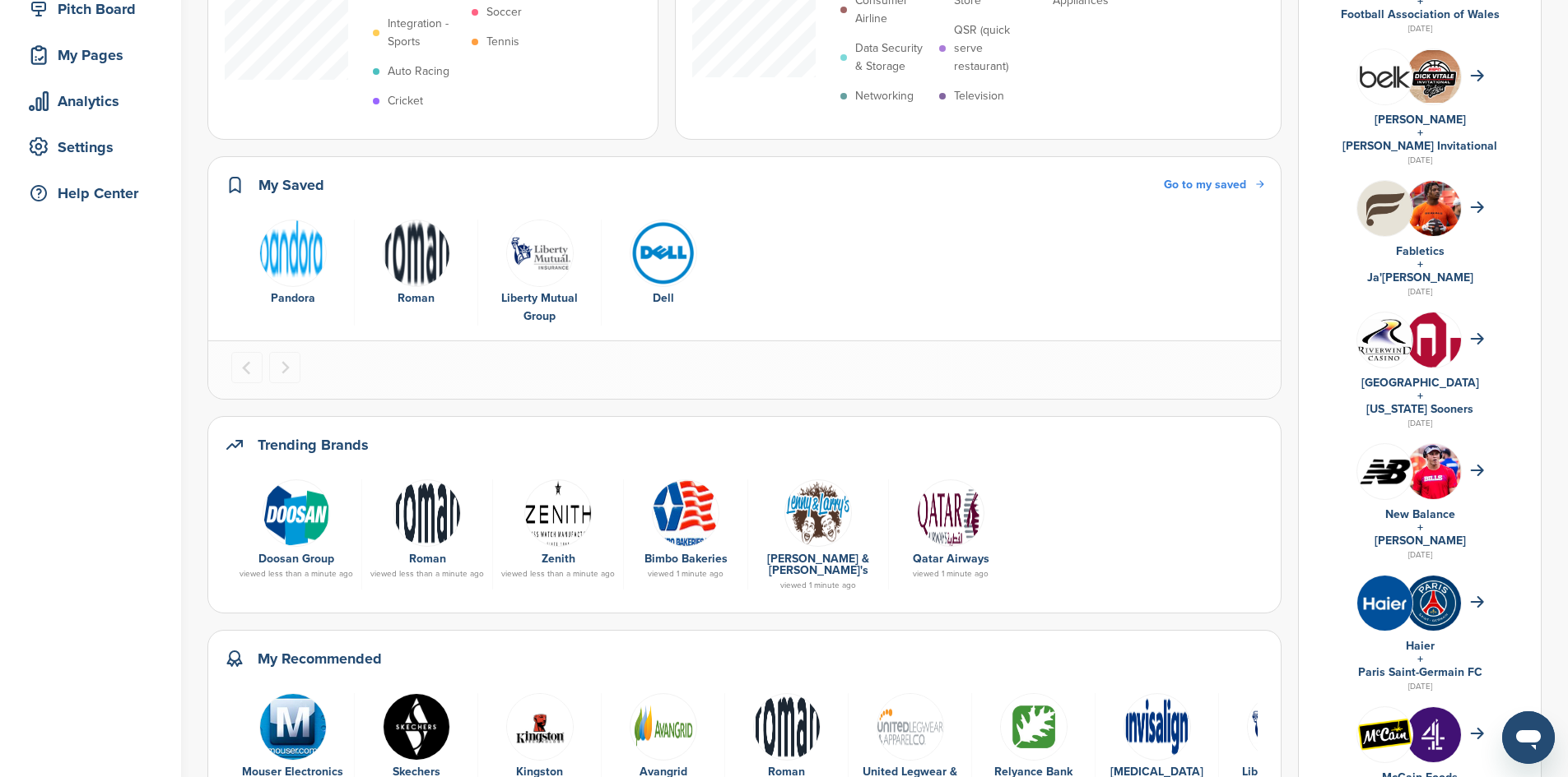
scroll to position [0, 0]
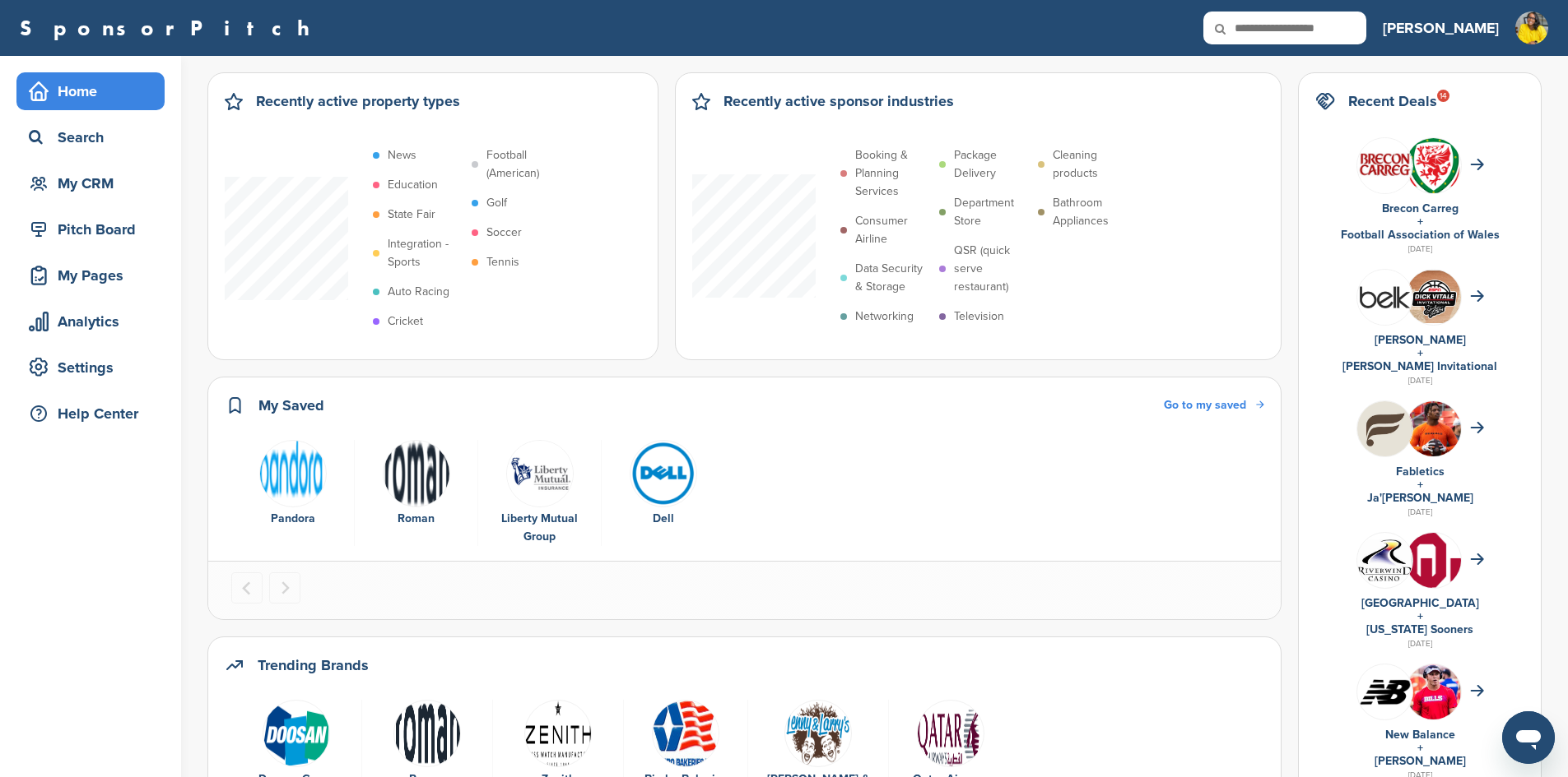
click at [91, 92] on div "Home" at bounding box center [94, 92] width 140 height 30
click at [78, 124] on div "Search" at bounding box center [91, 138] width 148 height 37
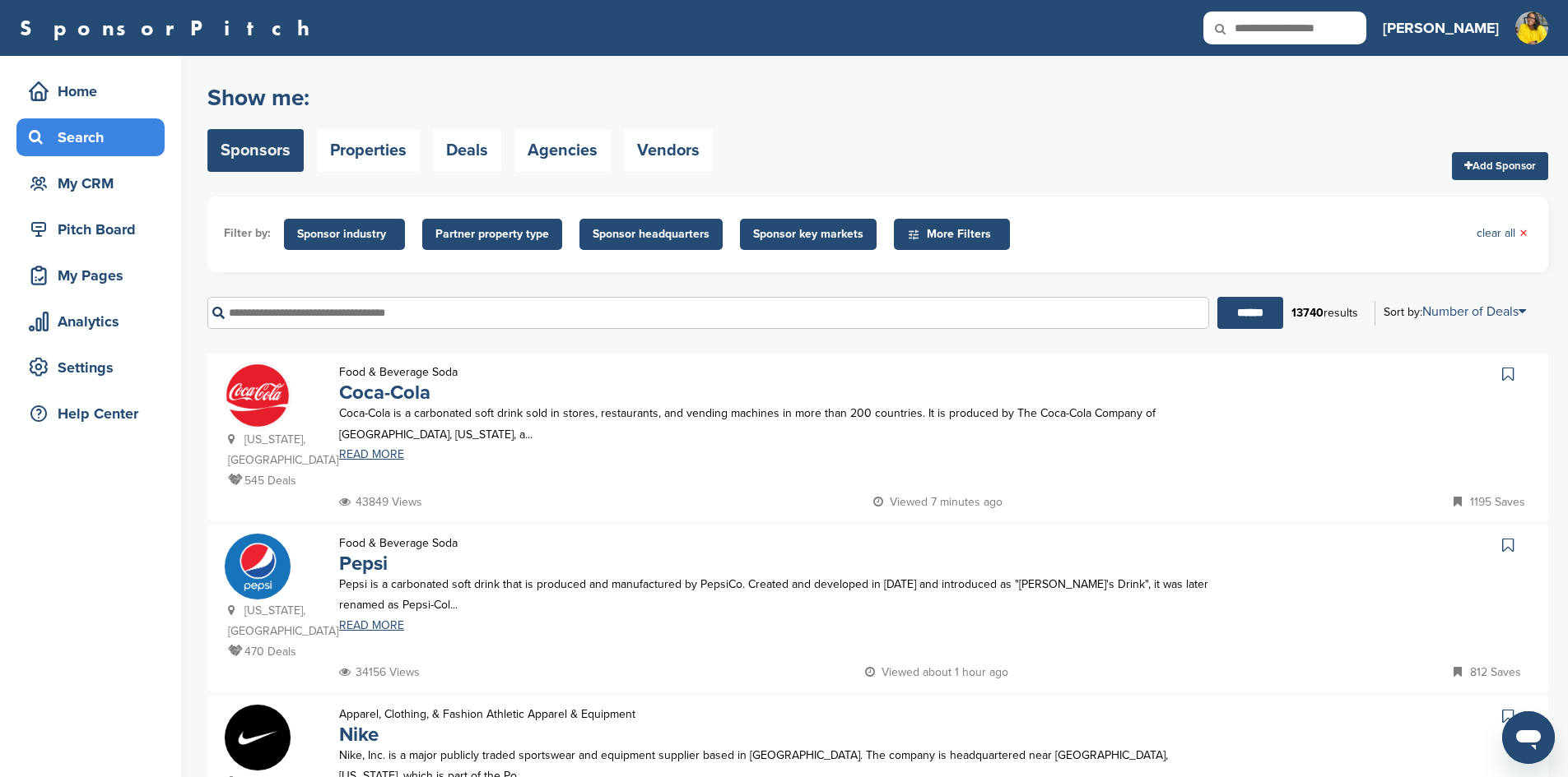
click at [348, 321] on input "text" at bounding box center [707, 313] width 1001 height 32
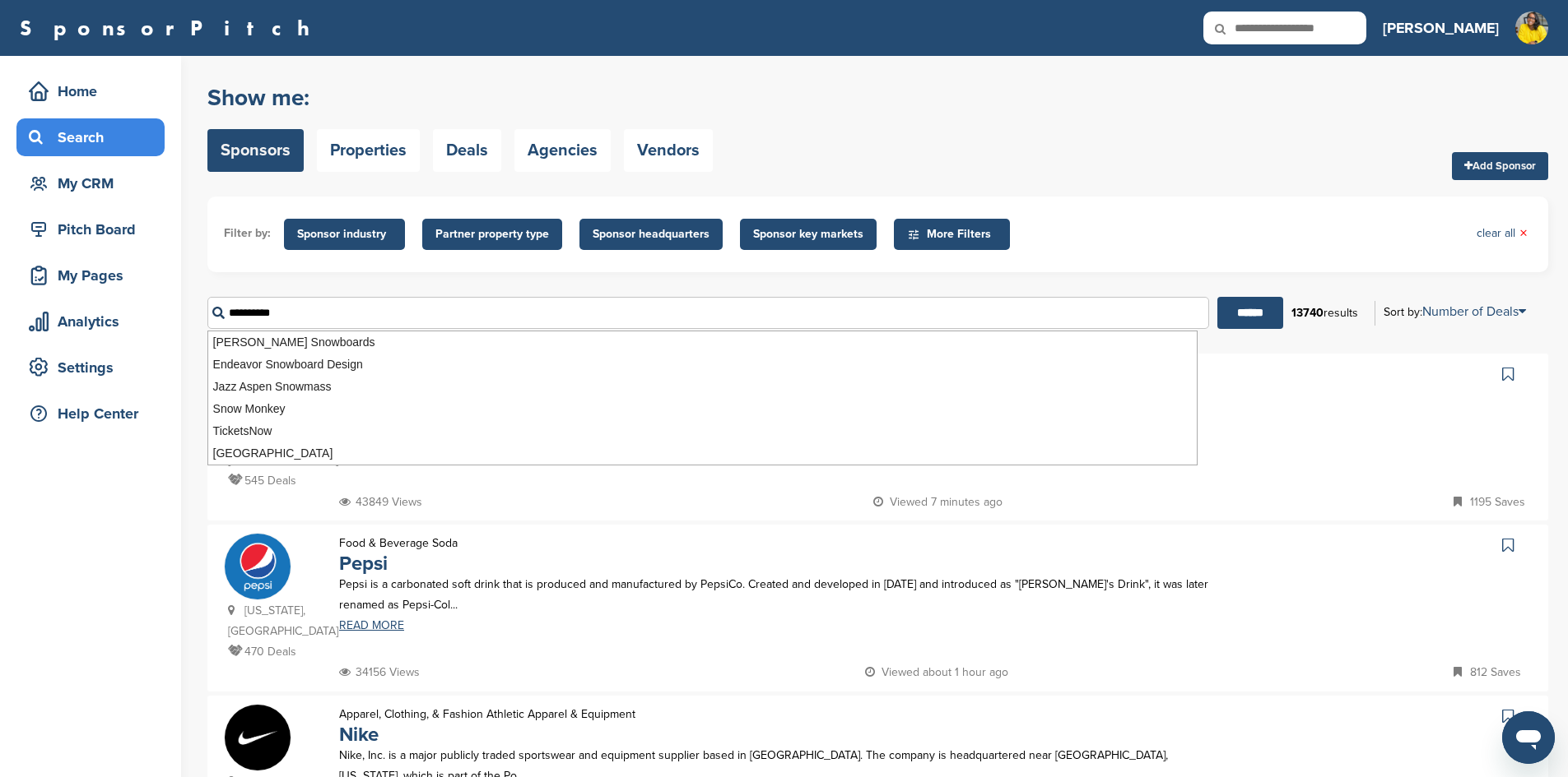
click at [1218, 297] on input "******" at bounding box center [1250, 313] width 66 height 32
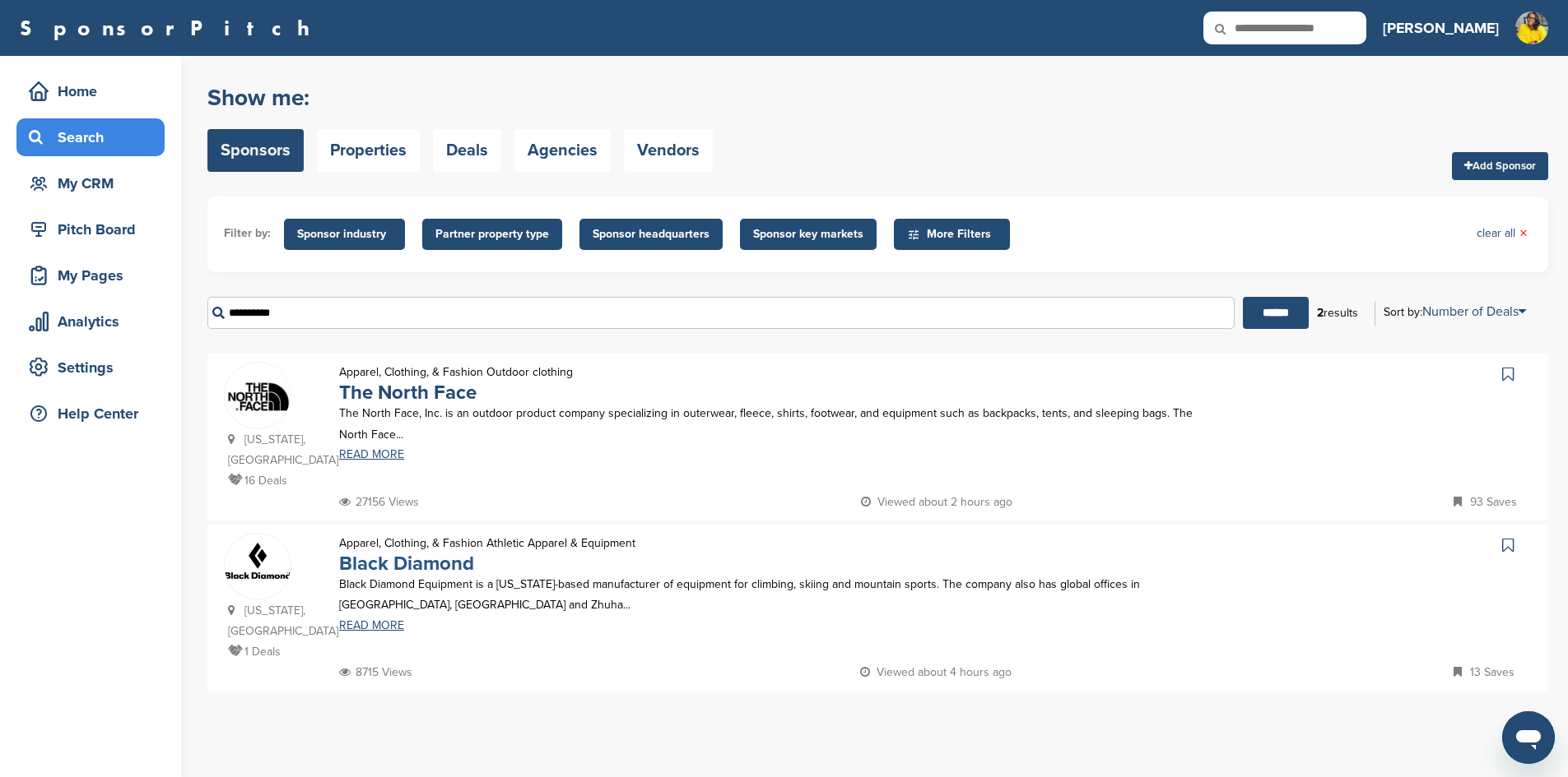
click at [438, 566] on link "Black Diamond" at bounding box center [407, 564] width 135 height 23
click at [315, 314] on input "**********" at bounding box center [720, 313] width 1028 height 32
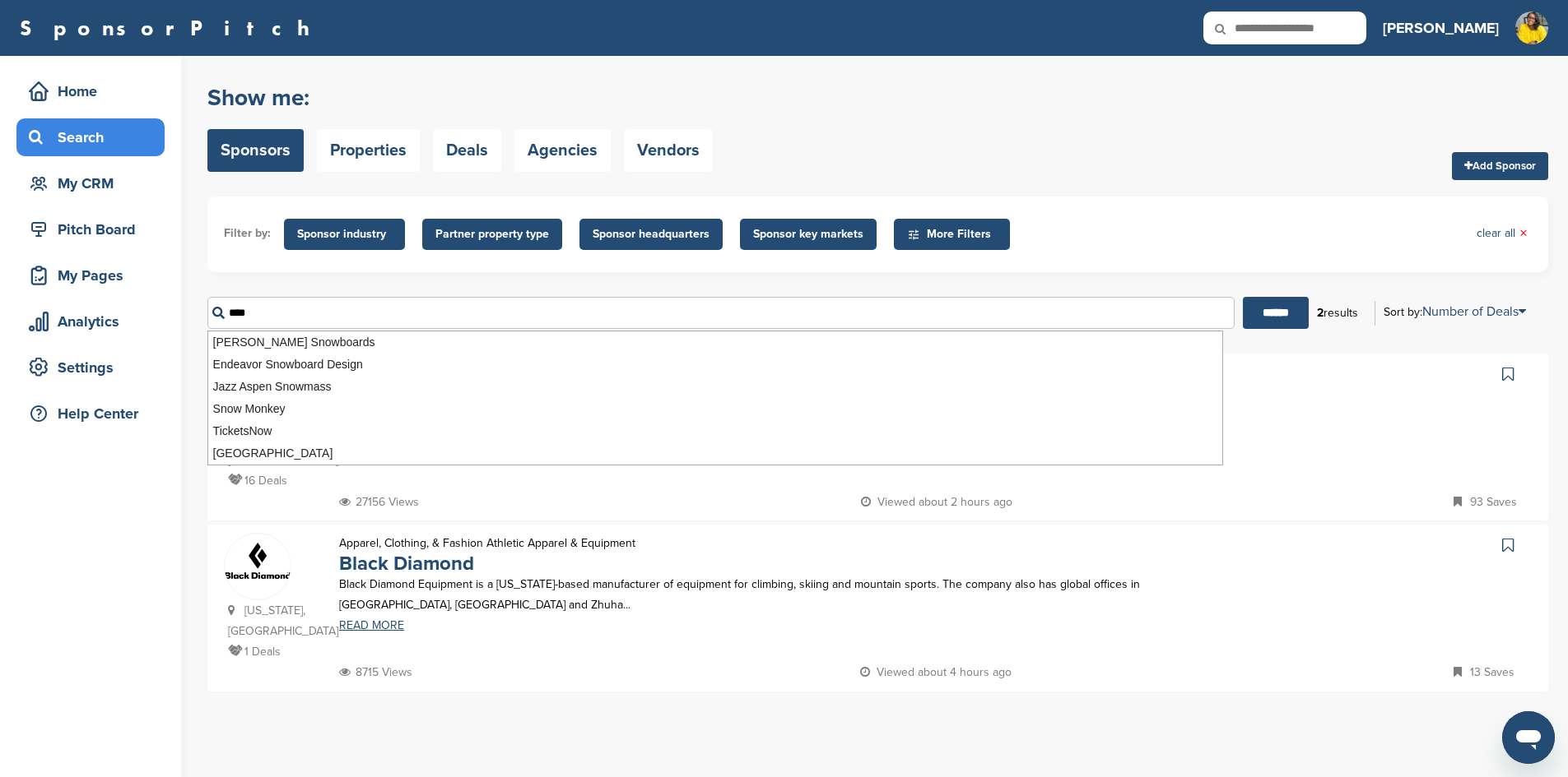
type input "****"
click at [1243, 297] on input "******" at bounding box center [1276, 313] width 66 height 32
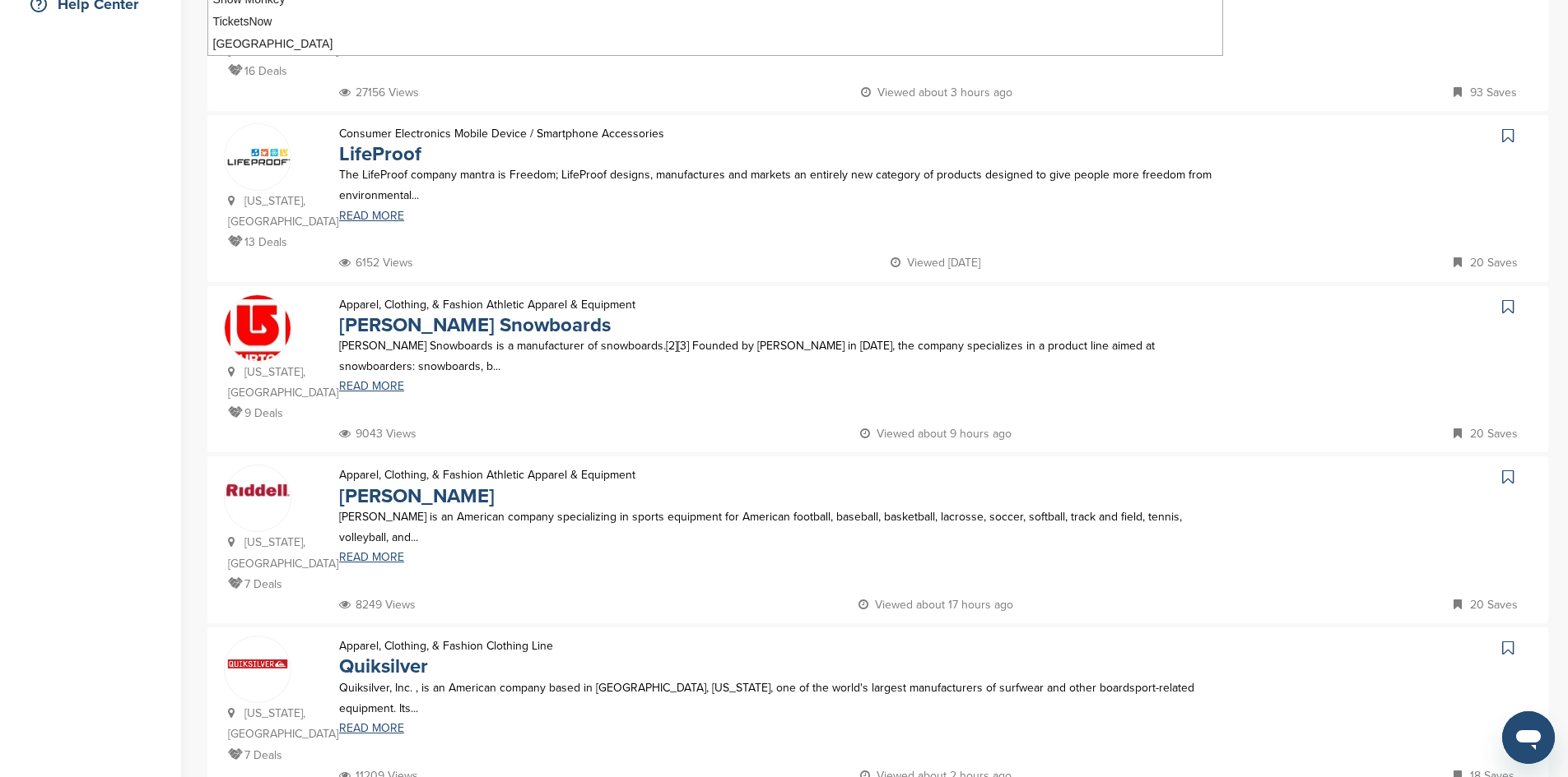
scroll to position [411, 0]
click at [351, 550] on link "READ MORE" at bounding box center [776, 556] width 874 height 11
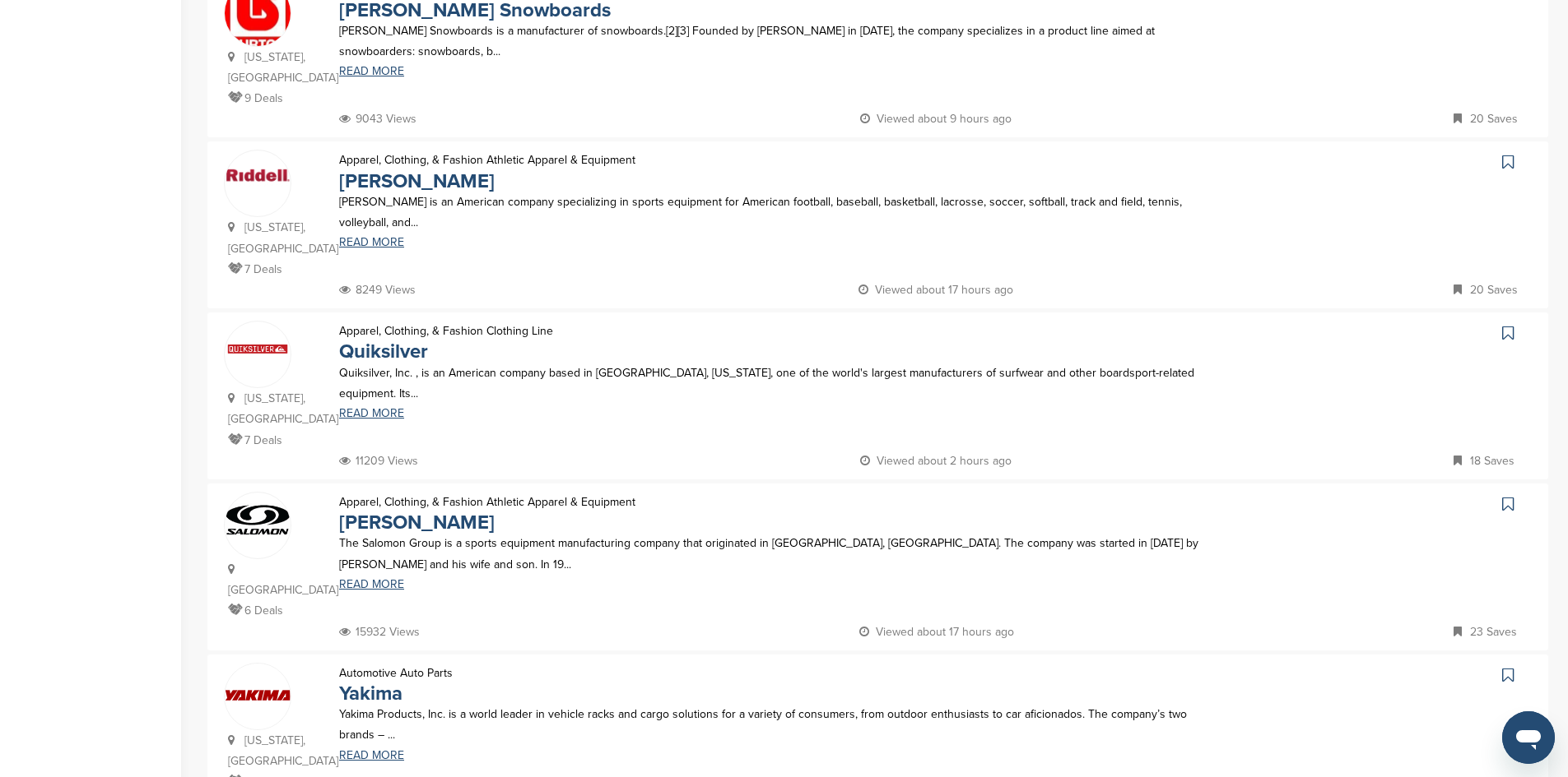
scroll to position [740, 0]
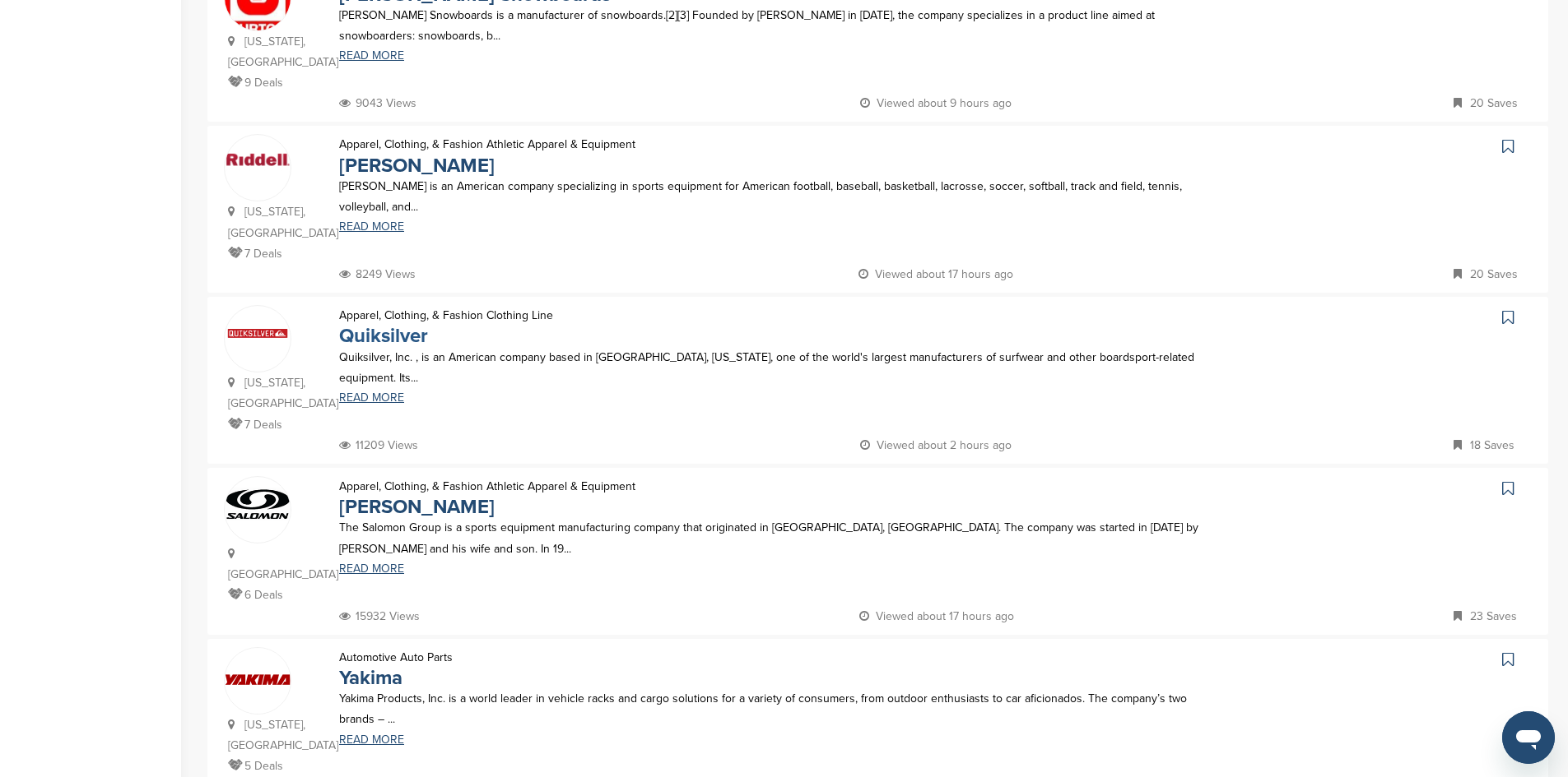
click at [391, 324] on link "Quiksilver" at bounding box center [383, 335] width 89 height 23
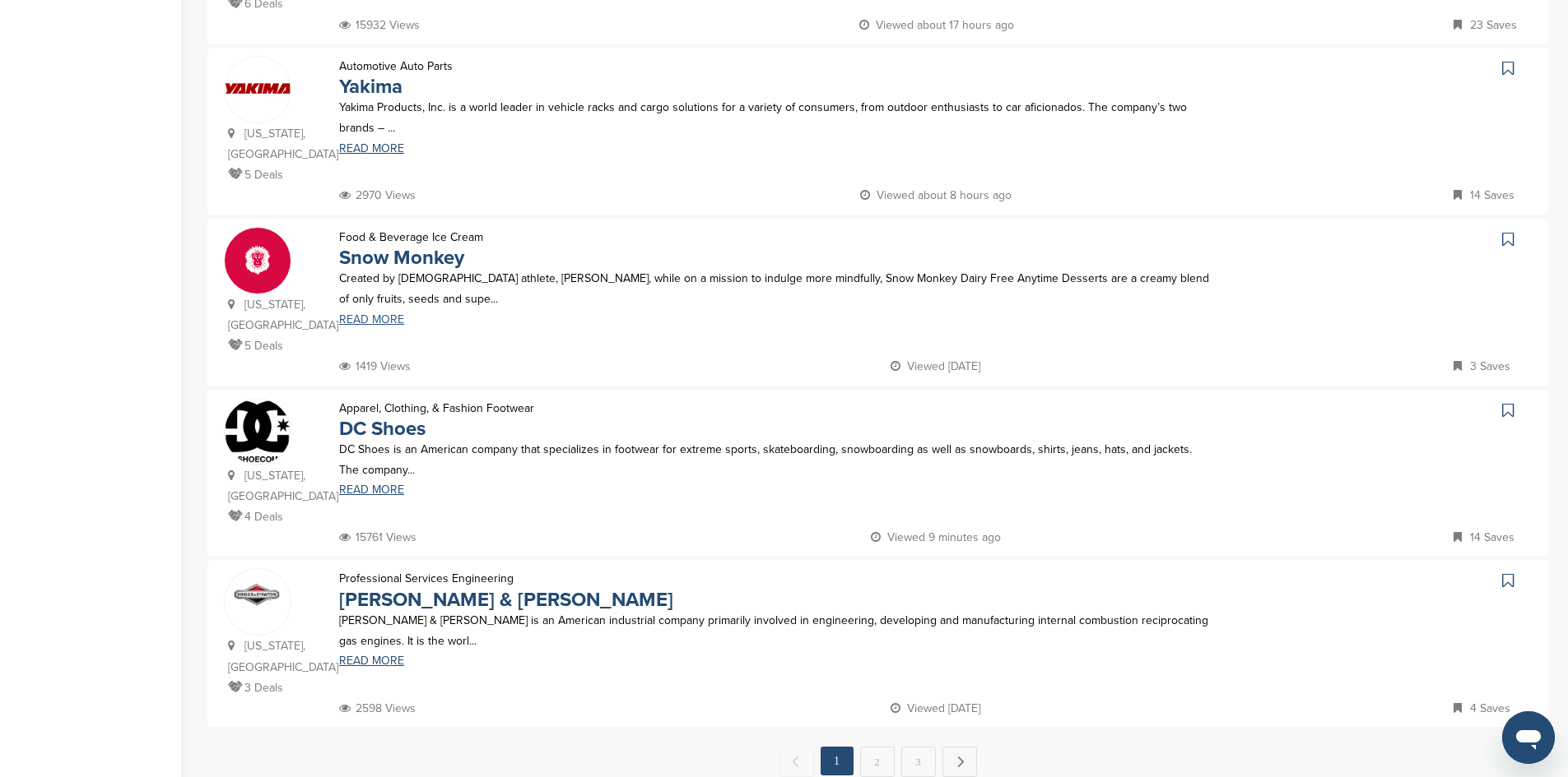
scroll to position [1399, 0]
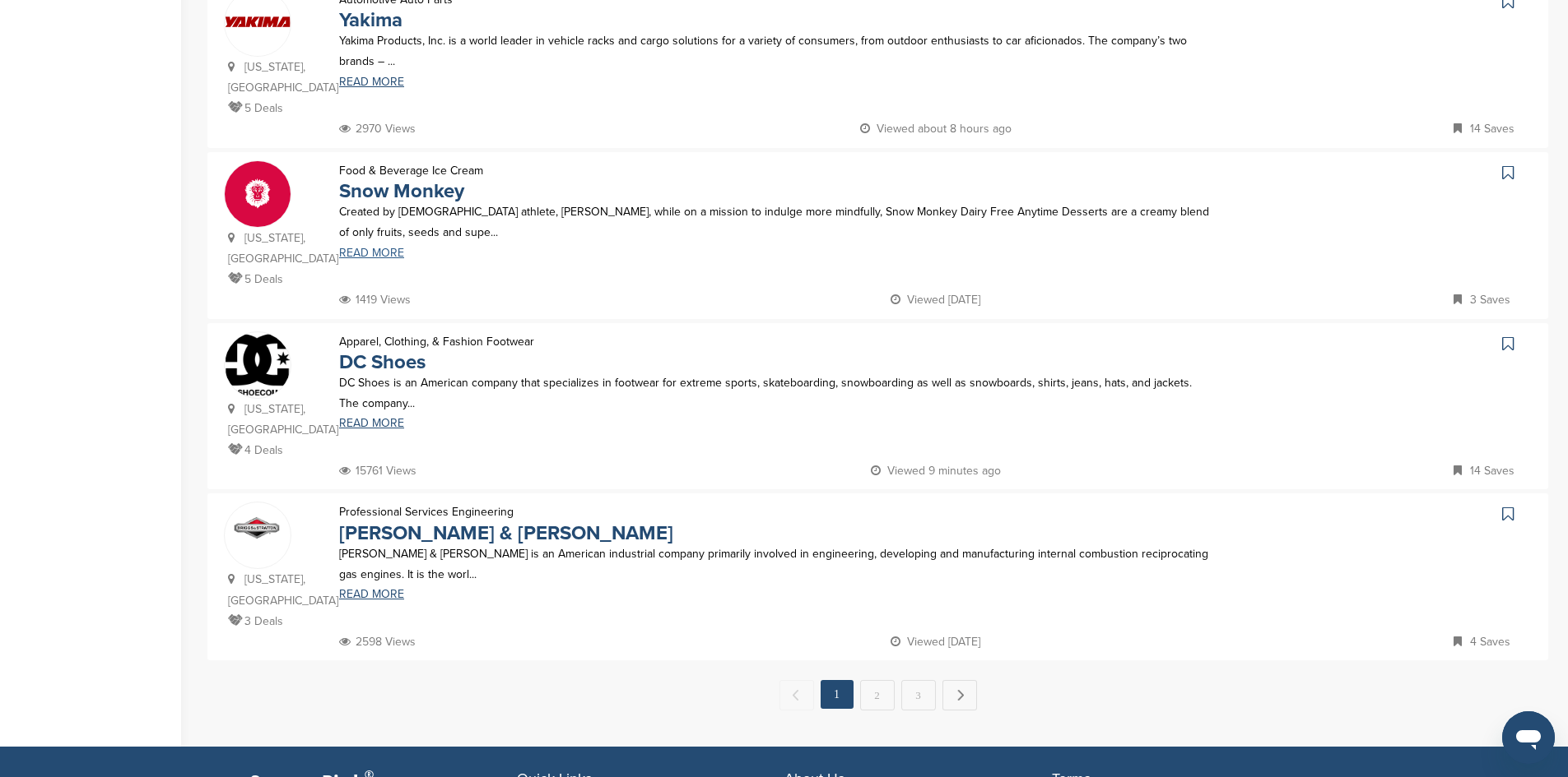
click at [377, 247] on link "READ MORE" at bounding box center [776, 253] width 874 height 11
click at [887, 681] on link "2" at bounding box center [877, 696] width 35 height 31
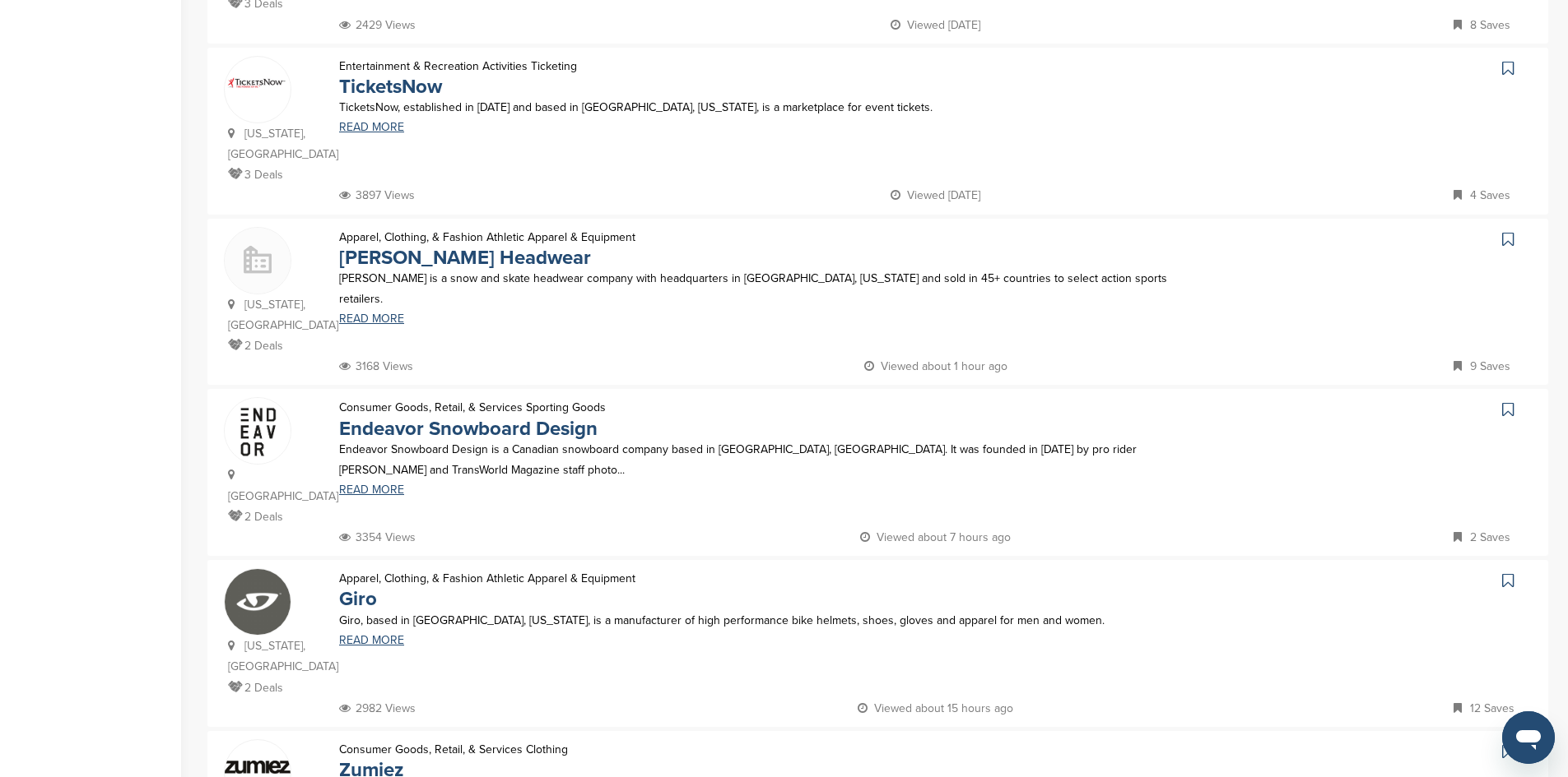
scroll to position [493, 0]
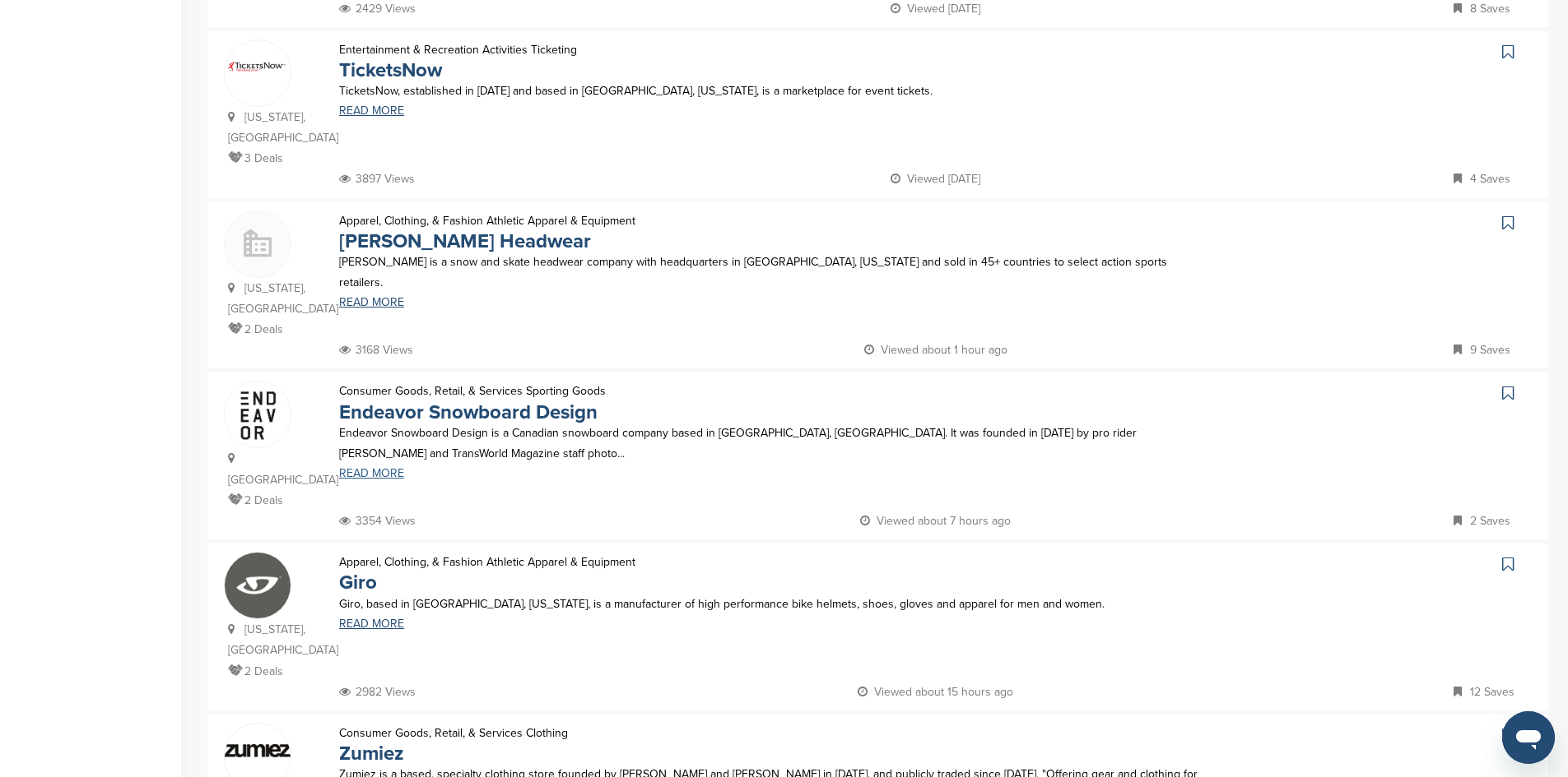
click at [368, 468] on link "READ MORE" at bounding box center [776, 474] width 874 height 11
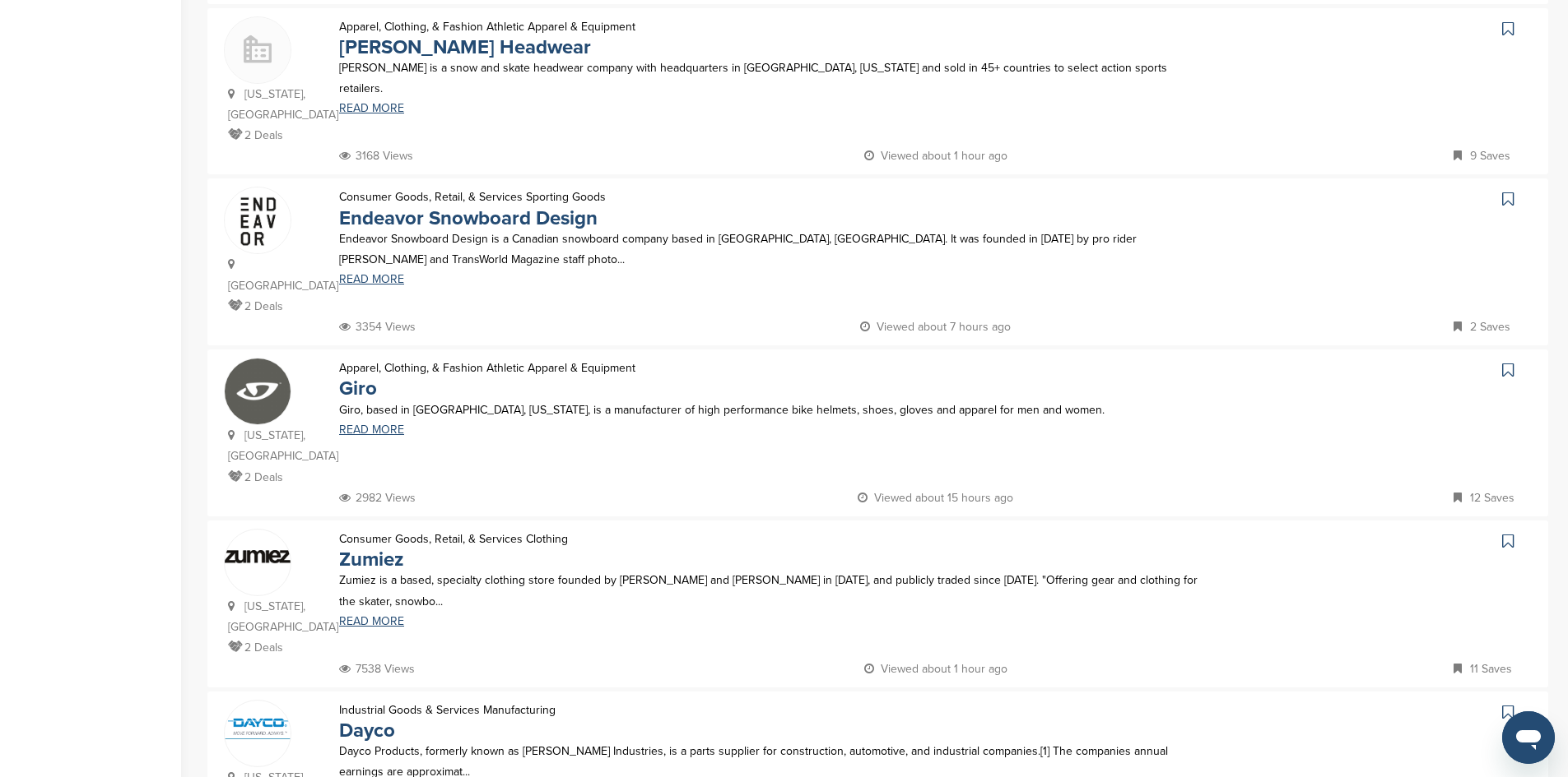
scroll to position [740, 0]
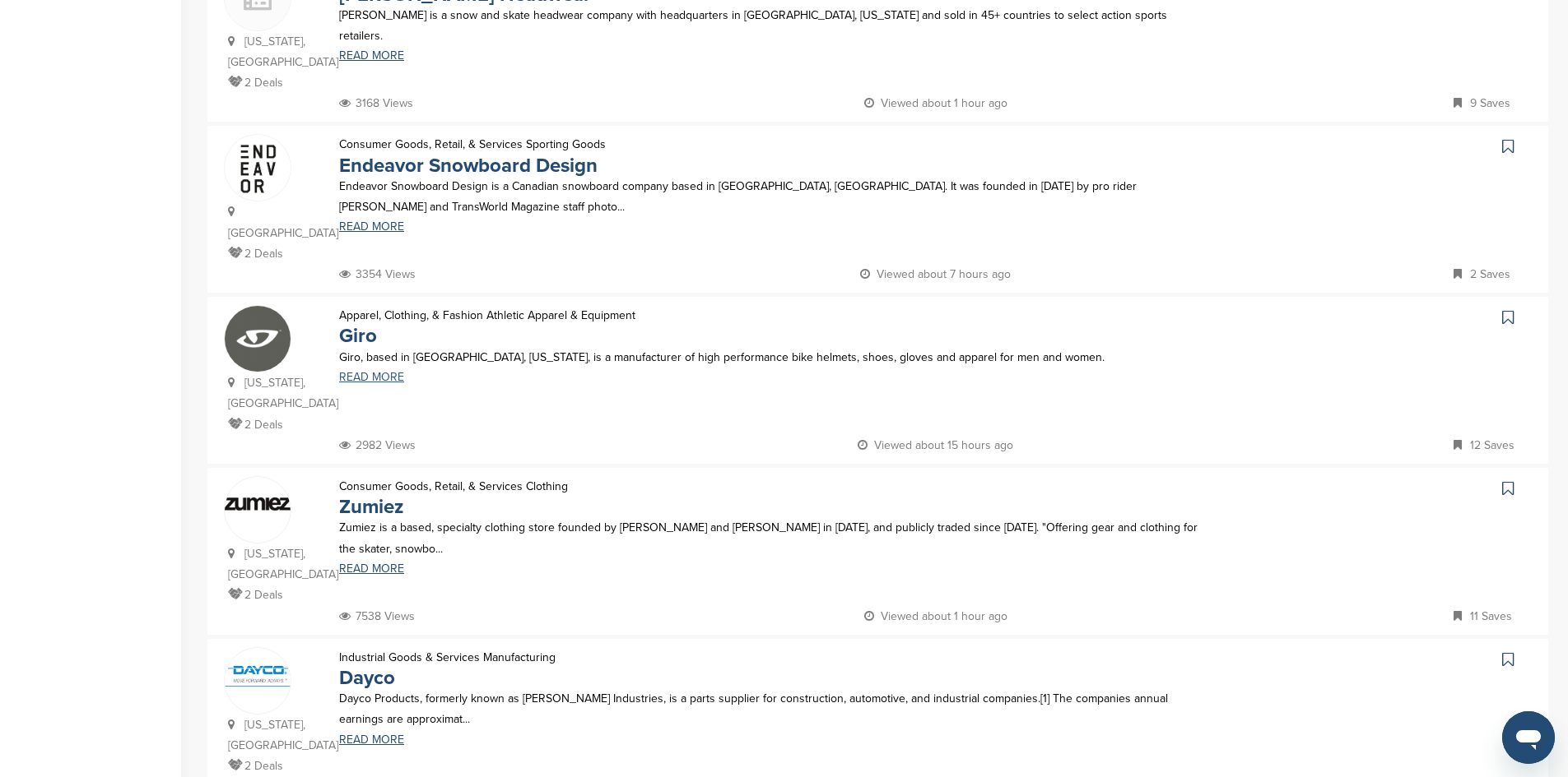
click at [361, 372] on link "READ MORE" at bounding box center [776, 377] width 874 height 11
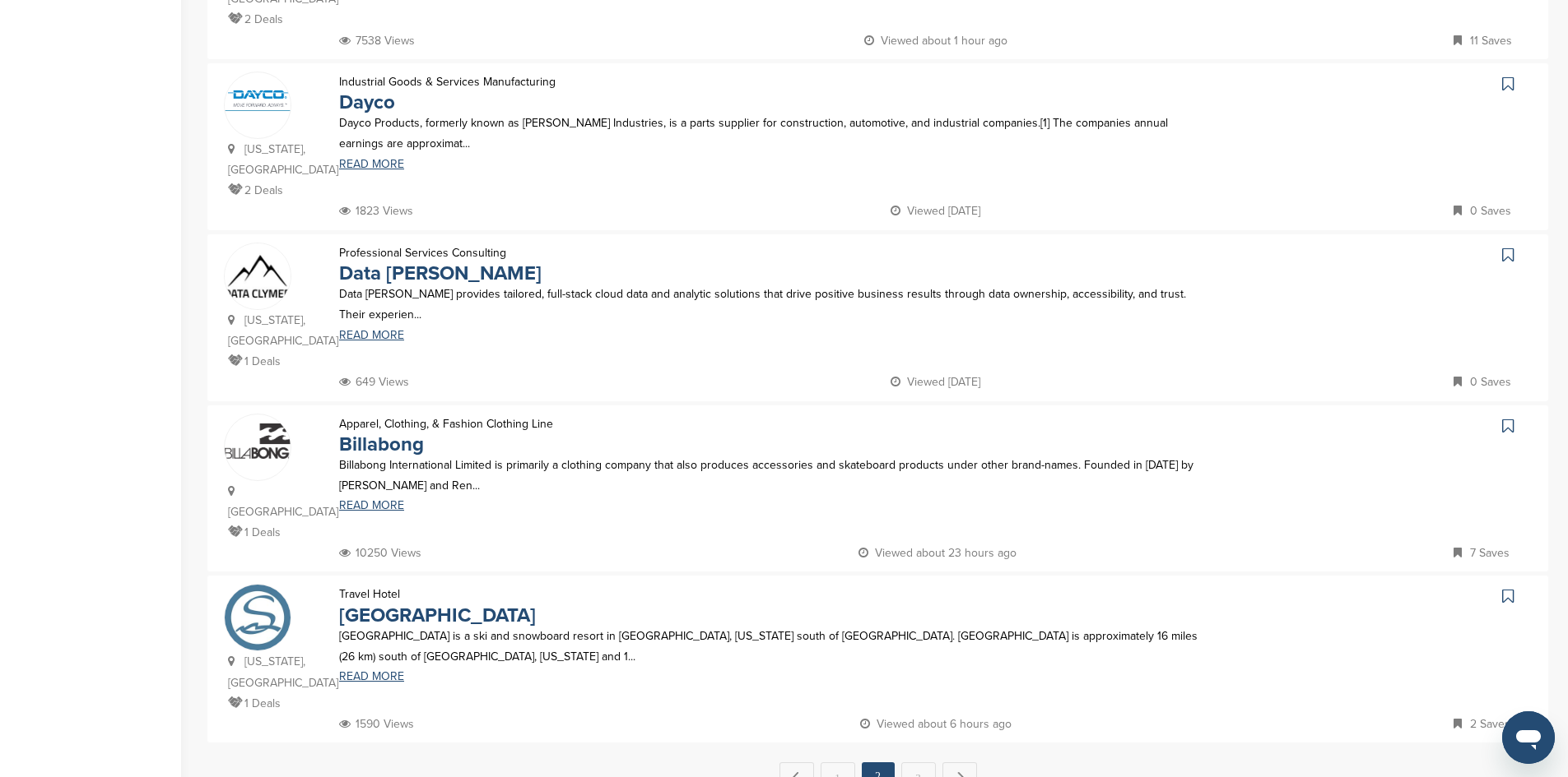
scroll to position [1399, 0]
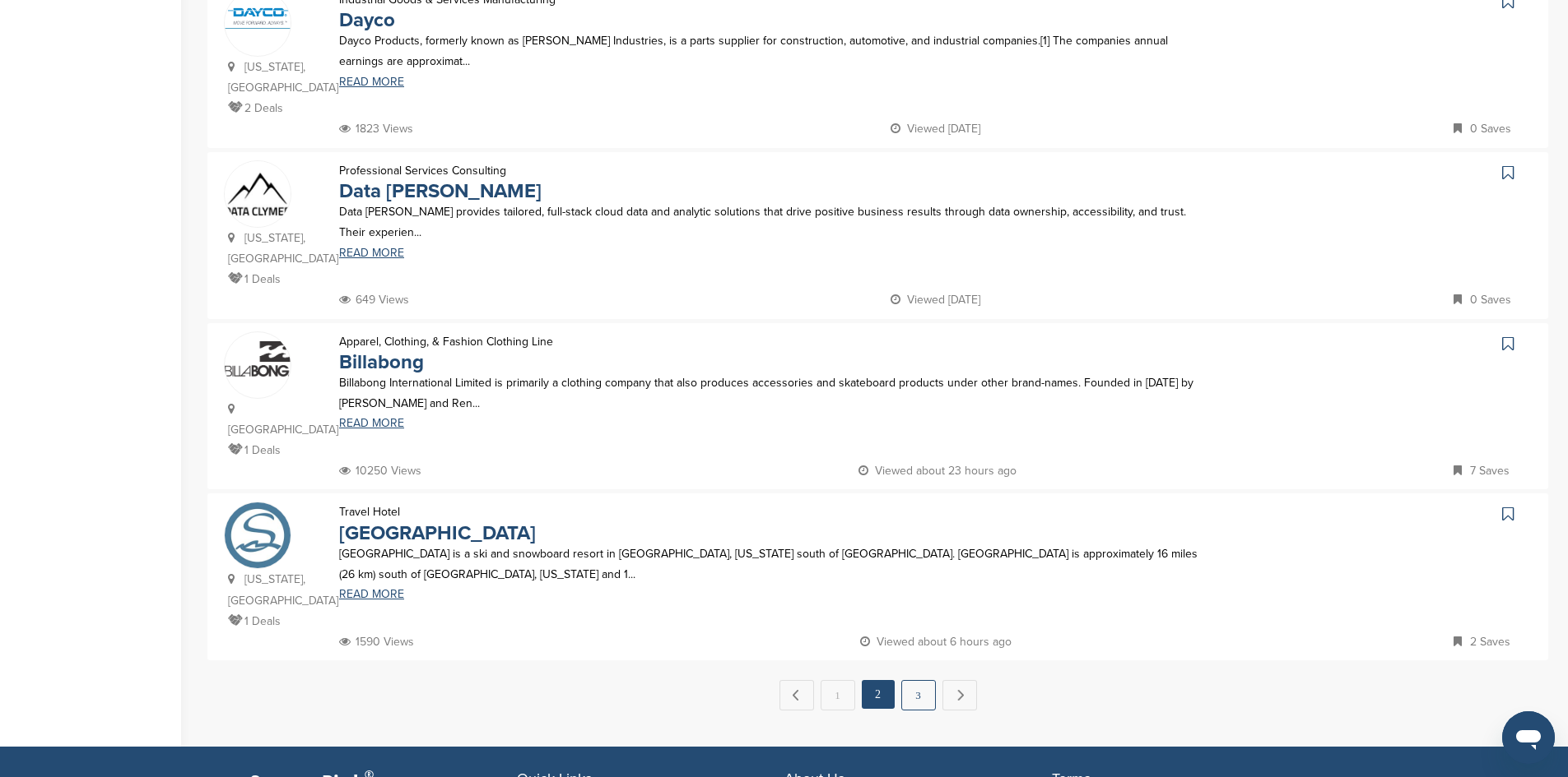
click at [915, 681] on link "3" at bounding box center [918, 696] width 35 height 31
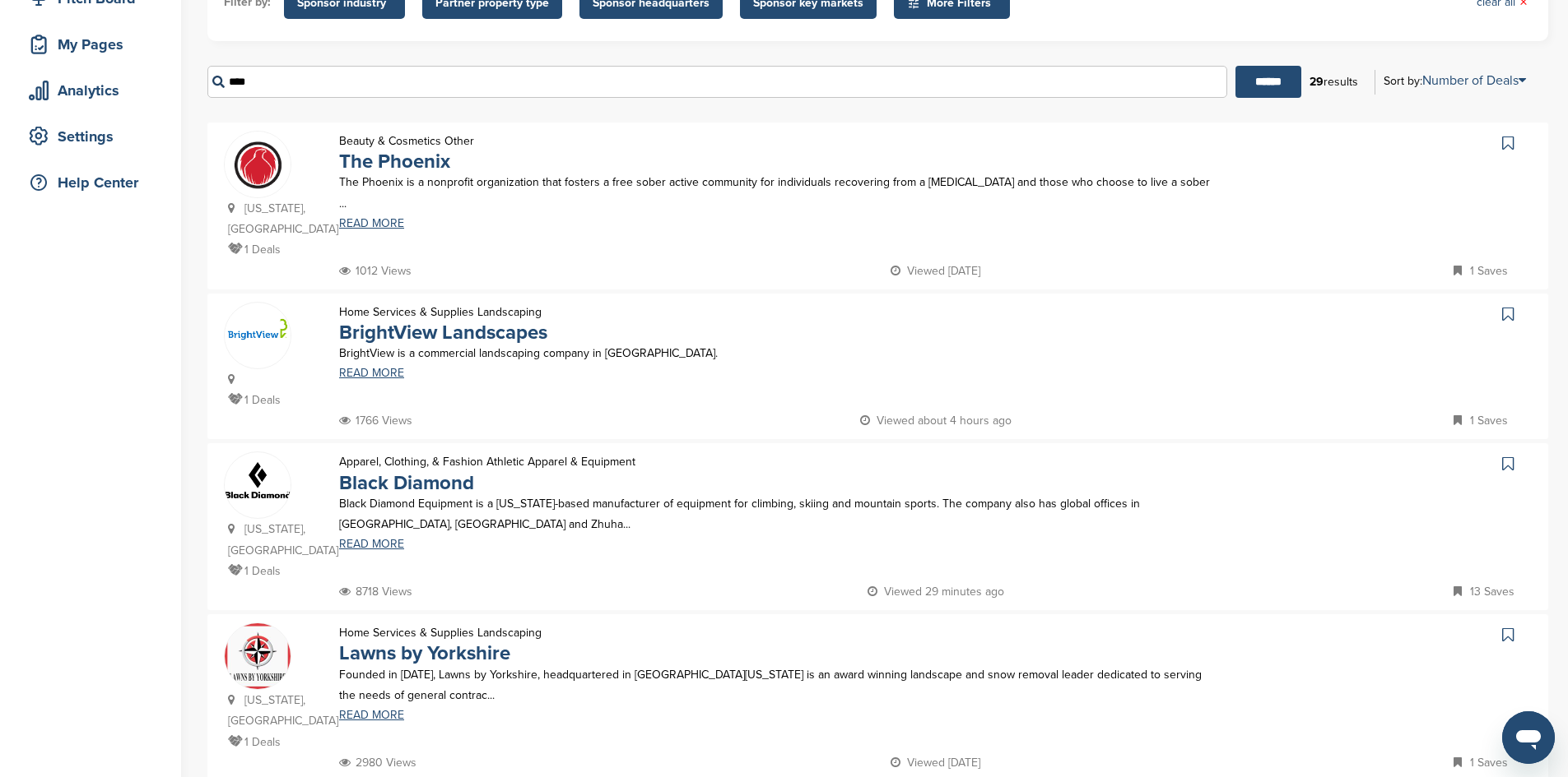
scroll to position [247, 0]
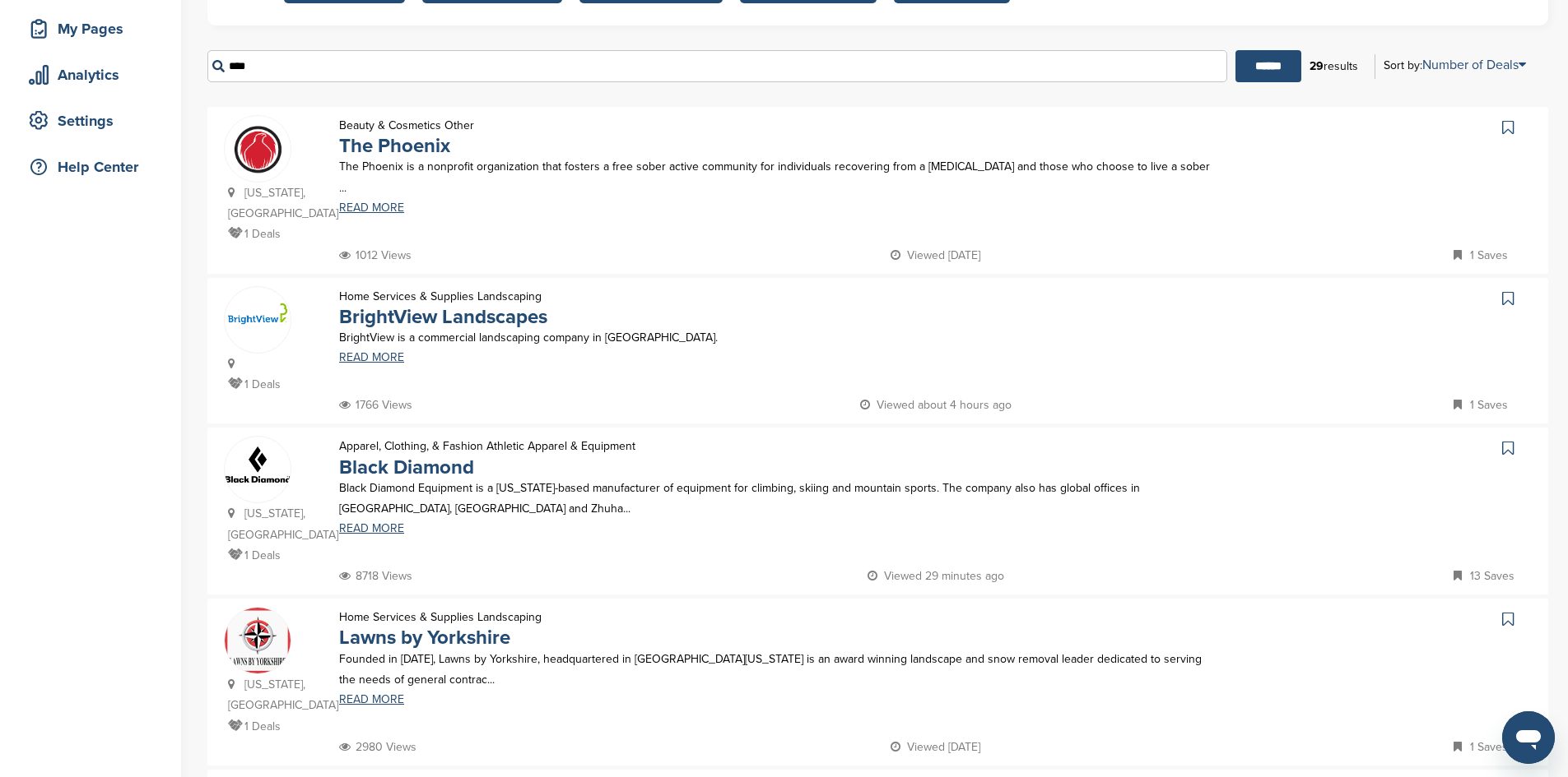
click at [238, 558] on icon at bounding box center [236, 554] width 17 height 11
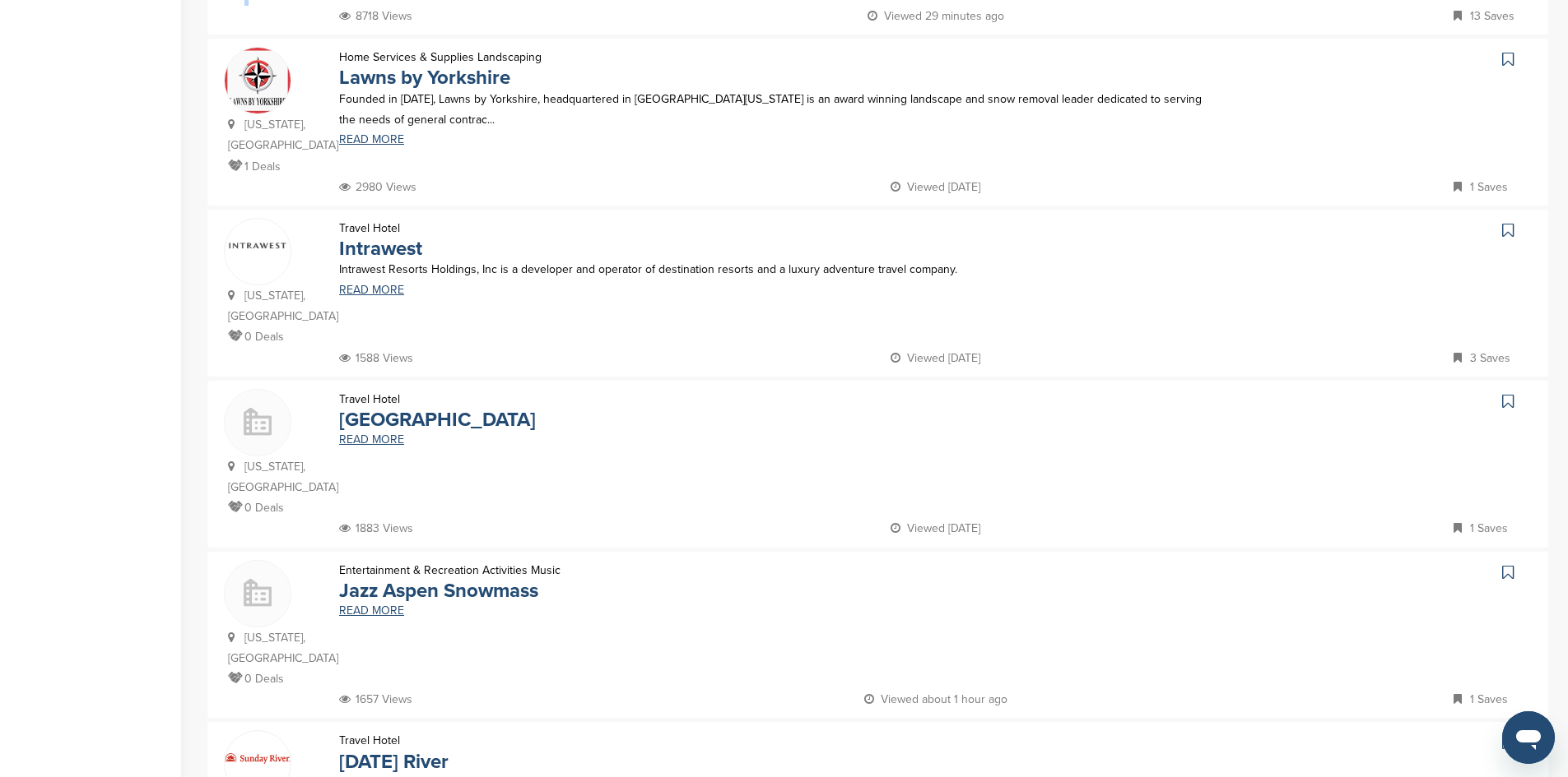
scroll to position [987, 0]
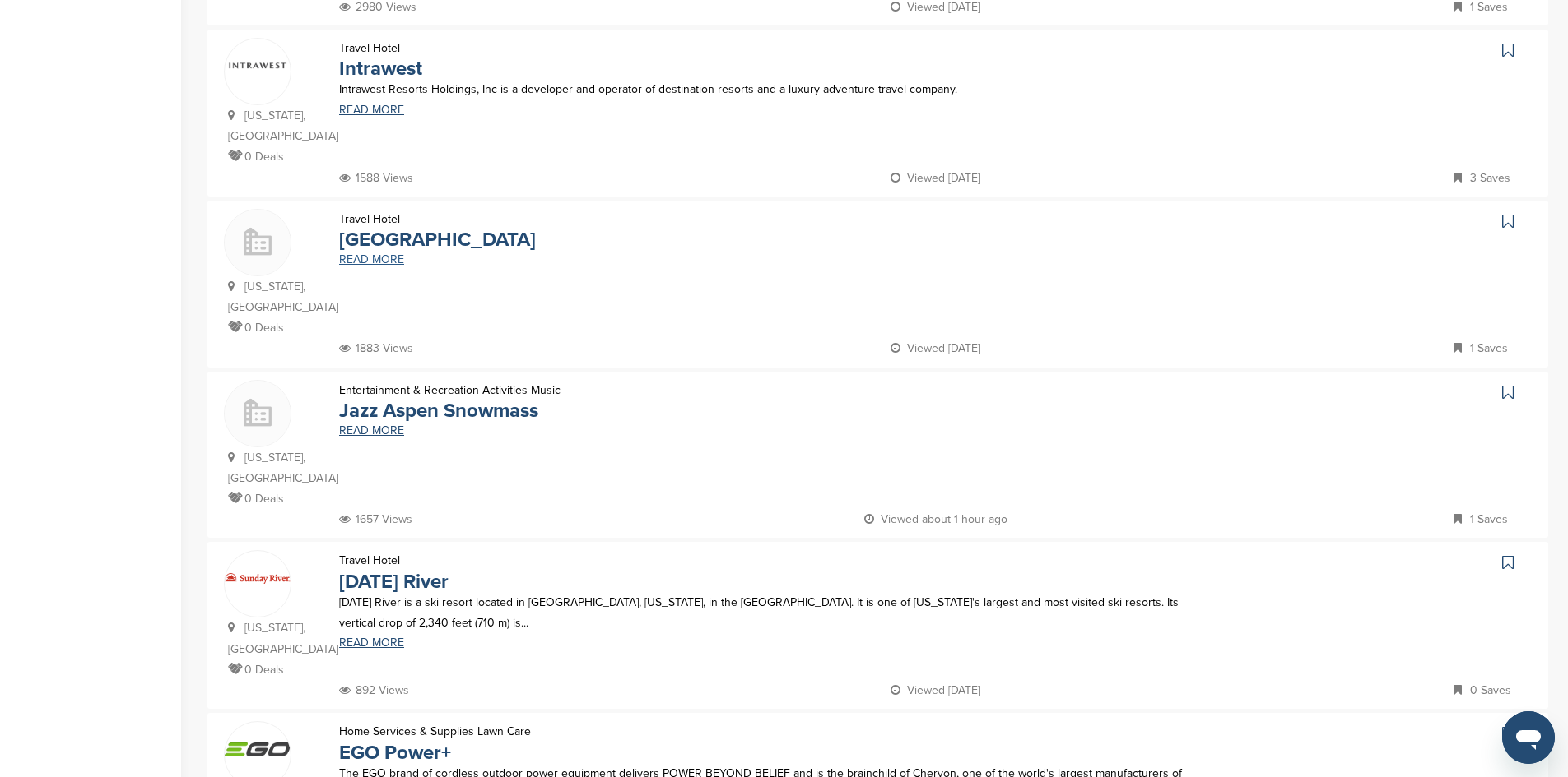
click at [350, 255] on link "READ MORE" at bounding box center [776, 260] width 874 height 11
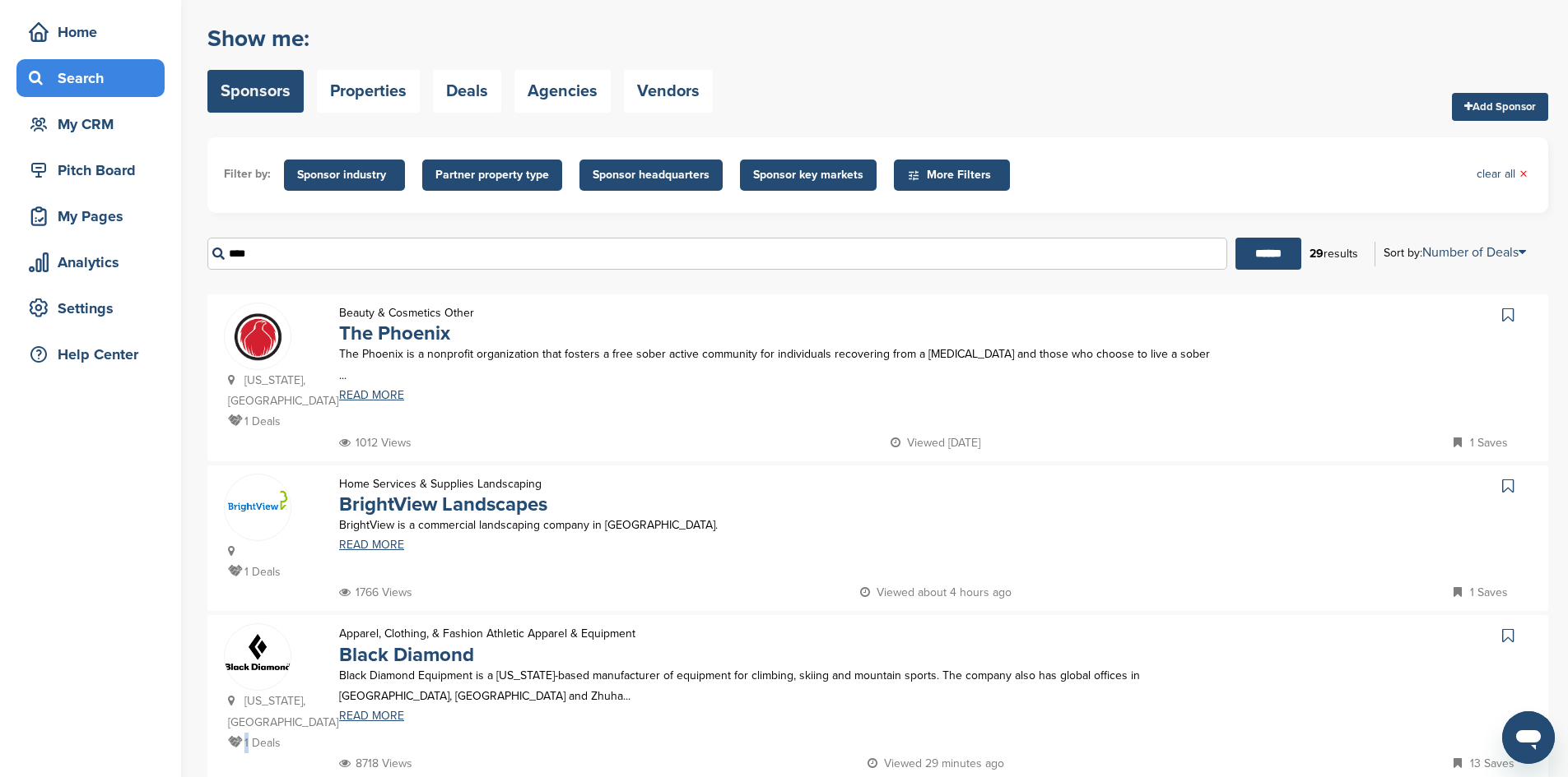
scroll to position [0, 0]
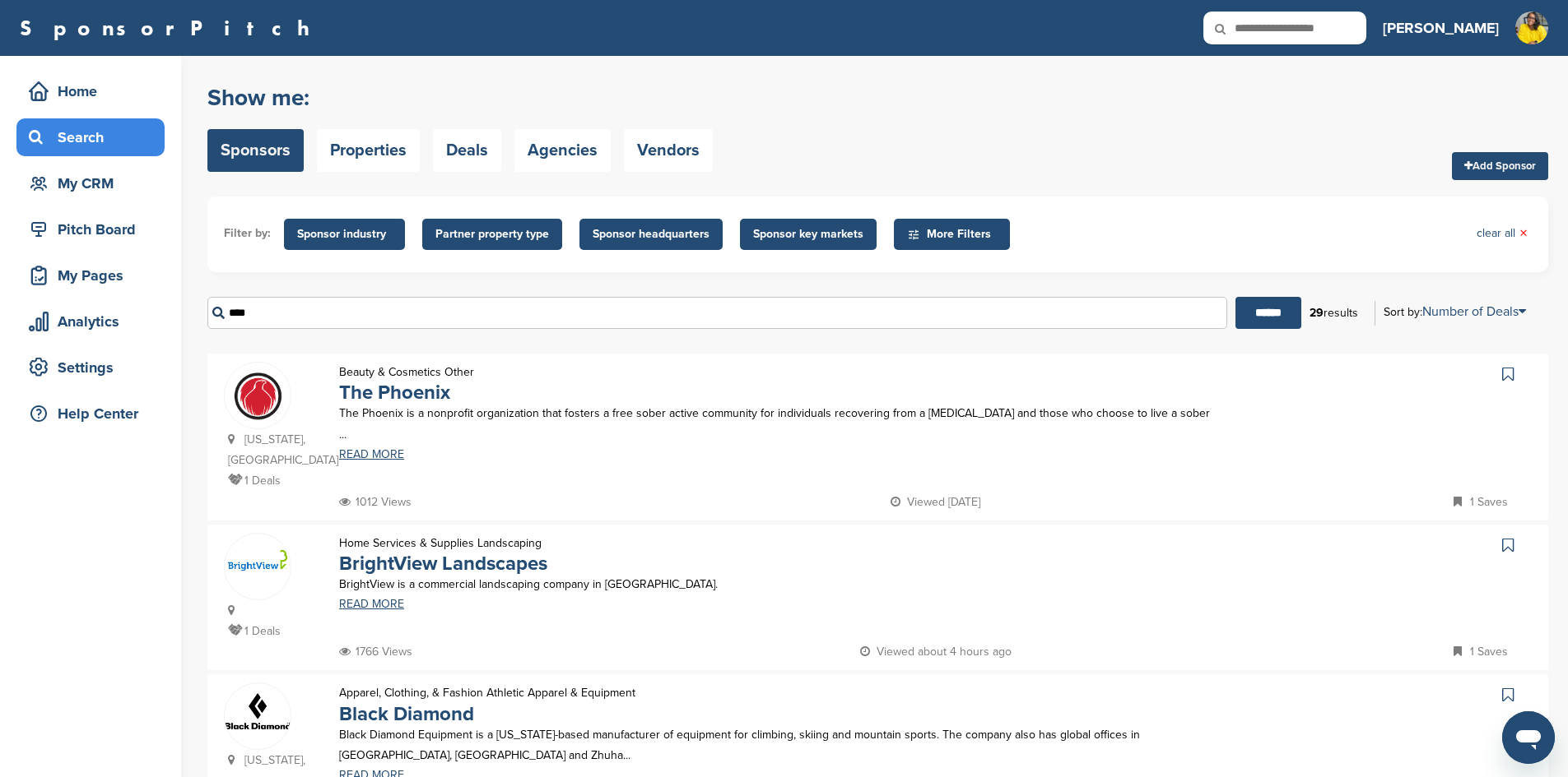
click at [96, 139] on div "Search" at bounding box center [94, 138] width 140 height 30
click at [124, 289] on div "My Pages" at bounding box center [94, 276] width 140 height 30
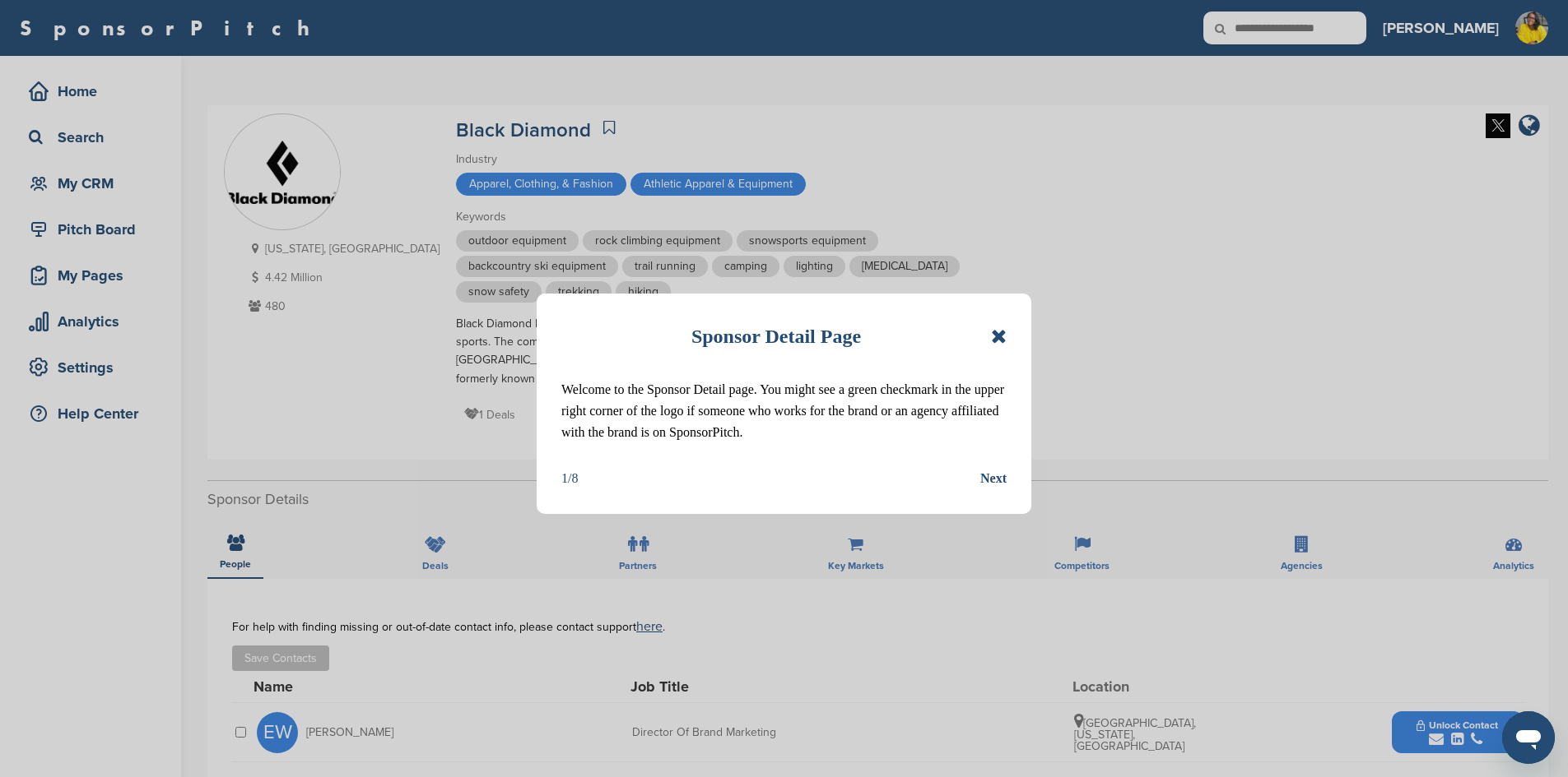
click at [998, 335] on icon at bounding box center [998, 336] width 16 height 20
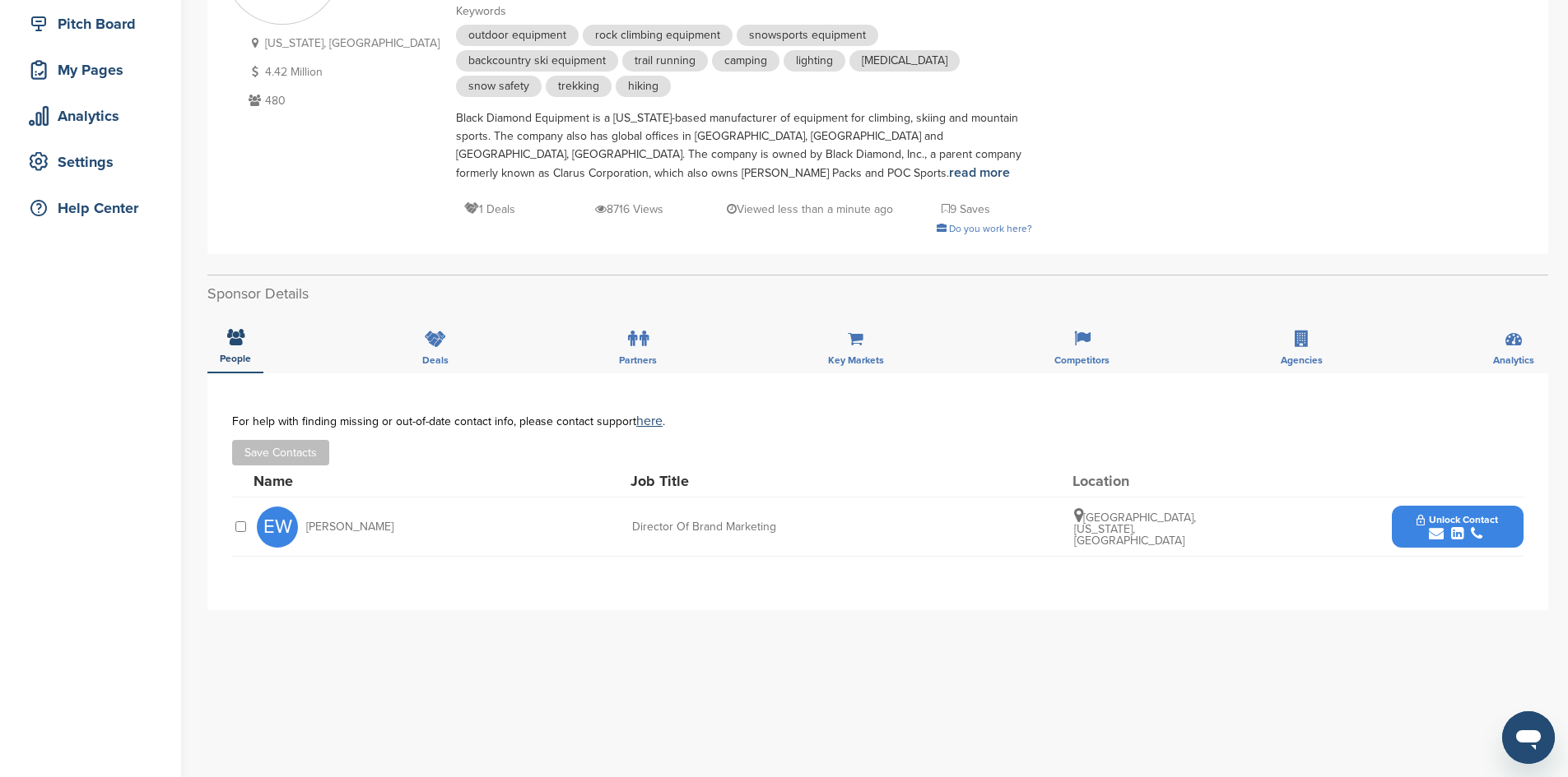
scroll to position [247, 0]
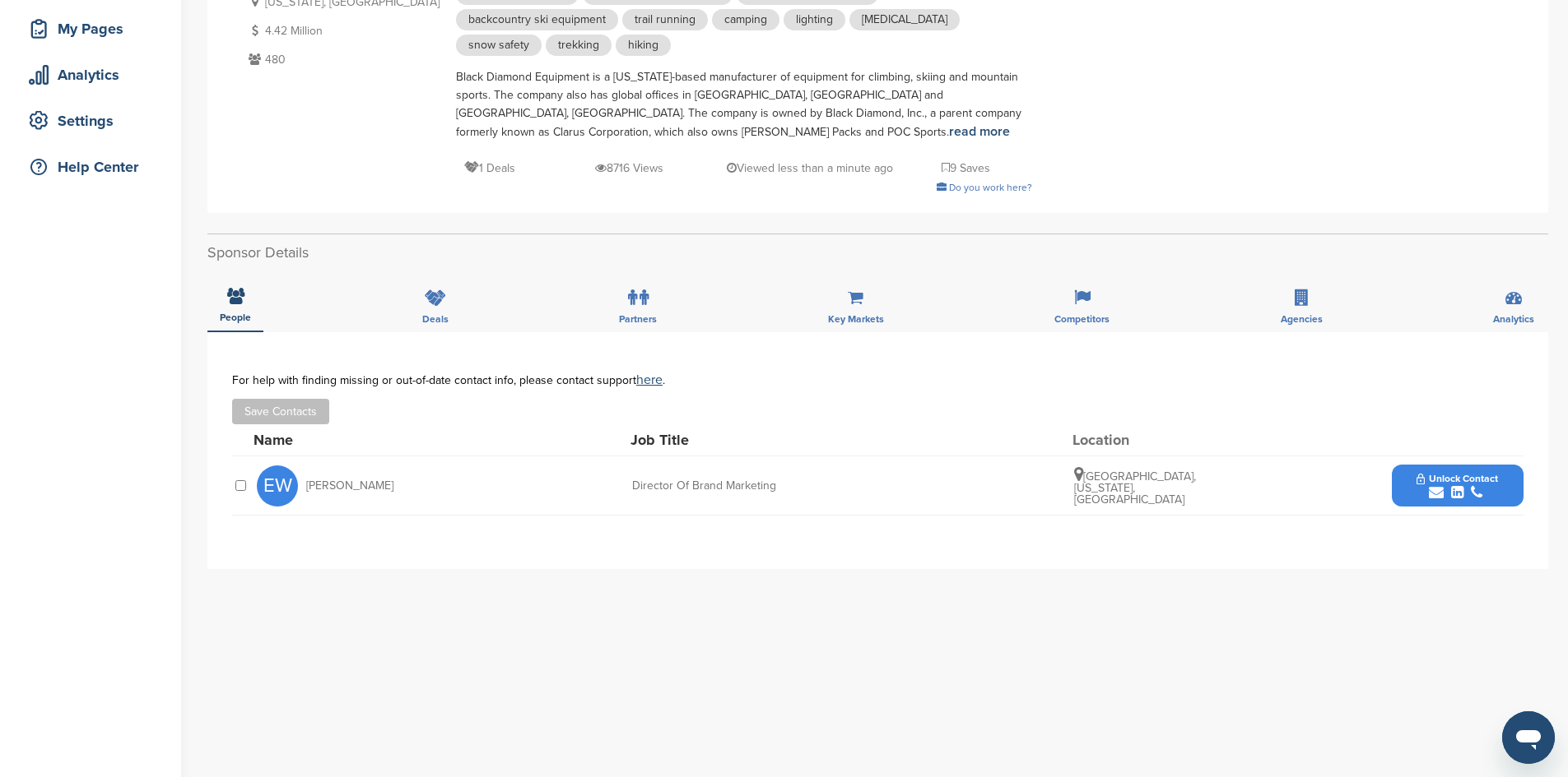
click at [1446, 484] on span "Unlock Contact" at bounding box center [1457, 478] width 81 height 11
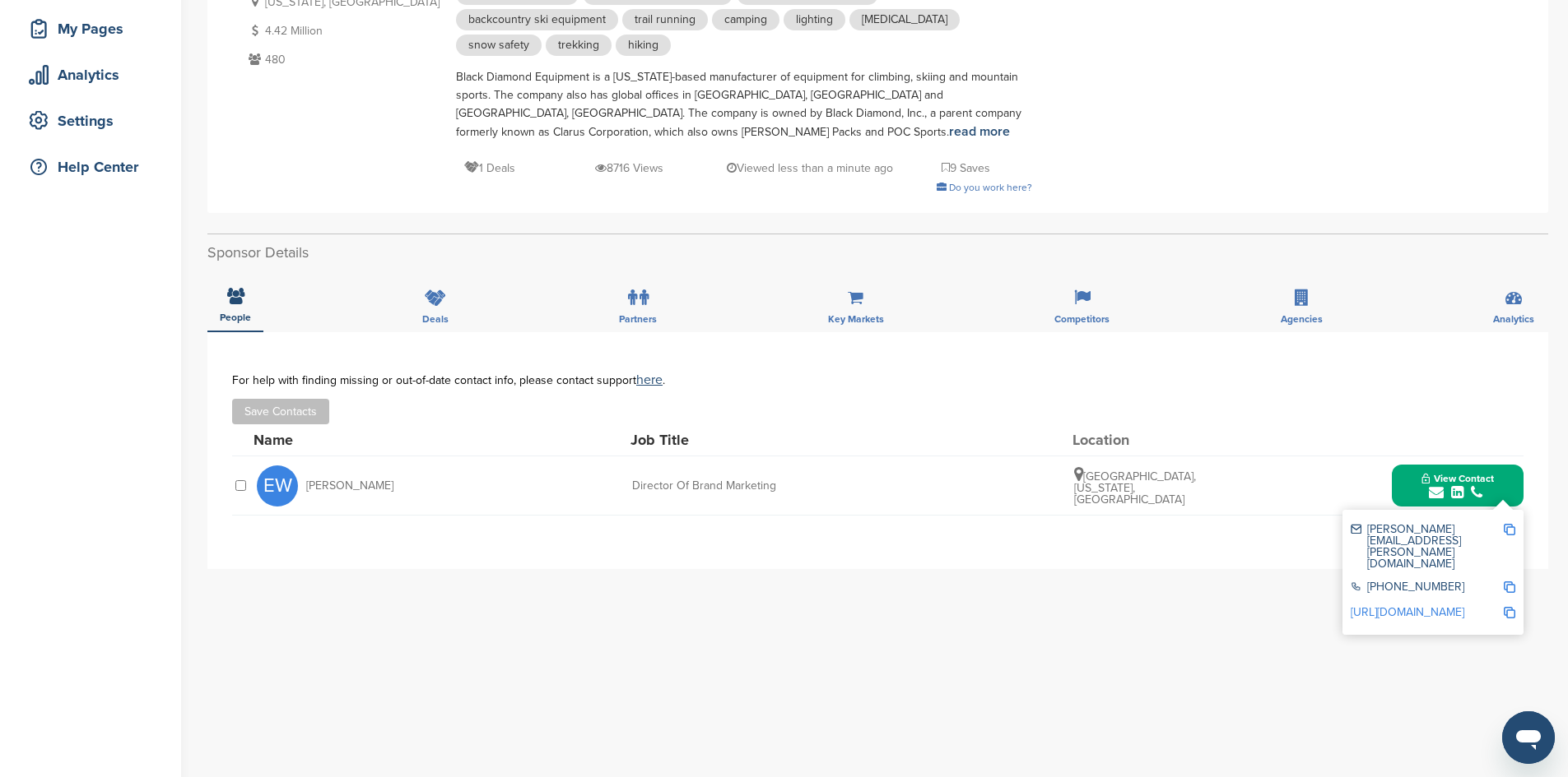
click at [1510, 533] on img at bounding box center [1509, 530] width 11 height 11
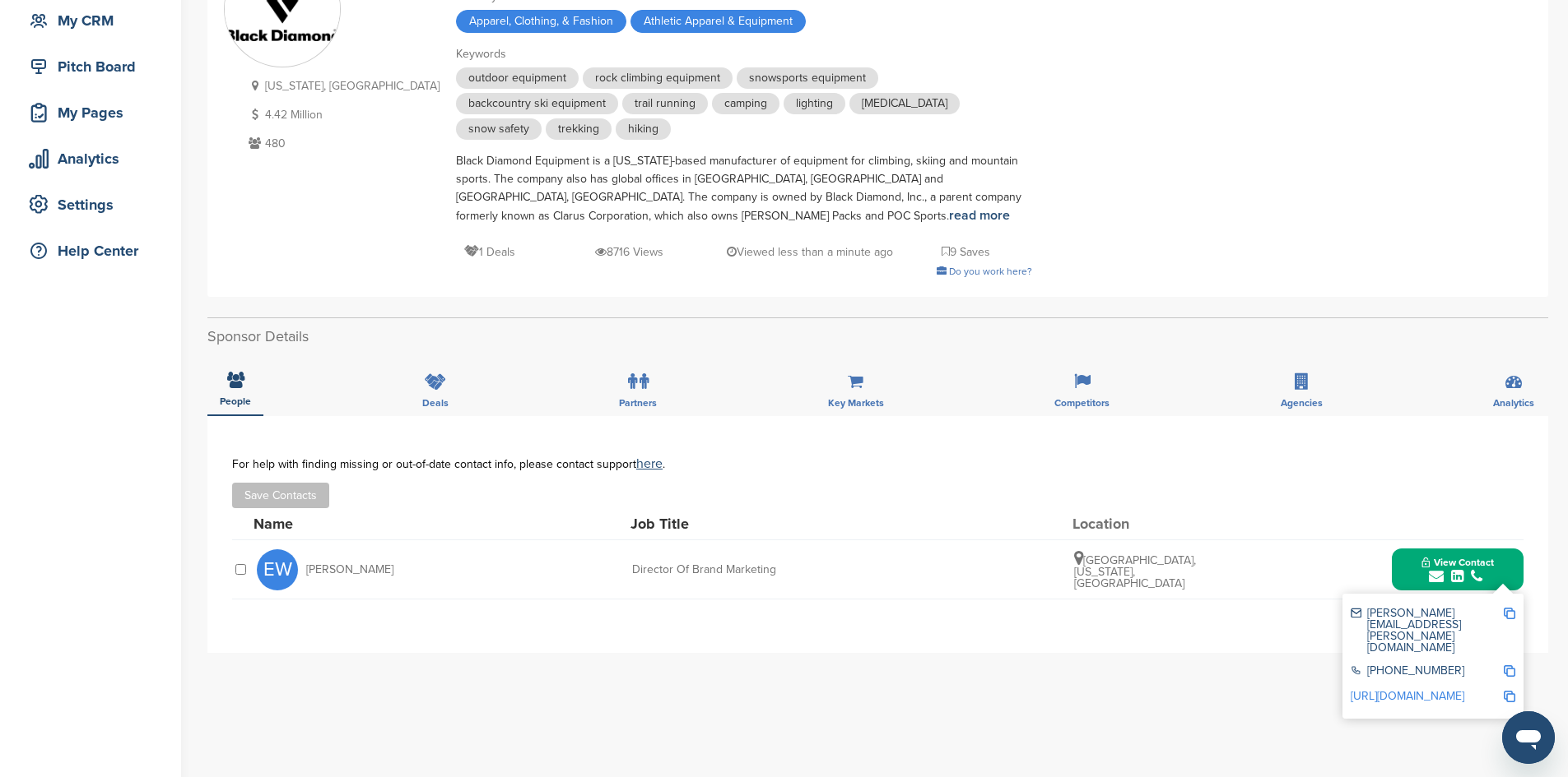
scroll to position [0, 0]
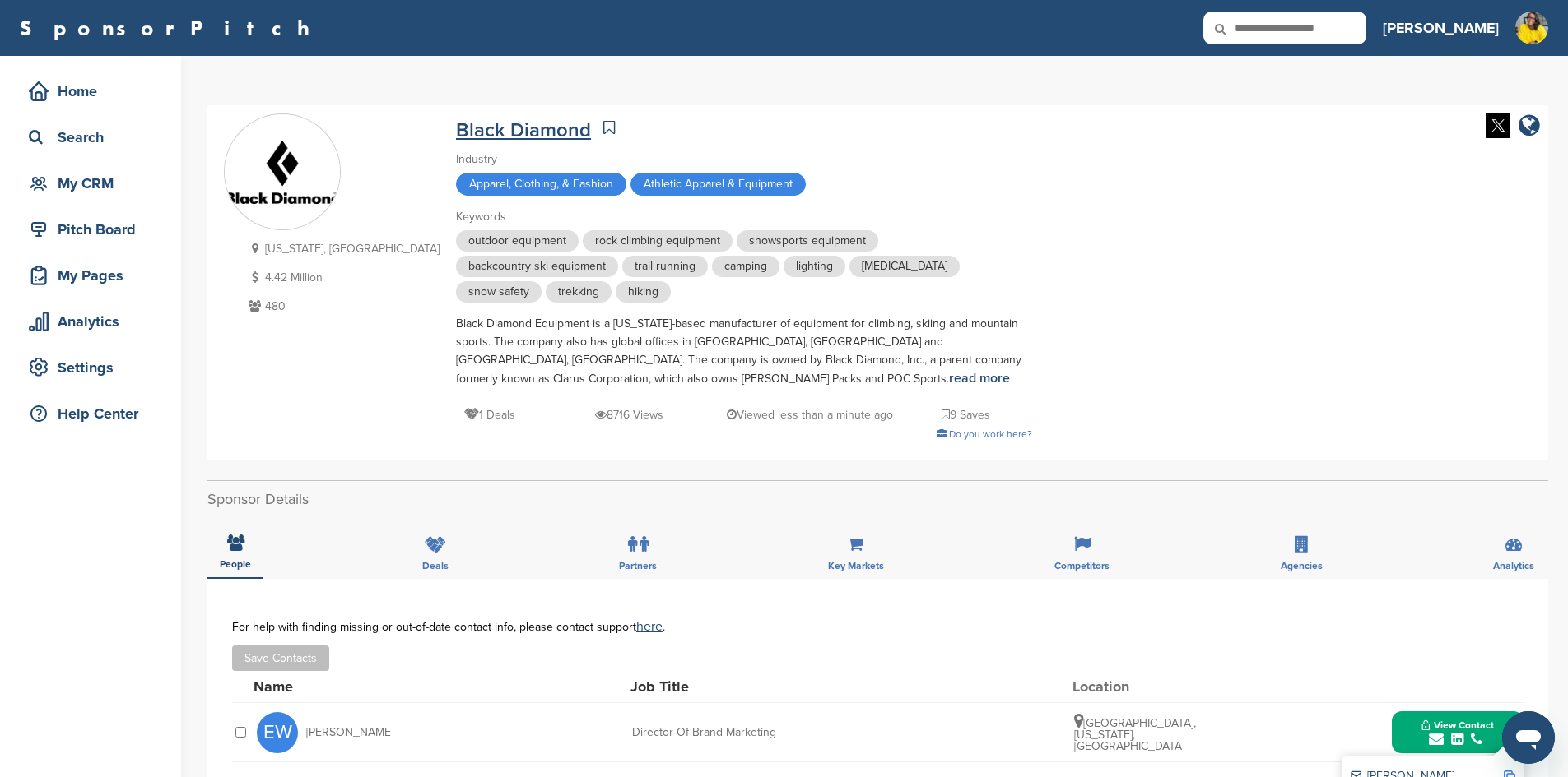
click at [456, 130] on link "Black Diamond" at bounding box center [524, 130] width 135 height 23
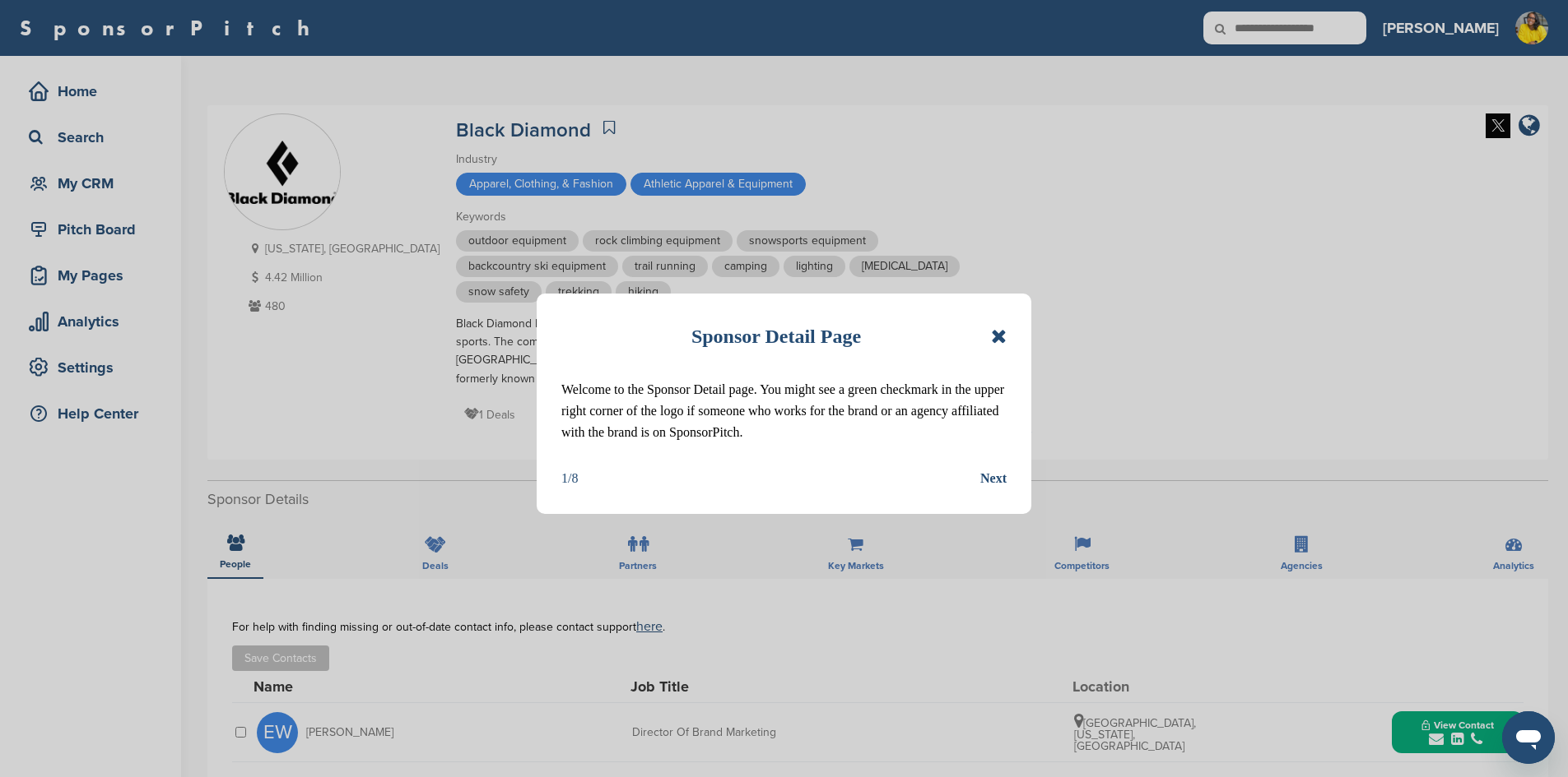
click at [471, 403] on div "Sponsor Detail Page Welcome to the Sponsor Detail page. You might see a green c…" at bounding box center [784, 388] width 1568 height 777
click at [998, 339] on icon at bounding box center [998, 336] width 16 height 20
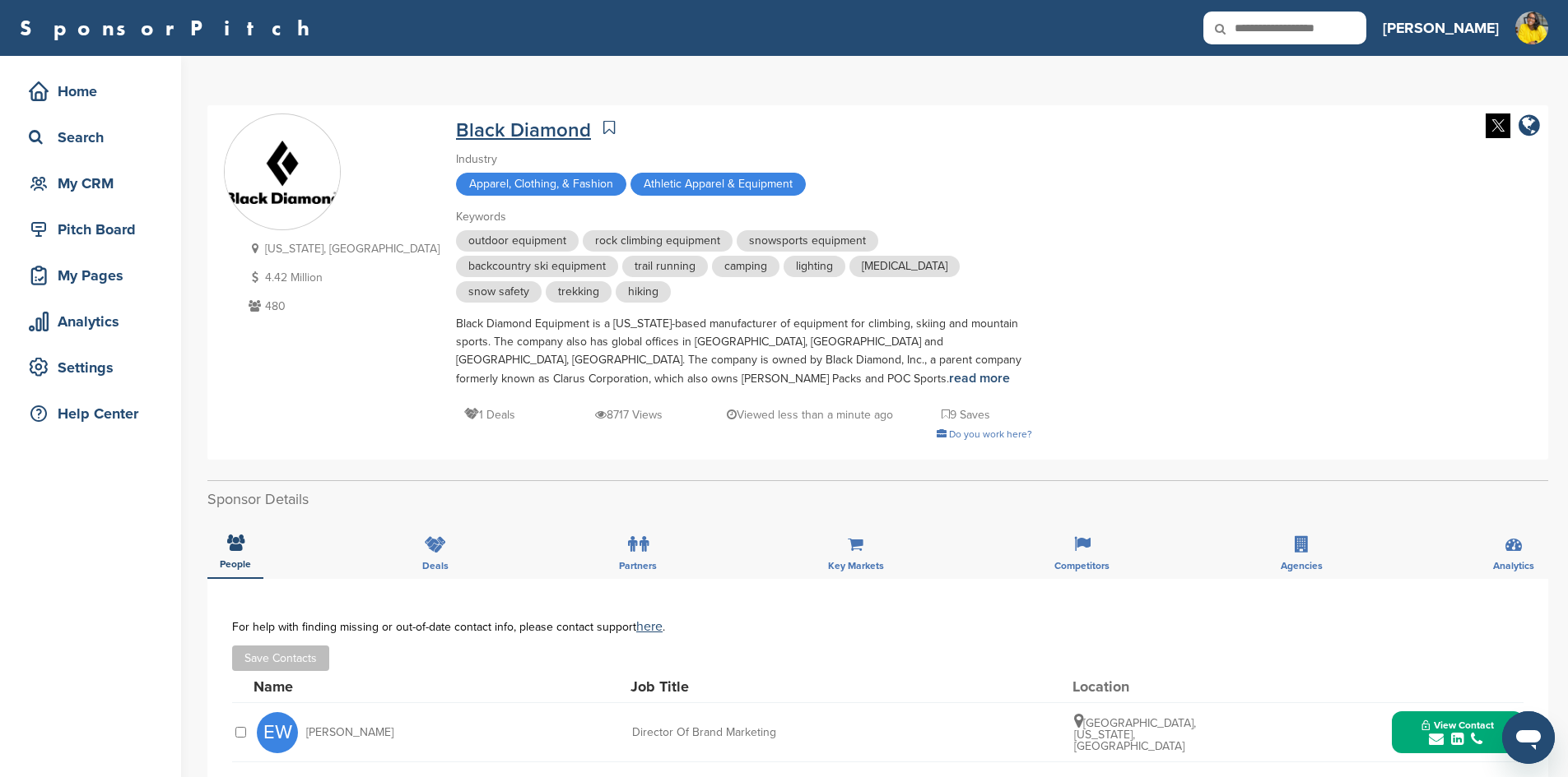
click at [456, 134] on link "Black Diamond" at bounding box center [524, 130] width 135 height 23
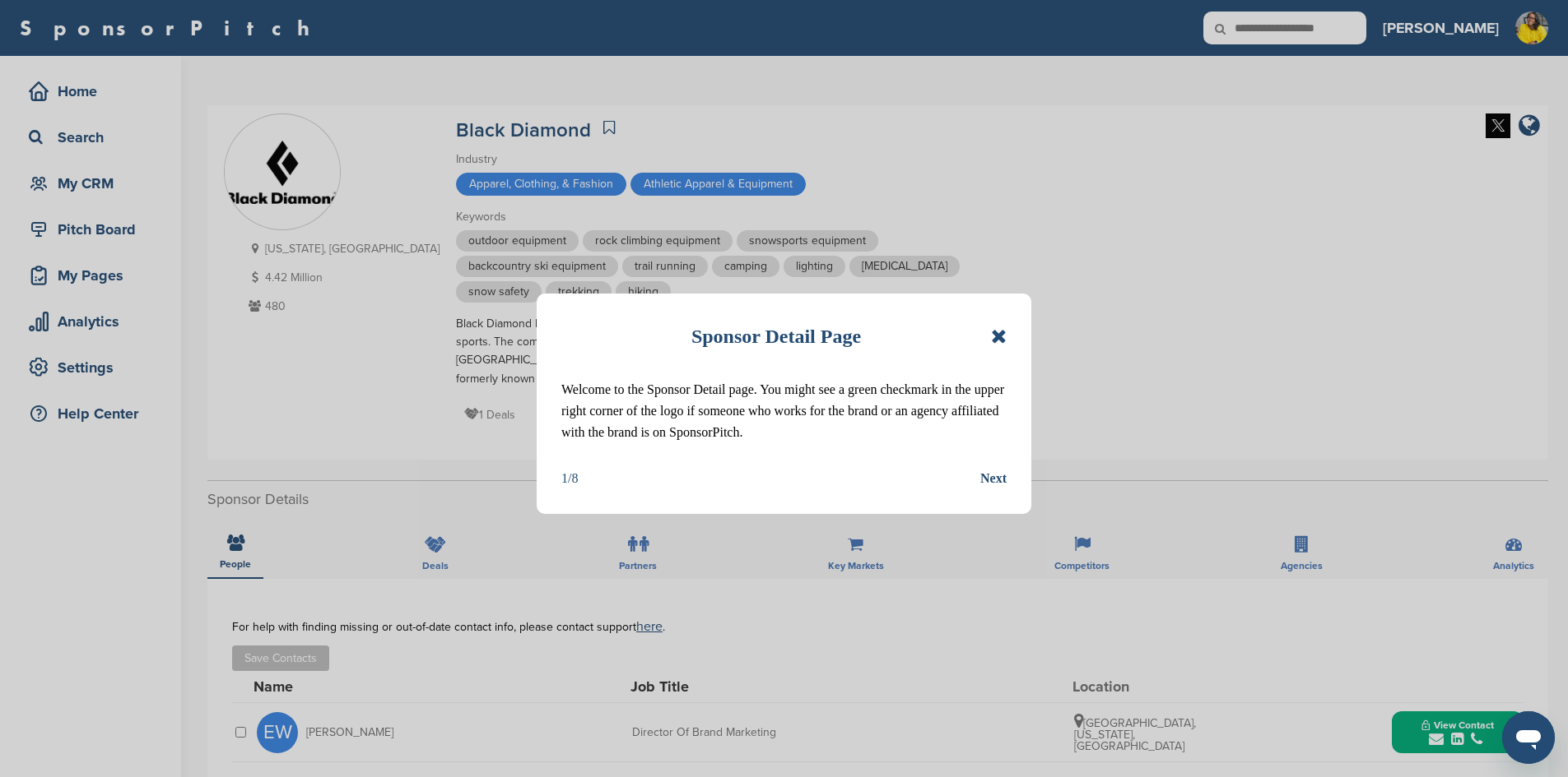
click at [1002, 476] on div "Next" at bounding box center [994, 478] width 26 height 22
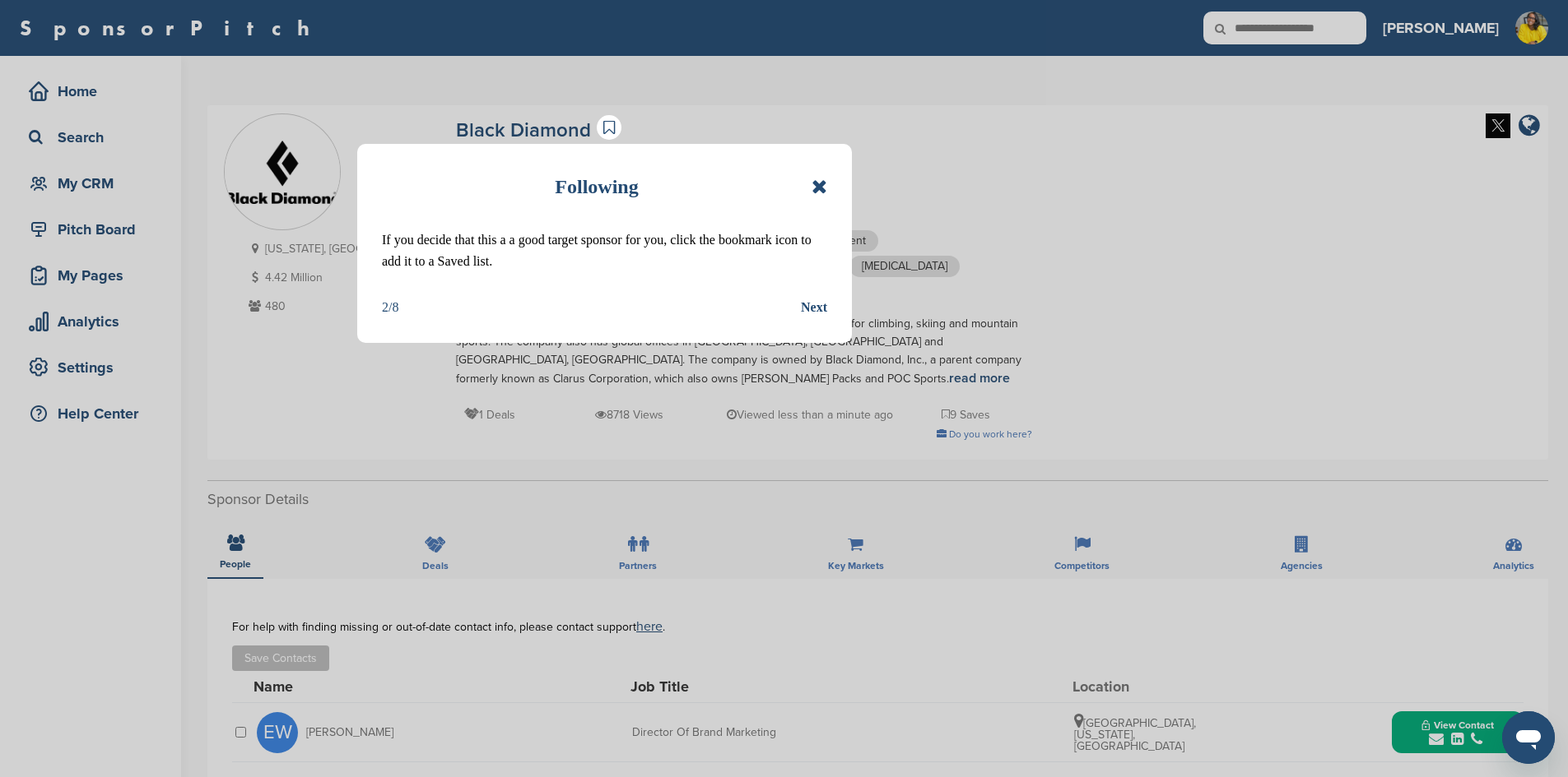
click at [821, 299] on div "Next" at bounding box center [814, 307] width 26 height 22
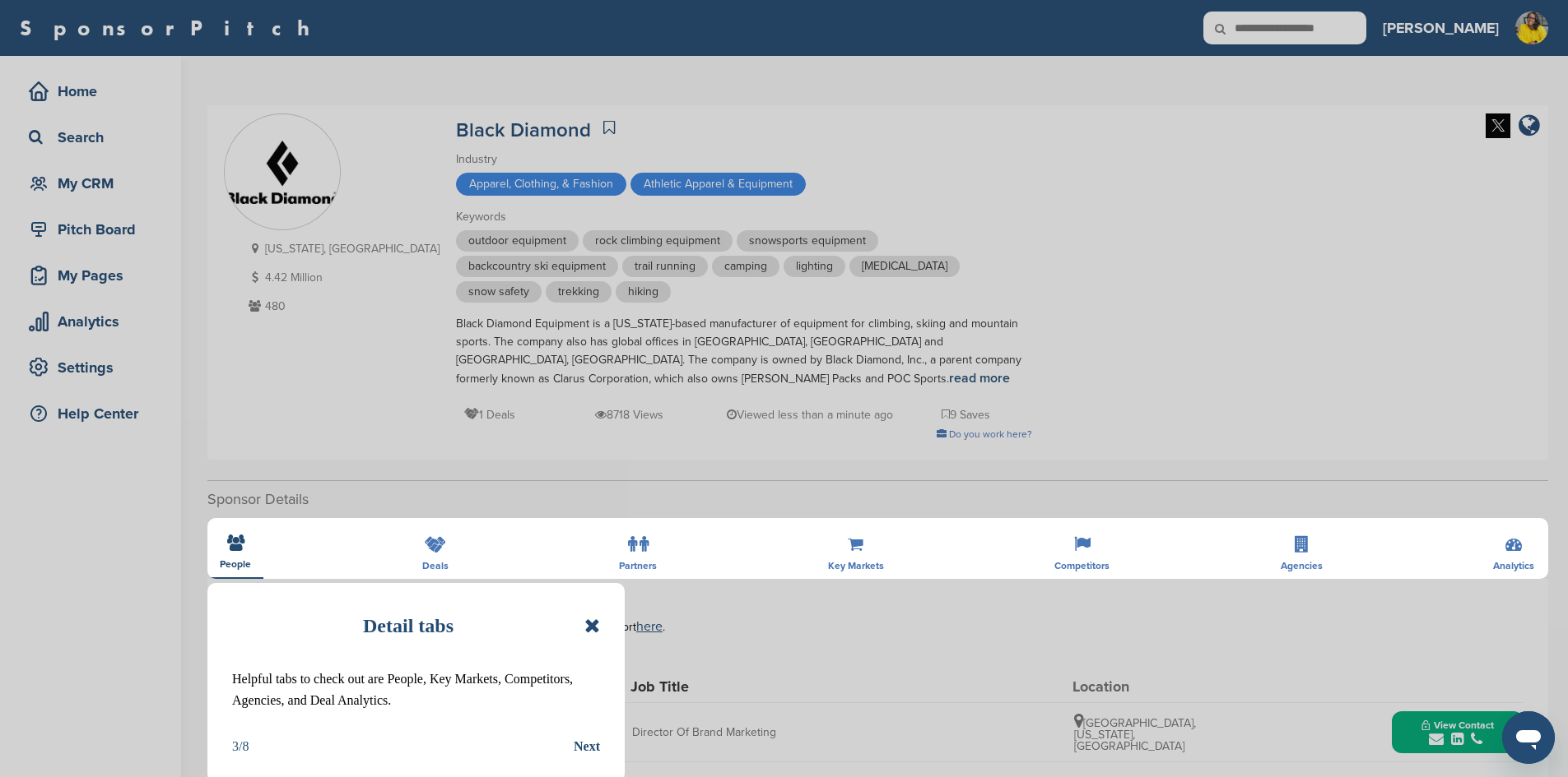
click at [592, 624] on icon at bounding box center [592, 625] width 16 height 20
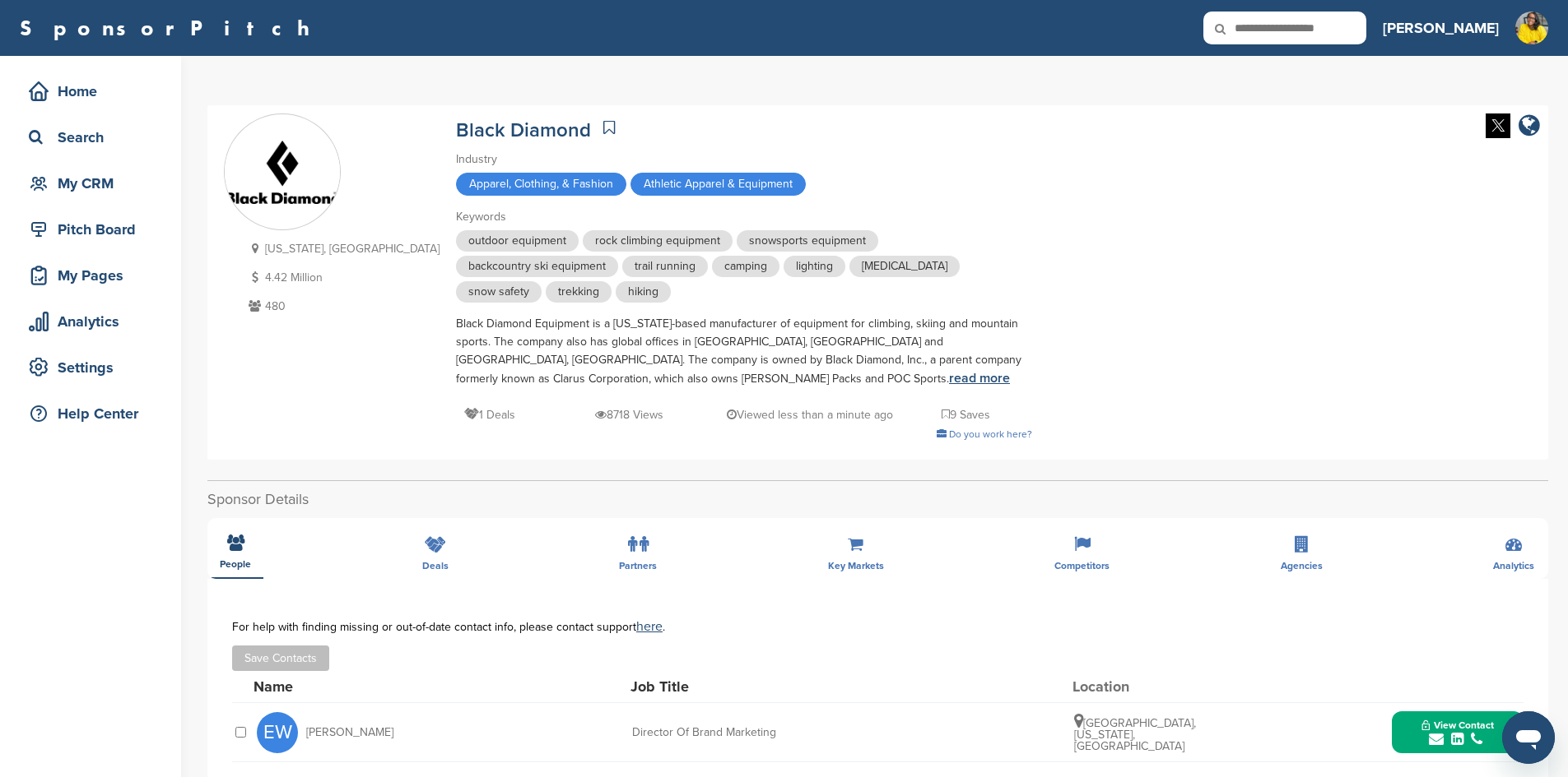
click at [949, 378] on link "read more" at bounding box center [979, 378] width 61 height 17
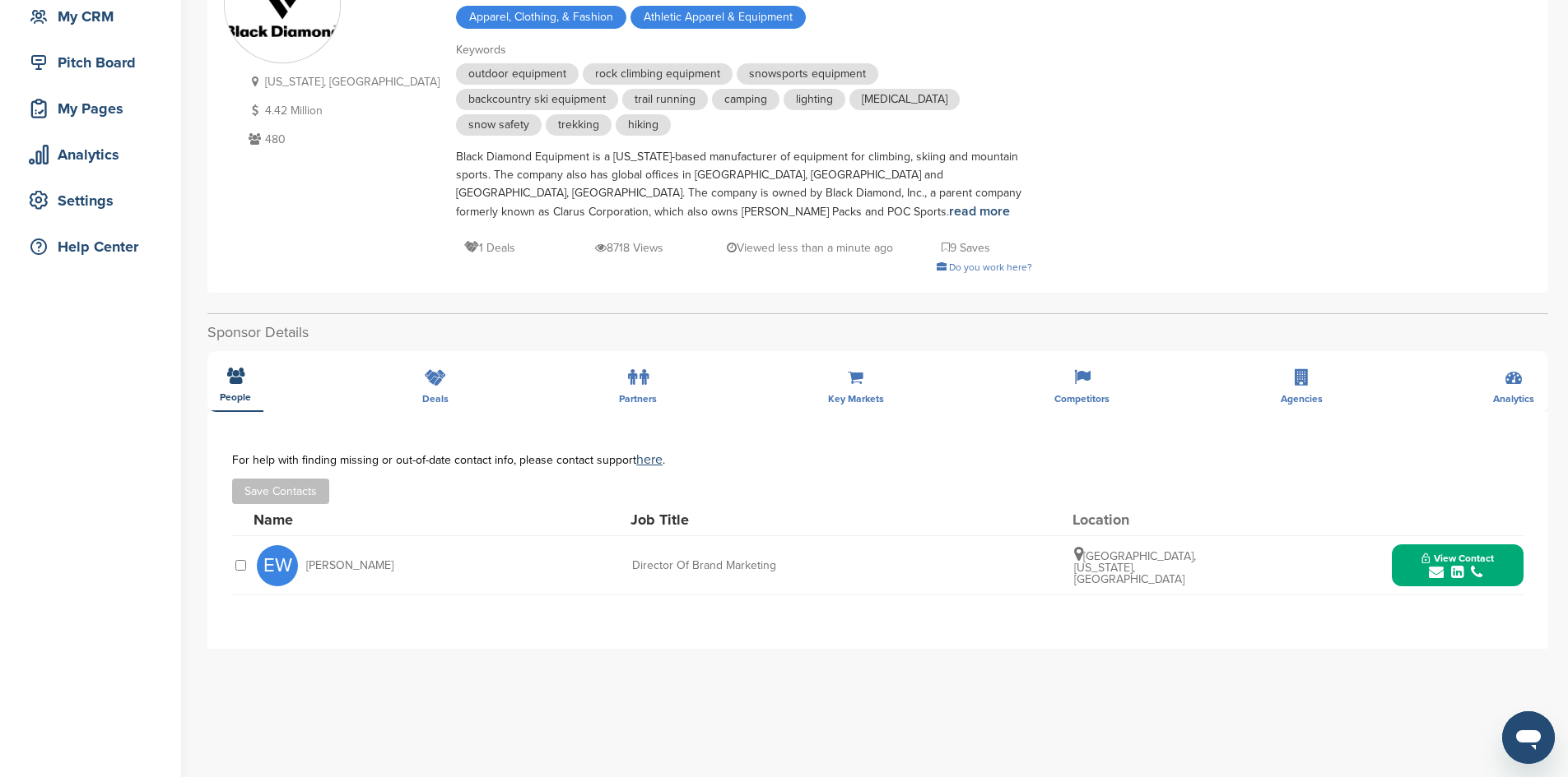
scroll to position [247, 0]
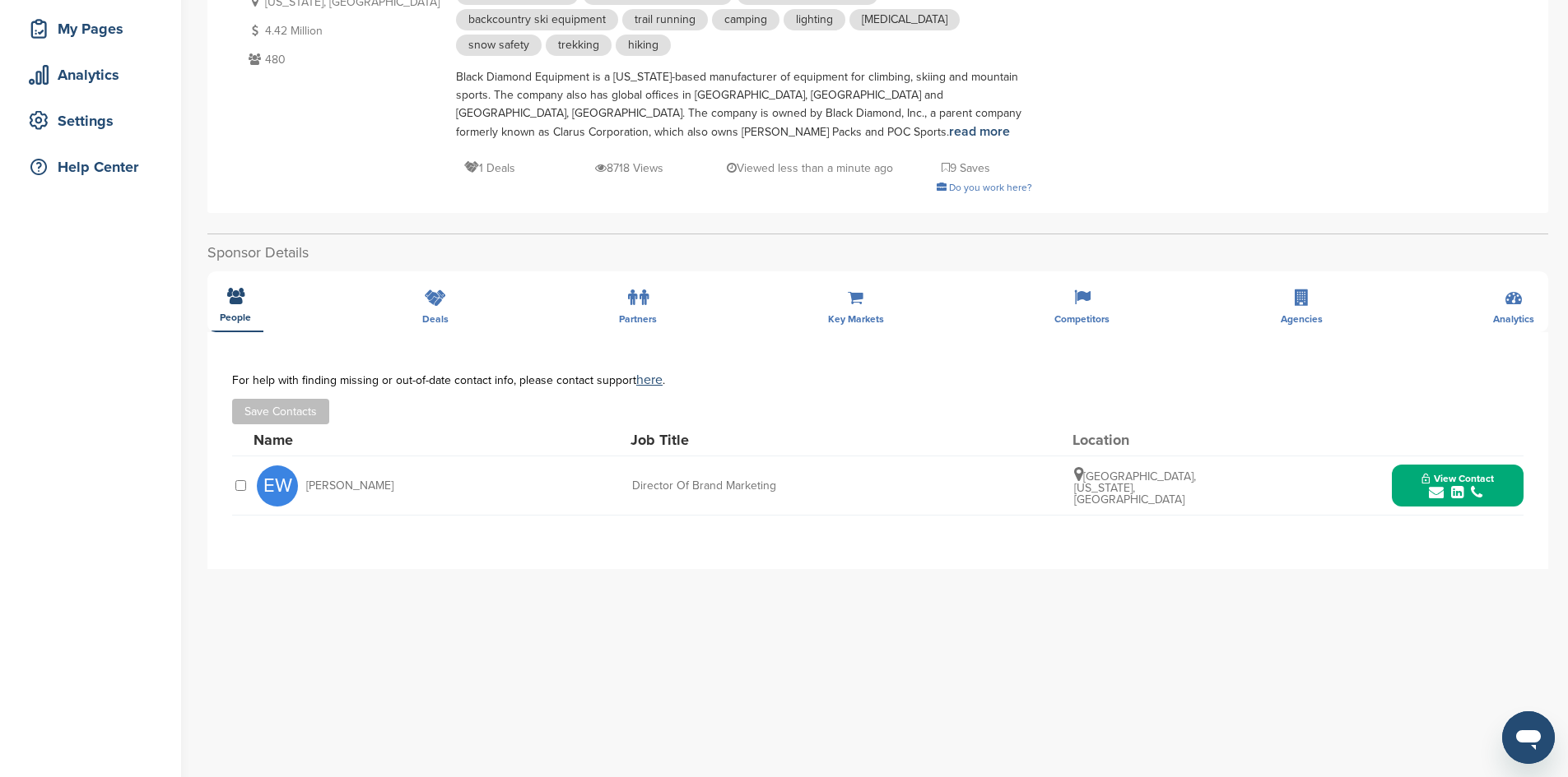
click at [1442, 493] on icon "submit" at bounding box center [1436, 492] width 15 height 15
click at [1512, 532] on img at bounding box center [1509, 530] width 11 height 11
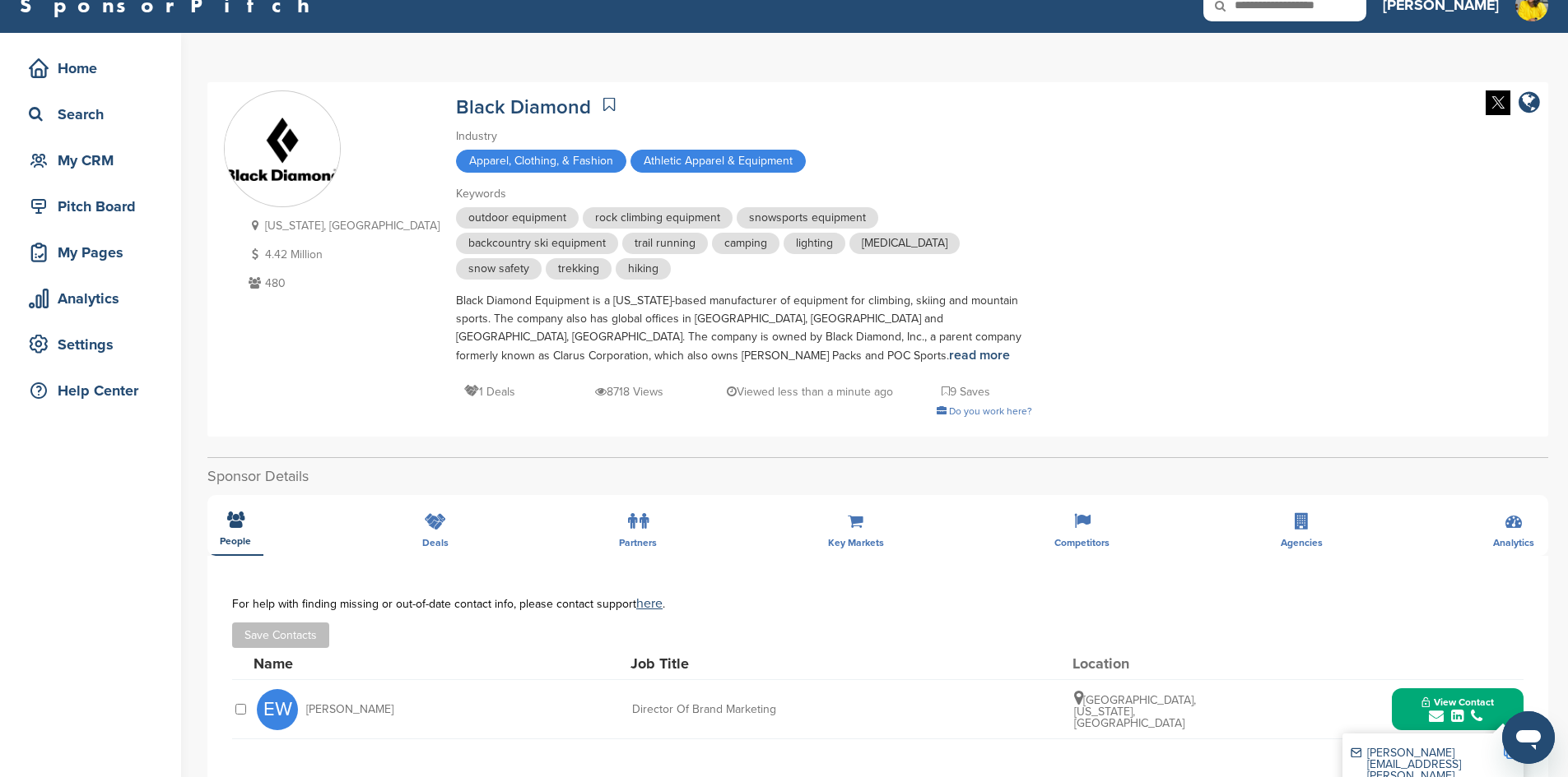
scroll to position [0, 0]
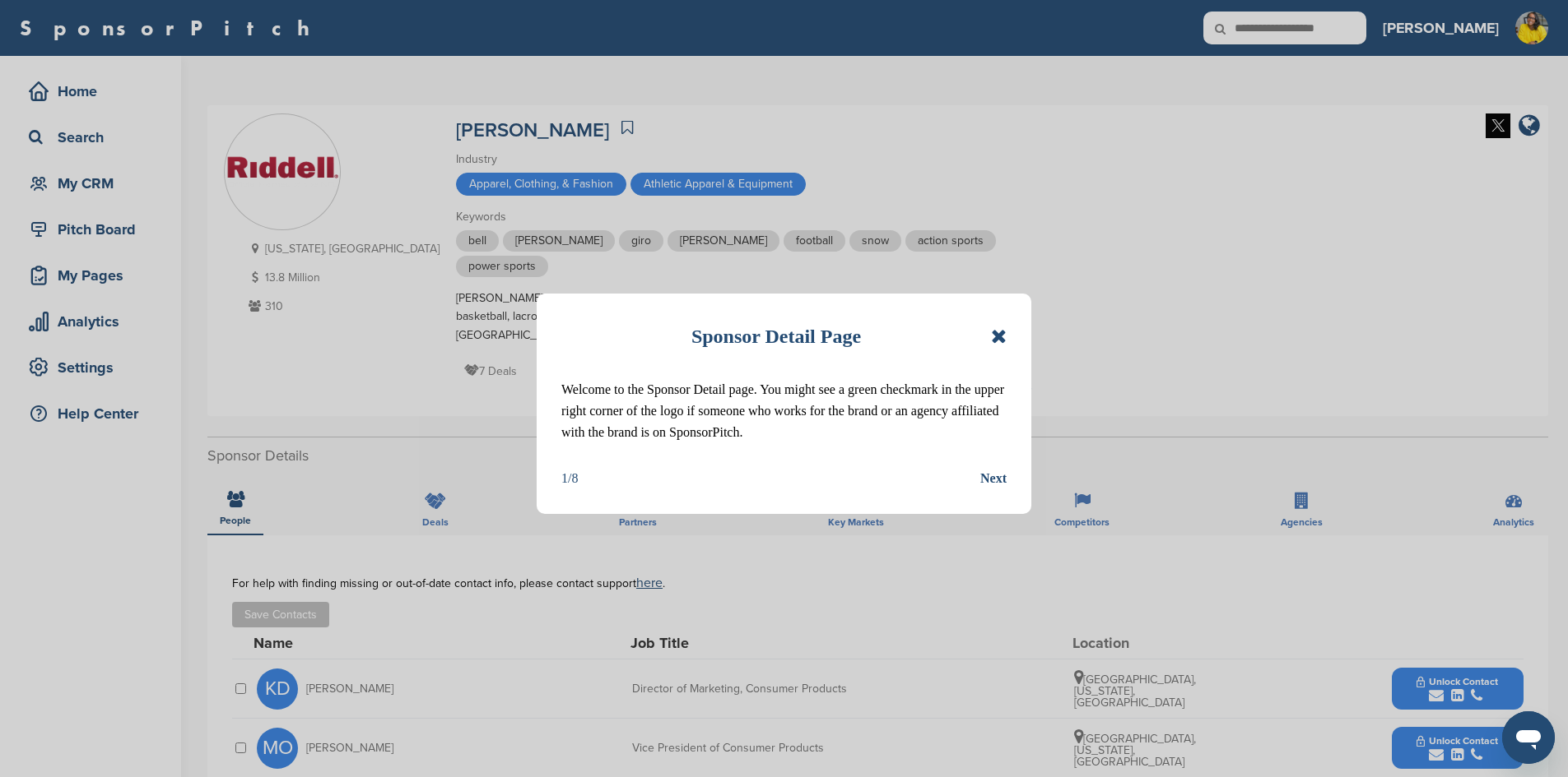
click at [997, 336] on icon at bounding box center [998, 336] width 16 height 20
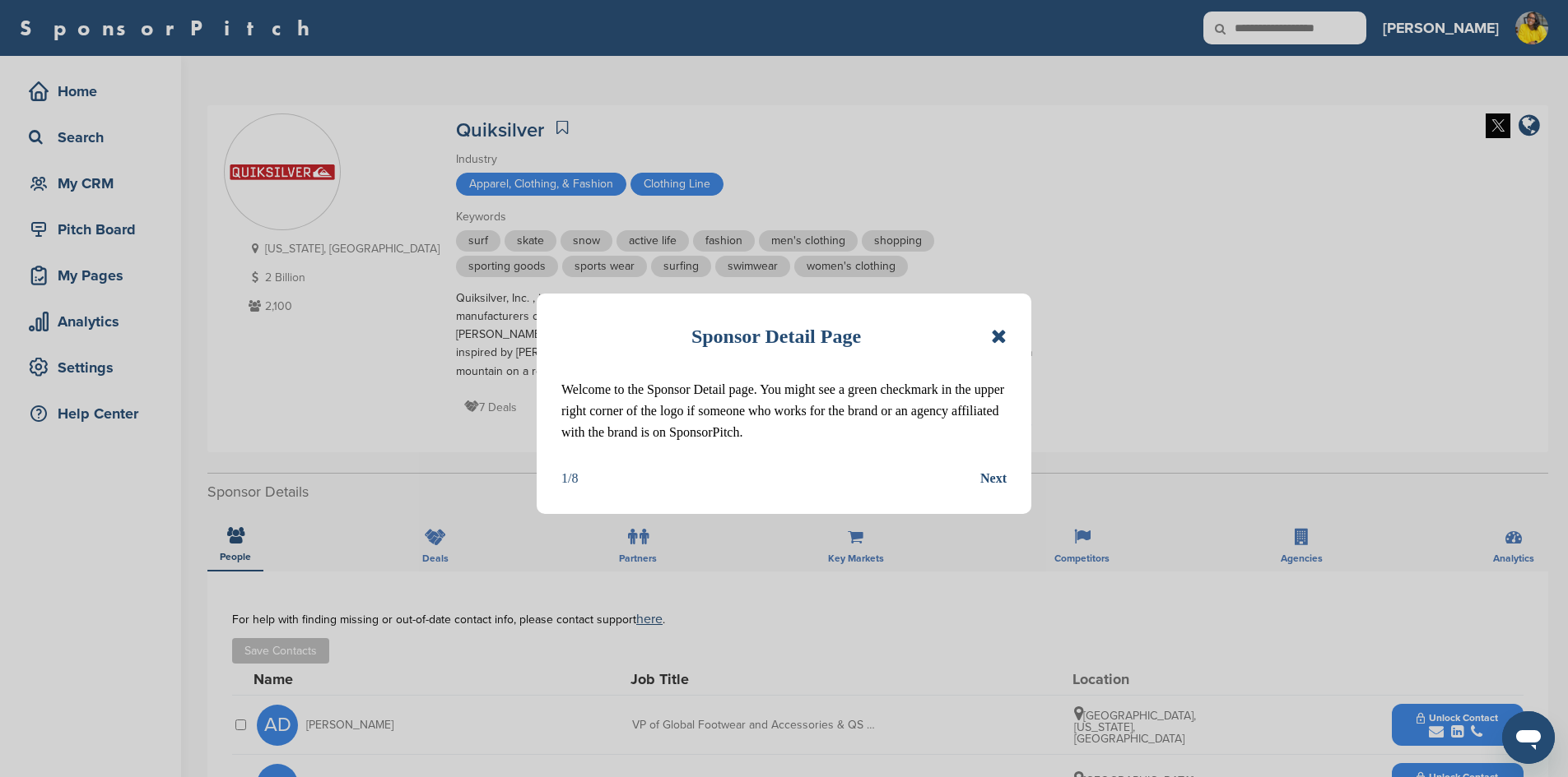
click at [998, 336] on icon at bounding box center [998, 336] width 16 height 20
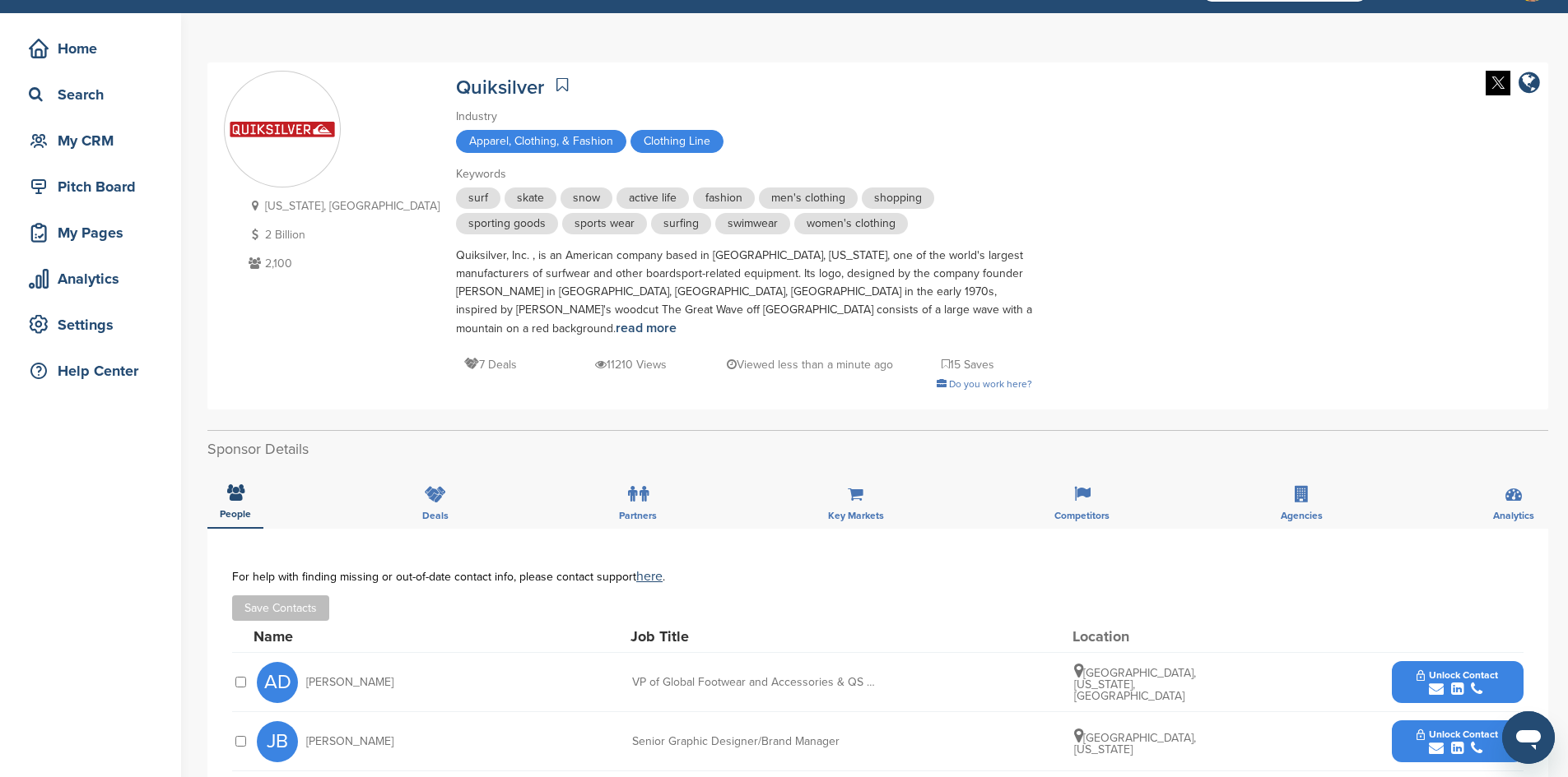
scroll to position [165, 0]
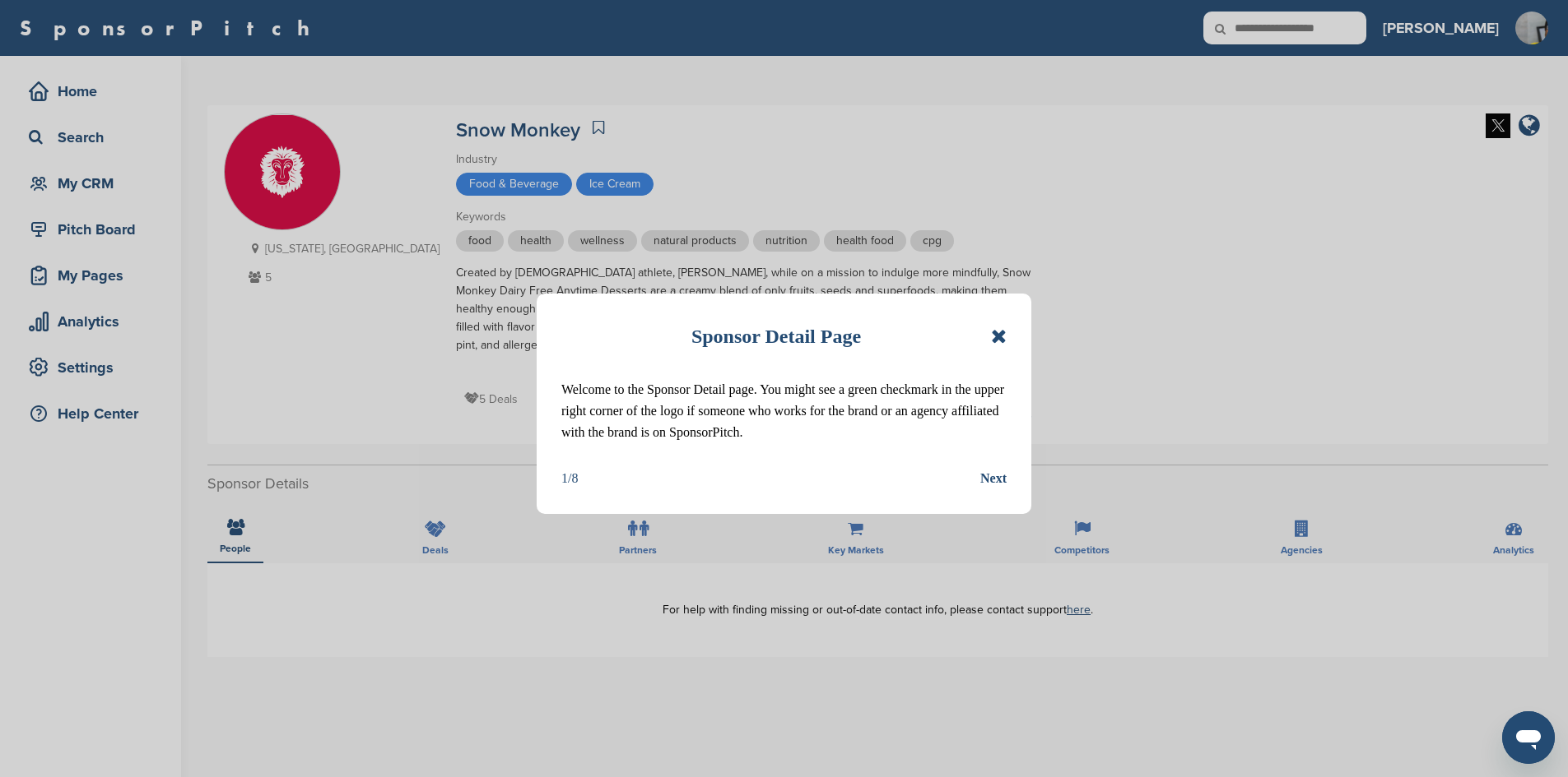
click at [998, 338] on icon at bounding box center [998, 336] width 16 height 20
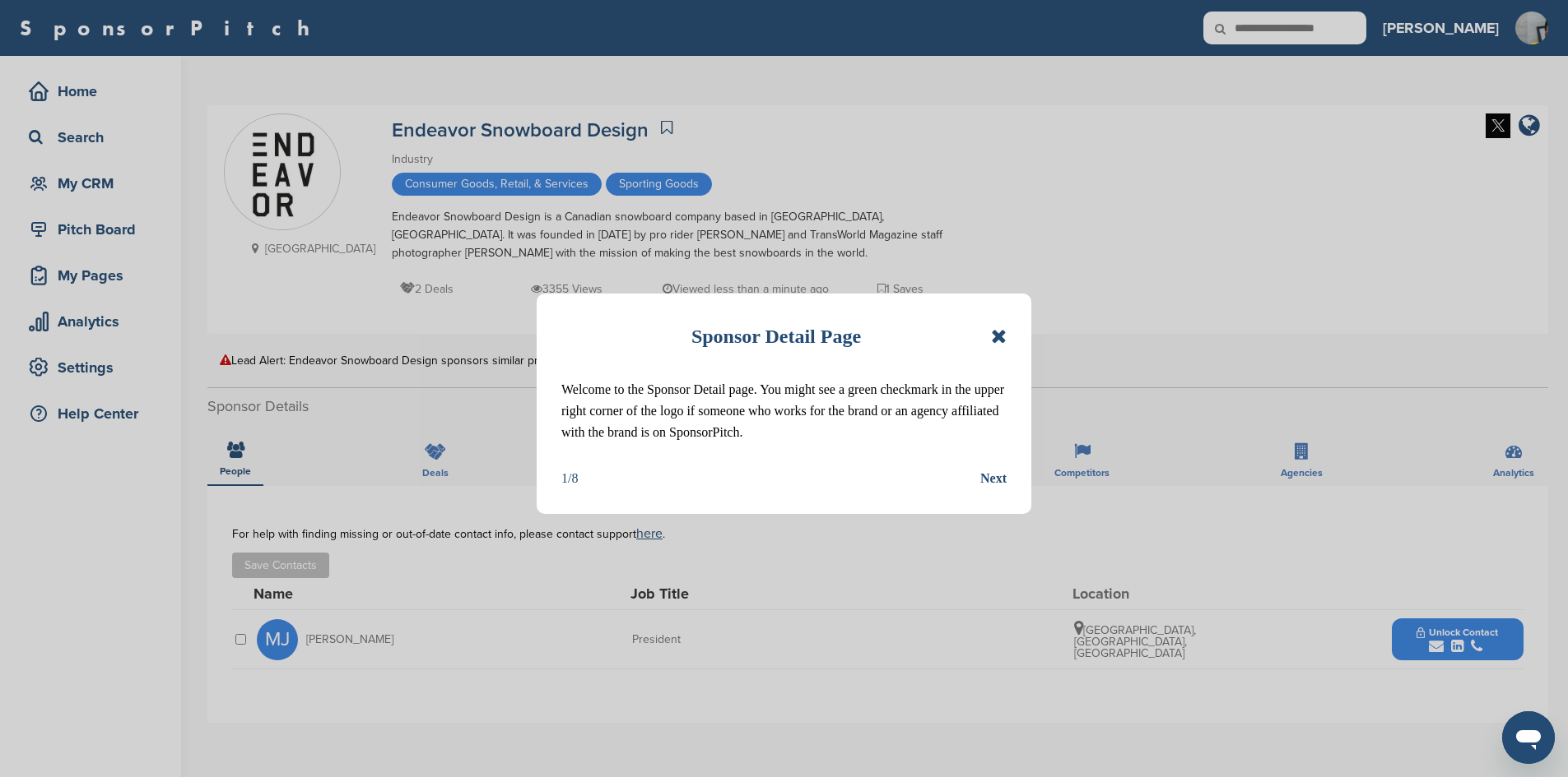
click at [1000, 338] on icon at bounding box center [998, 336] width 16 height 20
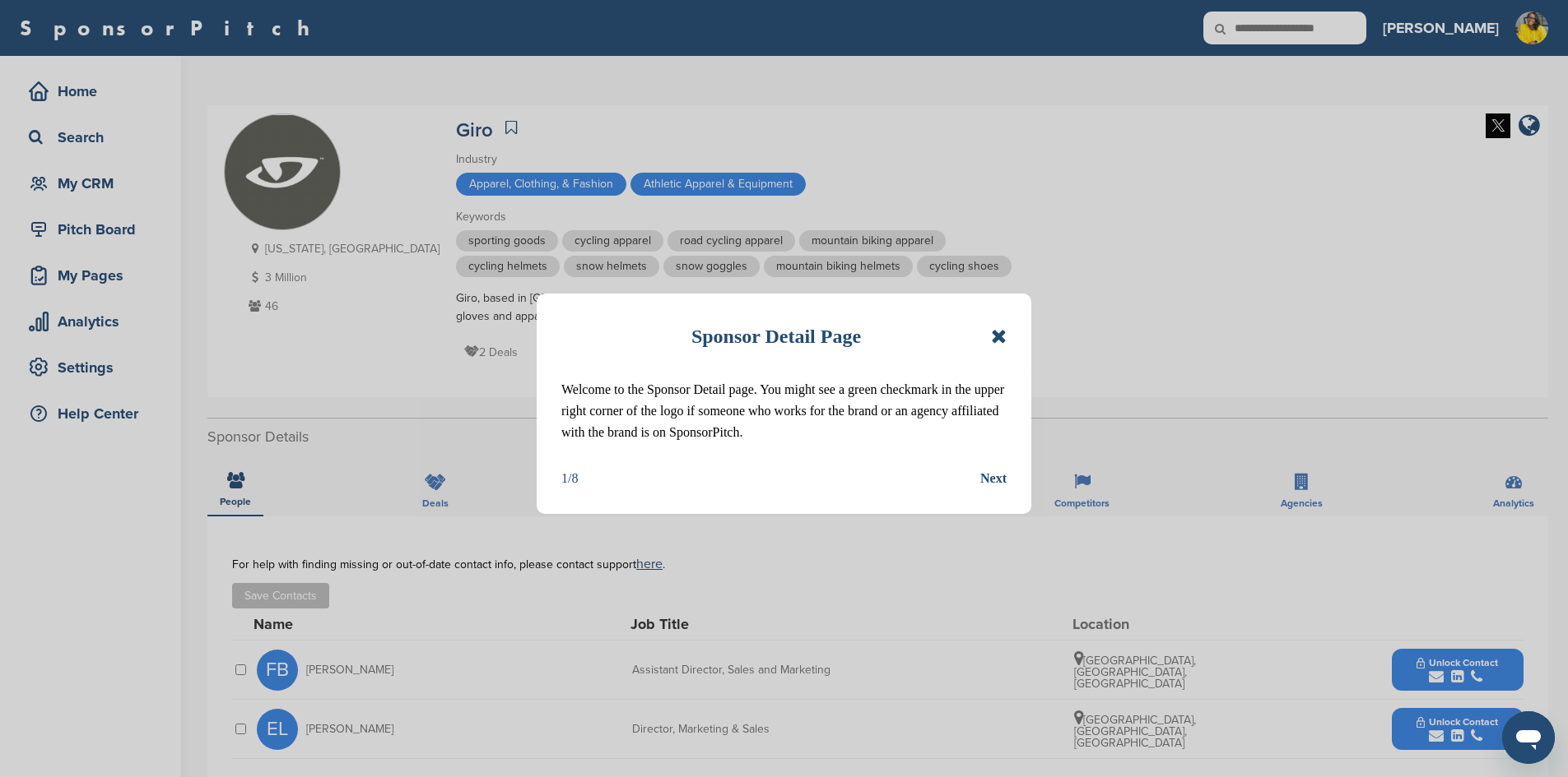
click at [994, 336] on icon at bounding box center [998, 336] width 16 height 20
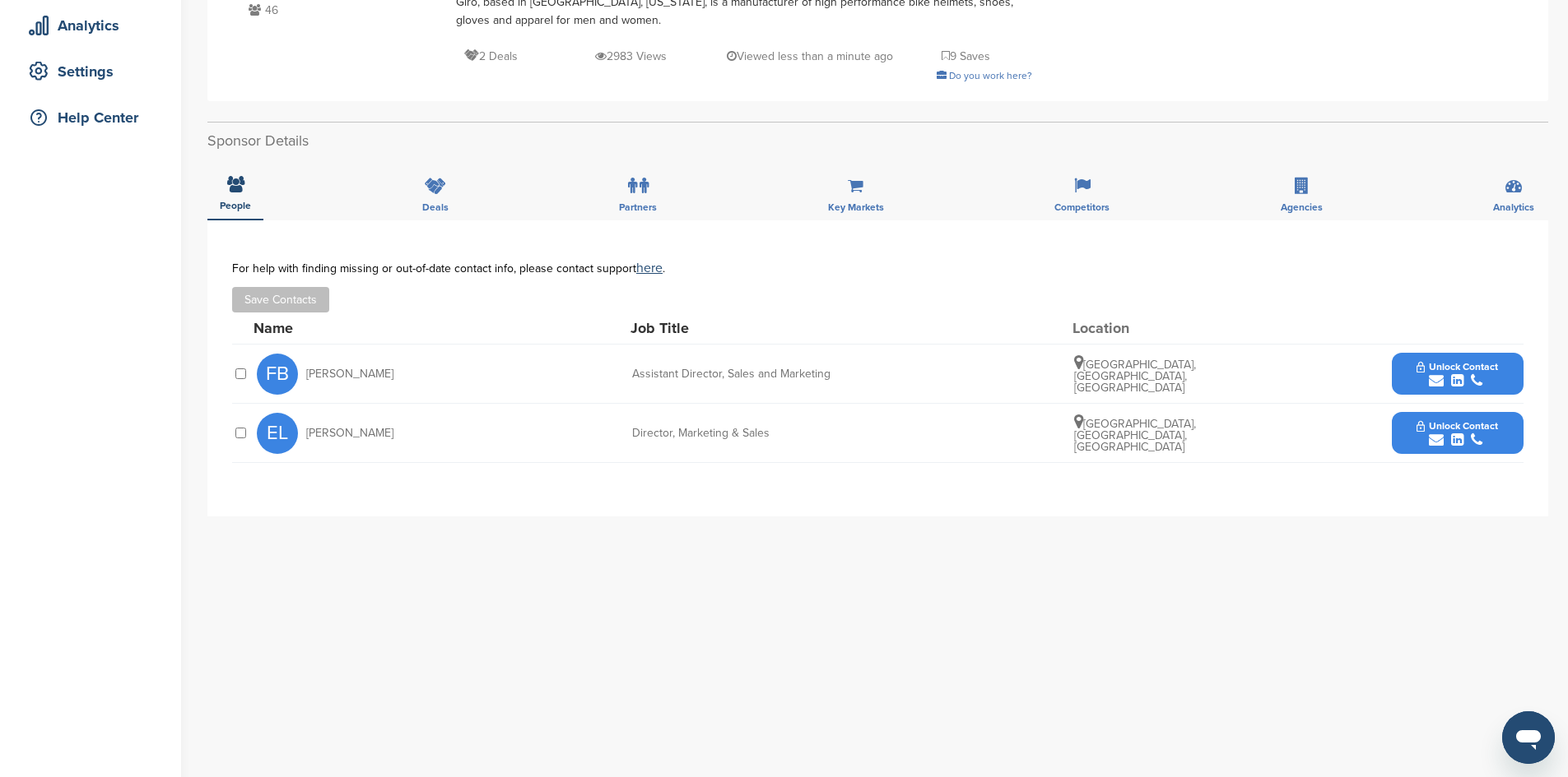
scroll to position [329, 0]
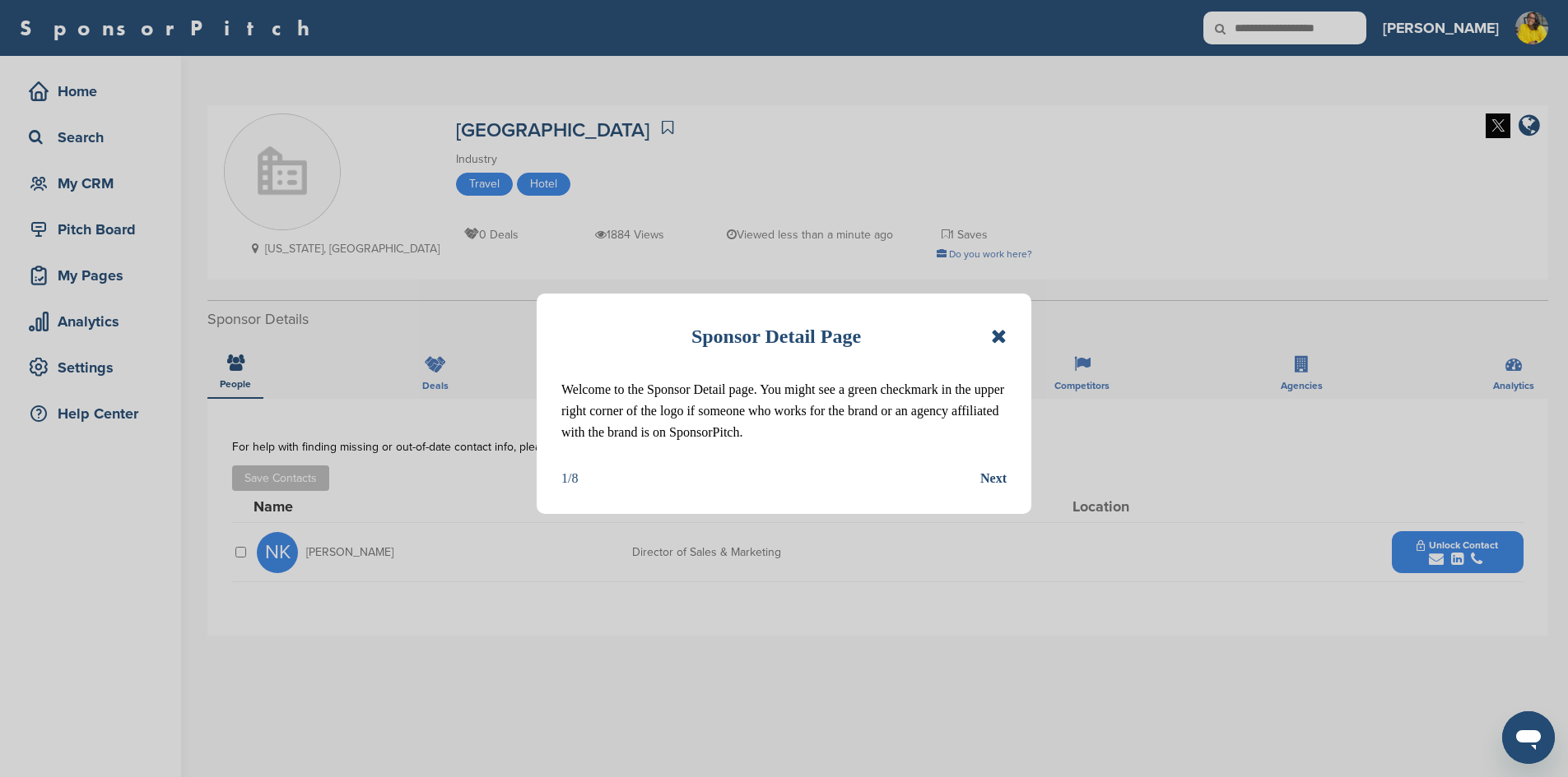
click at [996, 332] on icon at bounding box center [998, 336] width 16 height 20
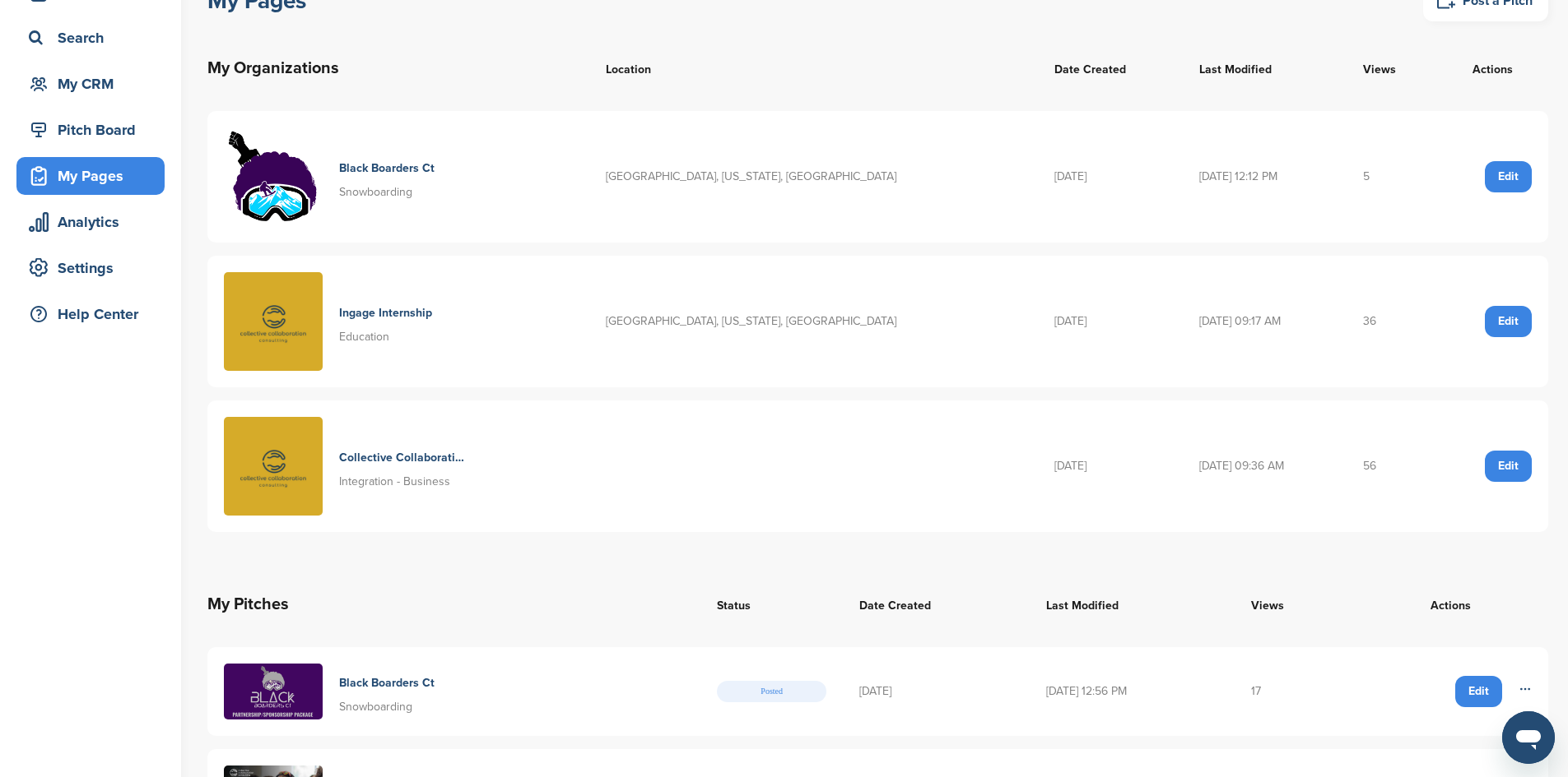
scroll to position [329, 0]
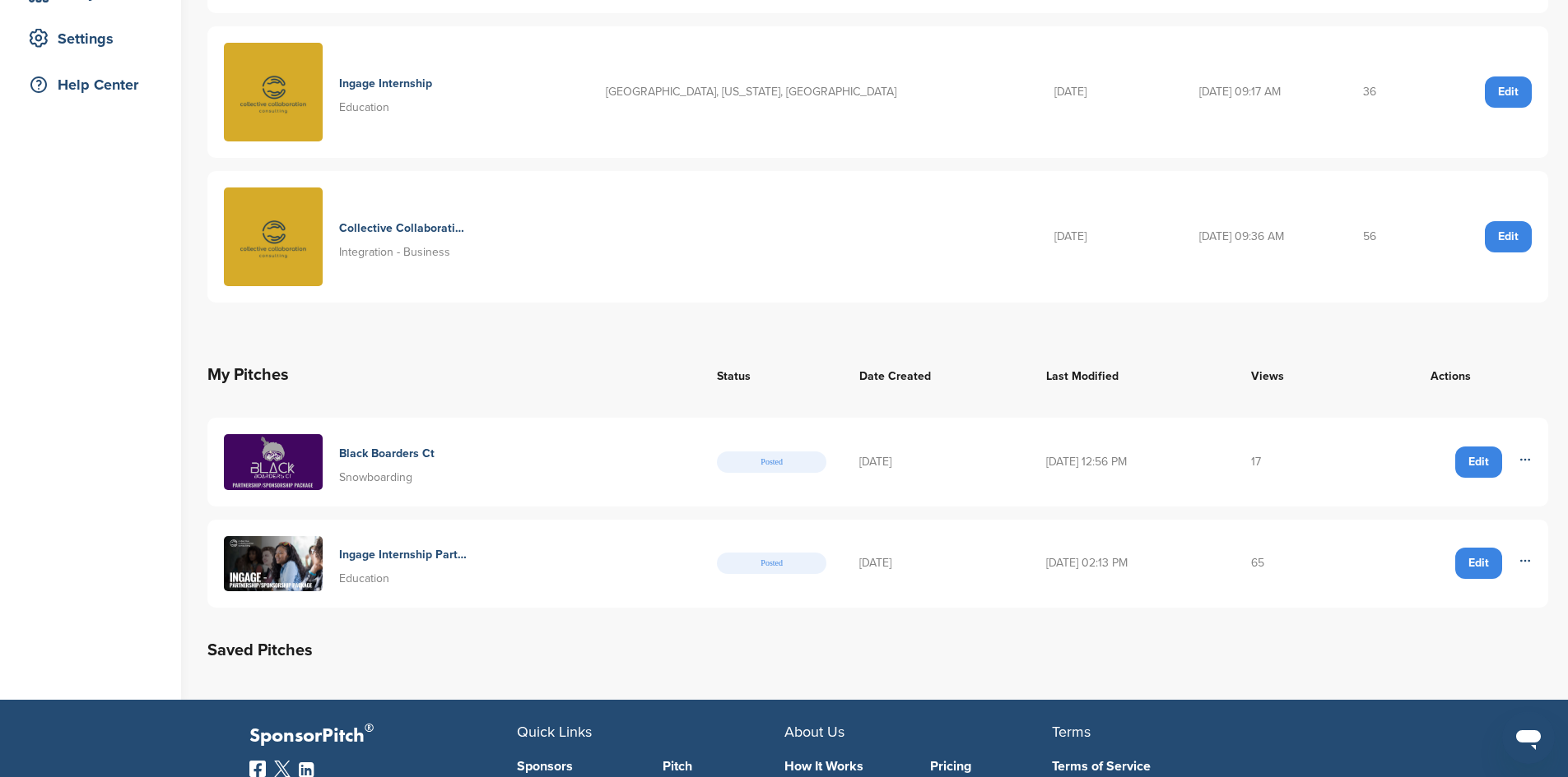
click at [297, 561] on img at bounding box center [273, 564] width 98 height 56
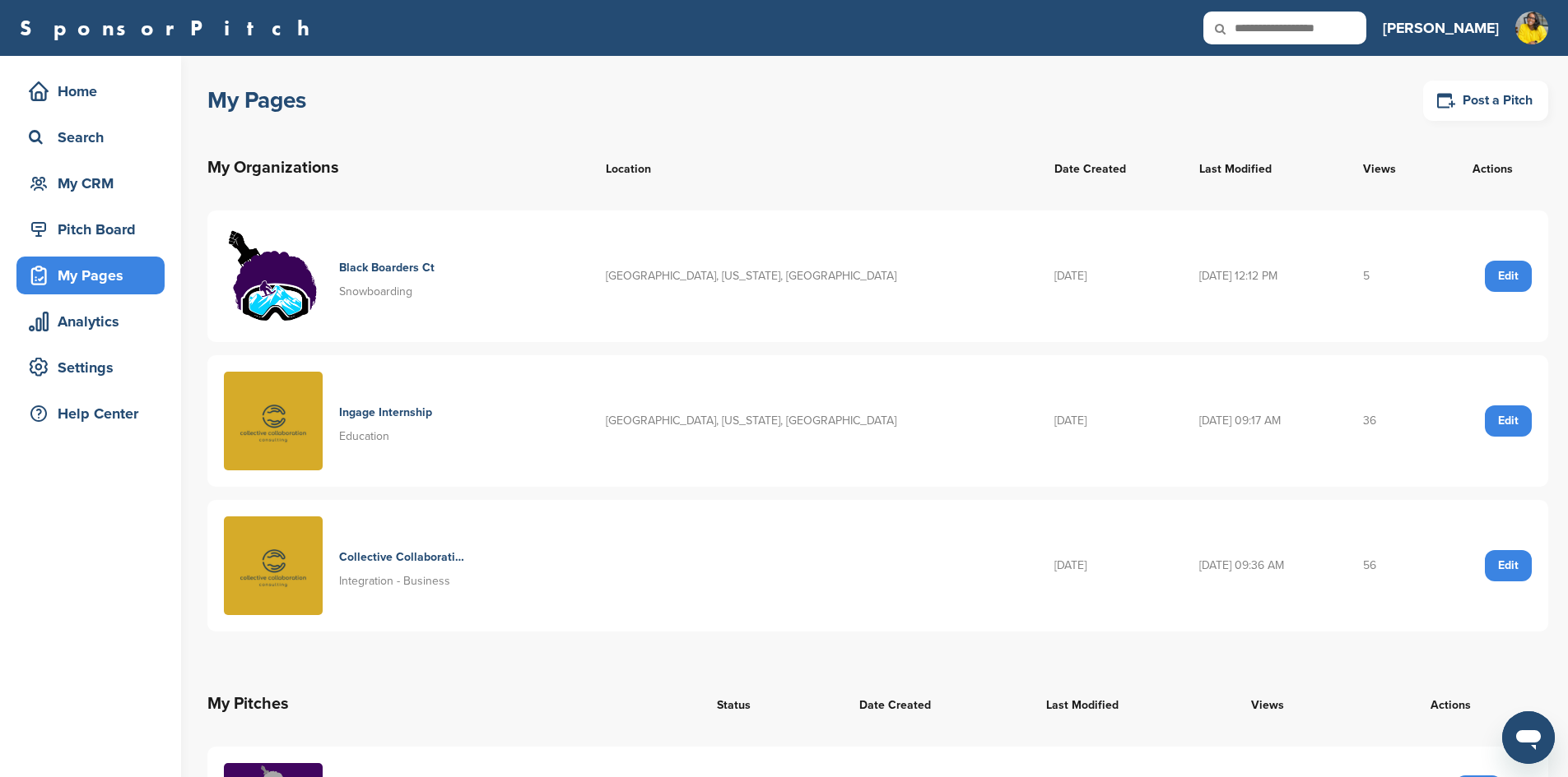
click at [303, 429] on img at bounding box center [273, 420] width 98 height 98
